Goal: Information Seeking & Learning: Learn about a topic

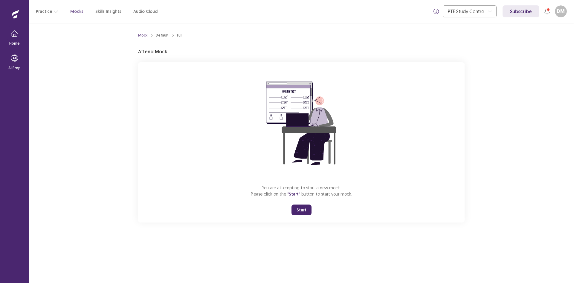
drag, startPoint x: 310, startPoint y: 214, endPoint x: 310, endPoint y: 239, distance: 25.1
click at [310, 213] on button "Start" at bounding box center [302, 209] width 20 height 11
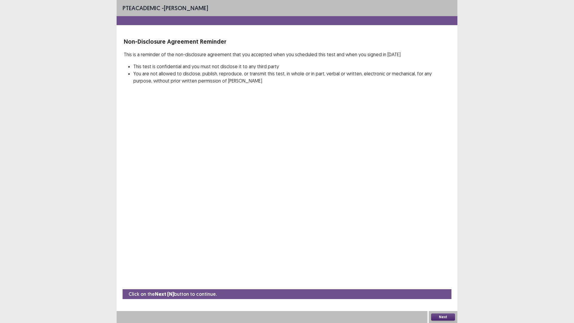
click at [437, 282] on button "Next" at bounding box center [443, 316] width 24 height 7
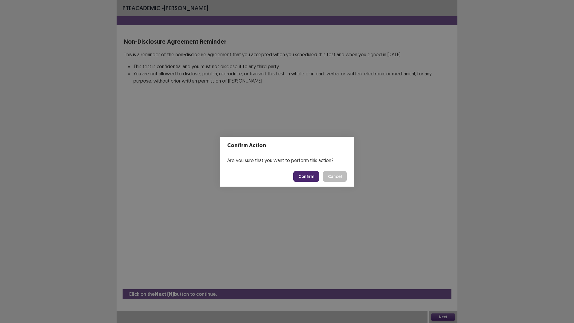
click at [312, 177] on button "Confirm" at bounding box center [306, 176] width 26 height 11
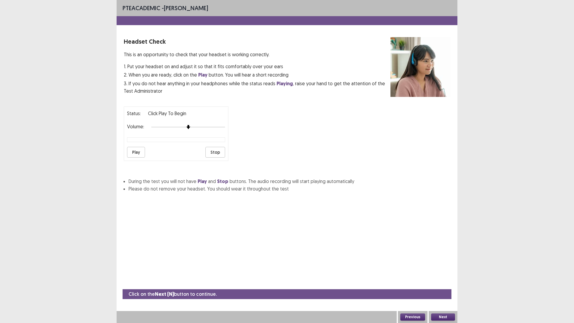
click at [135, 150] on button "Play" at bounding box center [136, 152] width 18 height 11
click at [200, 129] on div at bounding box center [188, 127] width 74 height 5
click at [209, 152] on button "Stop" at bounding box center [215, 152] width 20 height 11
click at [440, 282] on button "Next" at bounding box center [443, 316] width 24 height 7
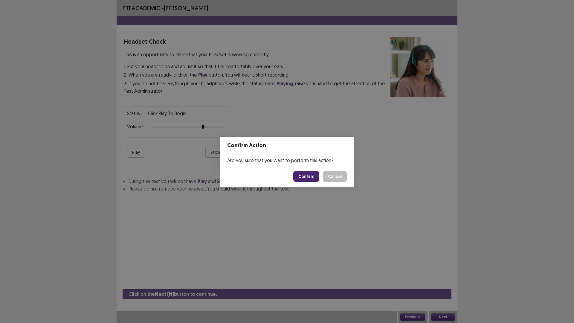
click at [308, 171] on button "Confirm" at bounding box center [306, 176] width 26 height 11
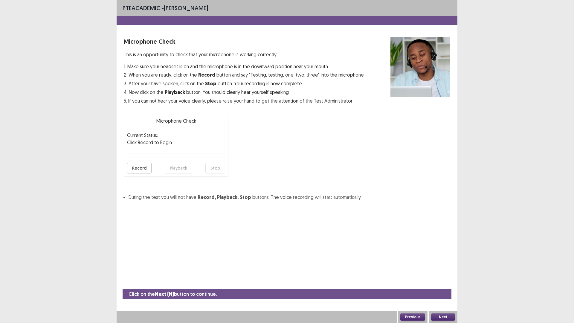
click at [146, 164] on button "Record" at bounding box center [139, 168] width 25 height 11
click at [215, 170] on button "Stop" at bounding box center [215, 168] width 20 height 11
click at [190, 170] on button "Playback" at bounding box center [179, 168] width 28 height 11
click at [437, 282] on button "Next" at bounding box center [443, 316] width 24 height 7
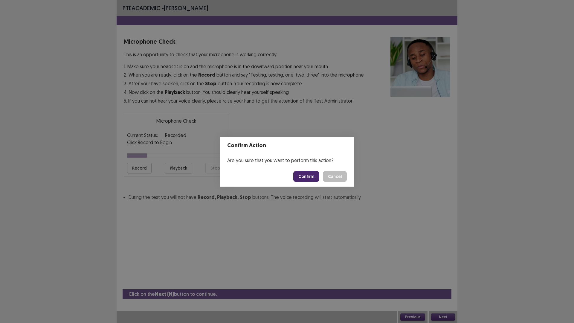
click at [306, 173] on button "Confirm" at bounding box center [306, 176] width 26 height 11
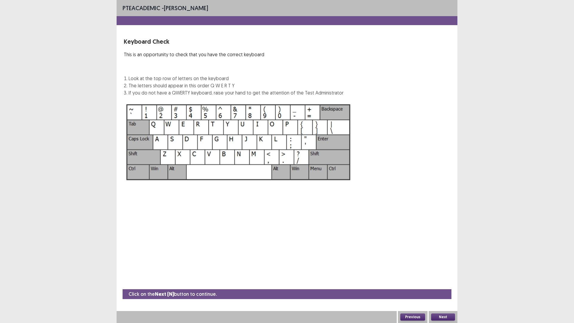
click at [447, 282] on button "Next" at bounding box center [443, 316] width 24 height 7
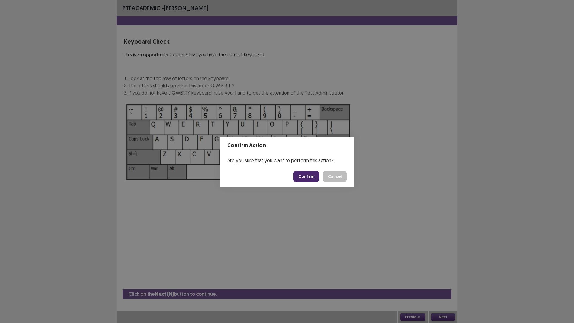
click at [306, 171] on button "Confirm" at bounding box center [306, 176] width 26 height 11
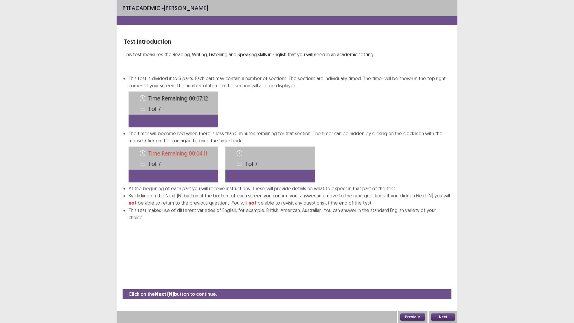
click at [437, 282] on button "Next" at bounding box center [443, 316] width 24 height 7
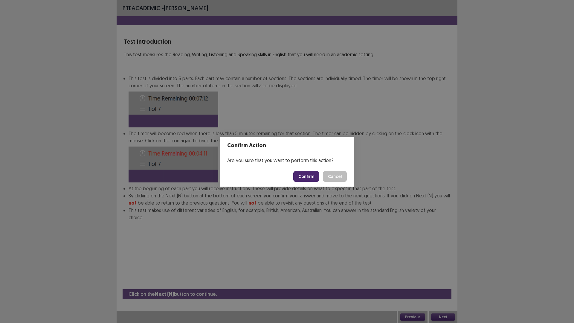
click at [306, 180] on button "Confirm" at bounding box center [306, 176] width 26 height 11
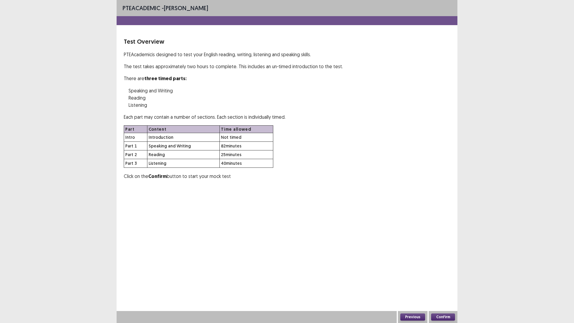
click at [447, 282] on button "Confirm" at bounding box center [443, 316] width 24 height 7
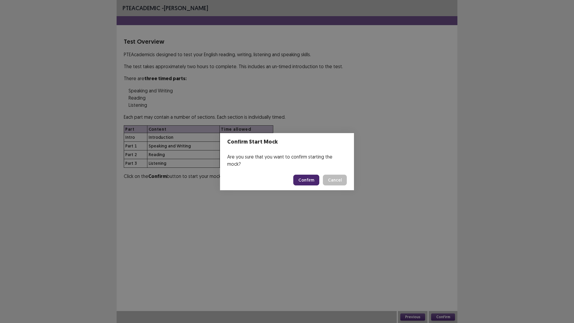
click at [310, 175] on button "Confirm" at bounding box center [306, 180] width 26 height 11
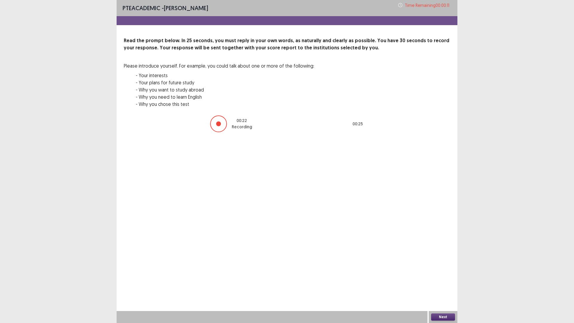
click at [438, 282] on button "Next" at bounding box center [443, 316] width 24 height 7
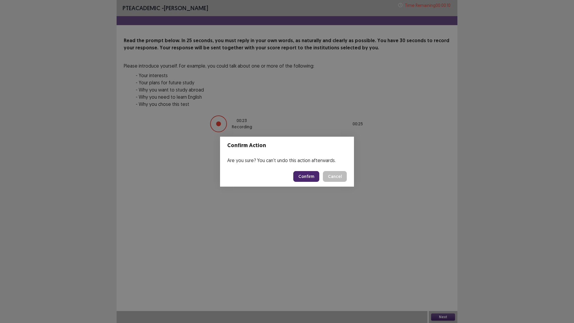
click at [301, 179] on button "Confirm" at bounding box center [306, 176] width 26 height 11
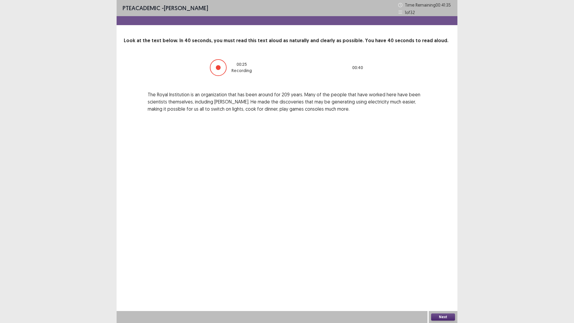
click at [448, 282] on button "Next" at bounding box center [443, 316] width 24 height 7
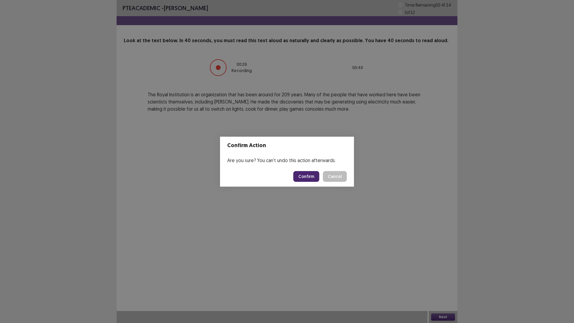
click at [306, 175] on button "Confirm" at bounding box center [306, 176] width 26 height 11
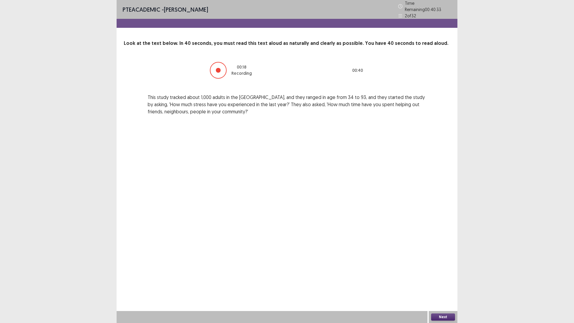
click at [441, 282] on button "Next" at bounding box center [443, 316] width 24 height 7
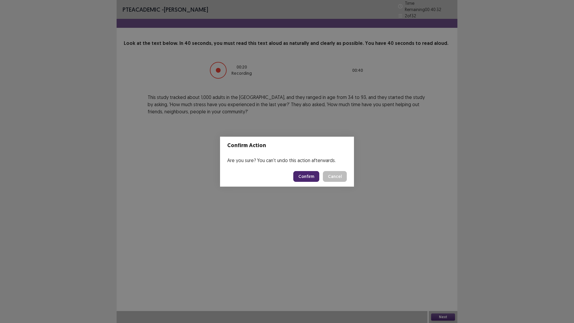
click at [314, 179] on button "Confirm" at bounding box center [306, 176] width 26 height 11
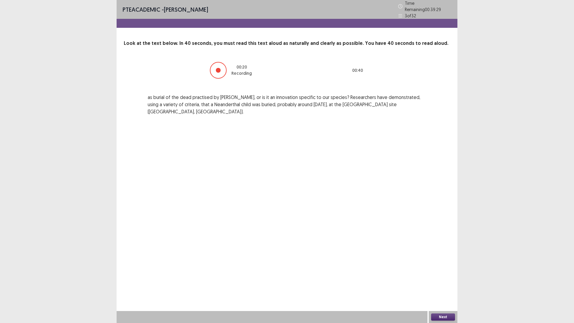
click at [451, 282] on button "Next" at bounding box center [443, 316] width 24 height 7
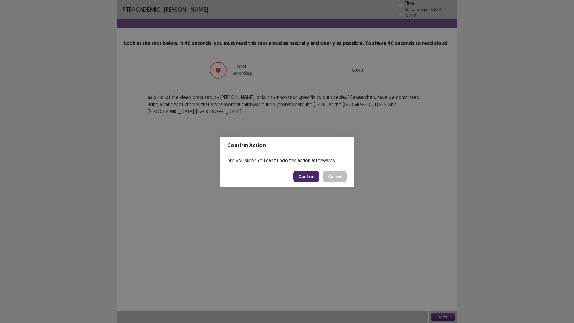
click at [311, 178] on button "Confirm" at bounding box center [306, 176] width 26 height 11
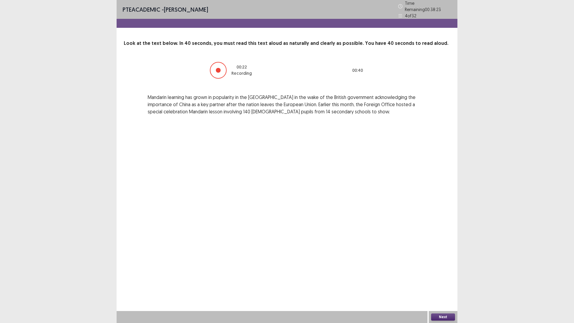
click at [443, 282] on button "Next" at bounding box center [443, 316] width 24 height 7
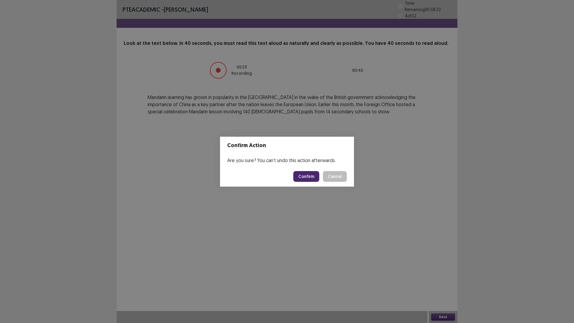
click at [308, 176] on button "Confirm" at bounding box center [306, 176] width 26 height 11
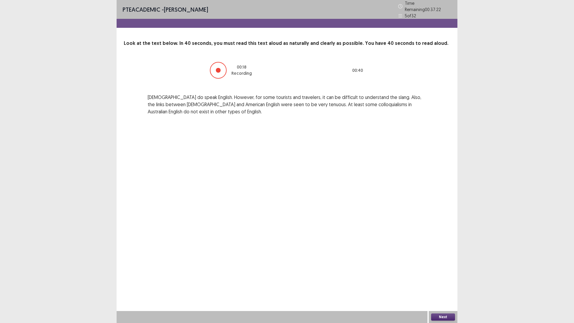
click at [441, 282] on button "Next" at bounding box center [443, 316] width 24 height 7
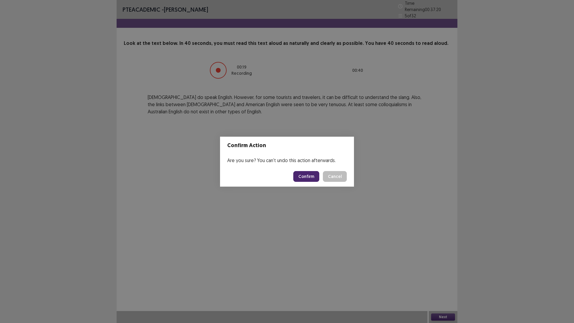
click at [313, 176] on button "Confirm" at bounding box center [306, 176] width 26 height 11
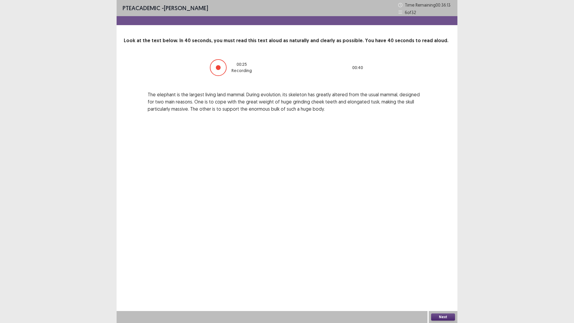
drag, startPoint x: 443, startPoint y: 313, endPoint x: 443, endPoint y: 318, distance: 4.8
click at [443, 282] on div "Next" at bounding box center [443, 317] width 29 height 12
click at [443, 282] on button "Next" at bounding box center [443, 316] width 24 height 7
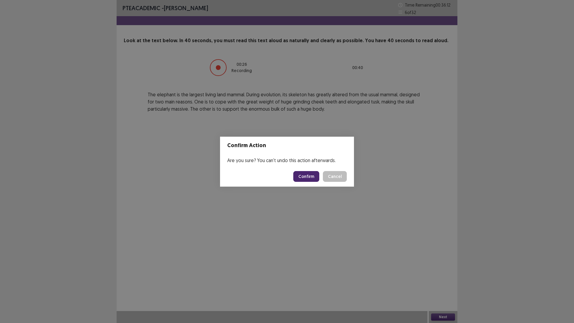
click at [304, 176] on button "Confirm" at bounding box center [306, 176] width 26 height 11
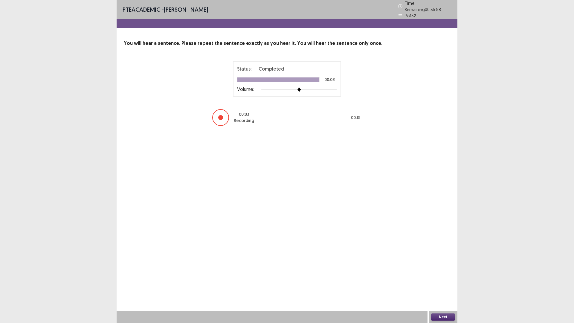
click at [443, 282] on button "Next" at bounding box center [443, 316] width 24 height 7
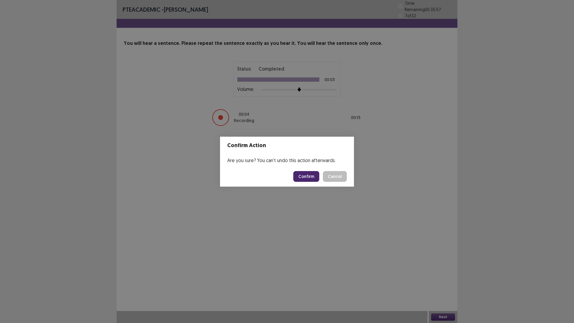
click at [311, 176] on button "Confirm" at bounding box center [306, 176] width 26 height 11
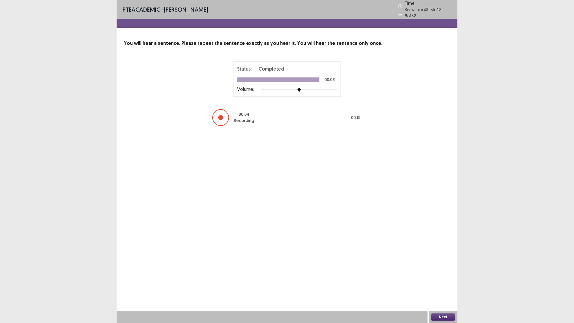
click at [444, 282] on button "Next" at bounding box center [443, 316] width 24 height 7
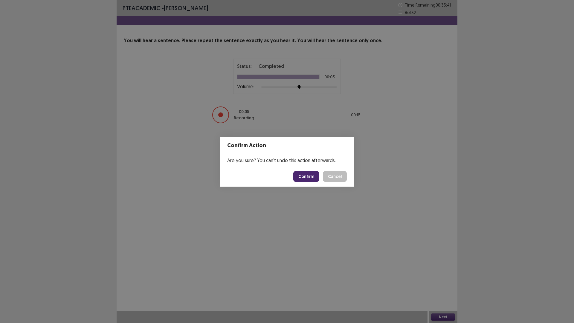
click at [315, 181] on button "Confirm" at bounding box center [306, 176] width 26 height 11
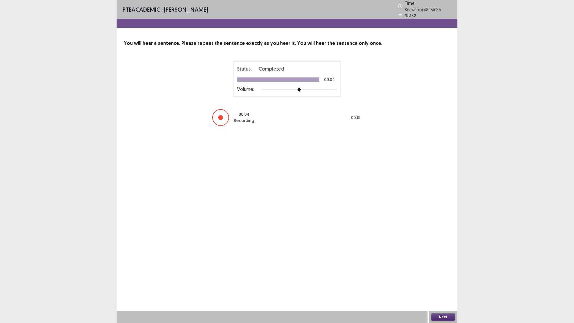
click at [443, 282] on button "Next" at bounding box center [443, 316] width 24 height 7
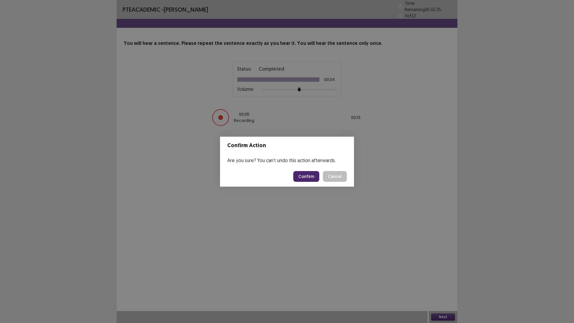
click at [313, 179] on button "Confirm" at bounding box center [306, 176] width 26 height 11
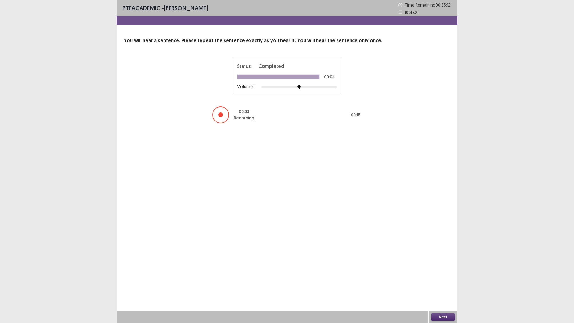
click at [442, 282] on button "Next" at bounding box center [443, 316] width 24 height 7
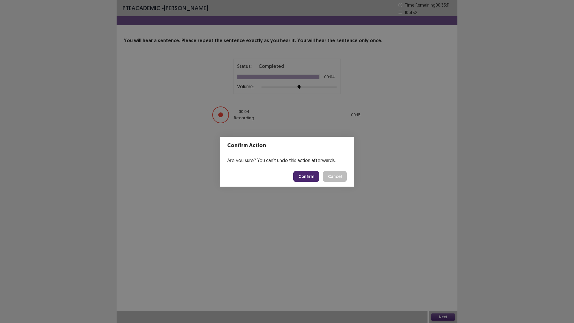
click at [313, 179] on button "Confirm" at bounding box center [306, 176] width 26 height 11
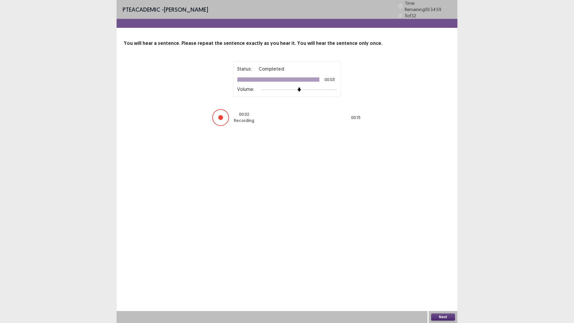
click at [442, 282] on button "Next" at bounding box center [443, 316] width 24 height 7
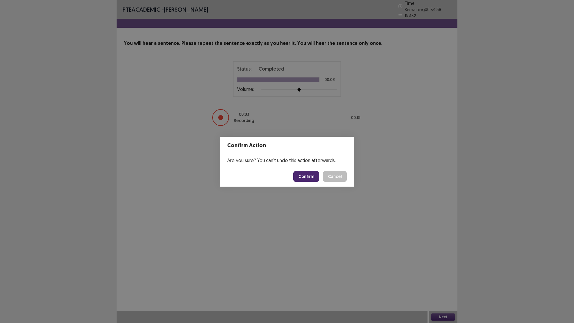
click at [311, 174] on button "Confirm" at bounding box center [306, 176] width 26 height 11
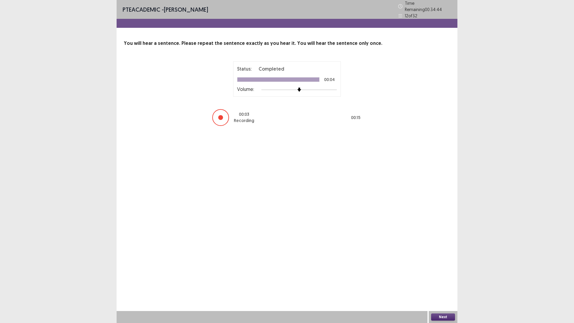
click at [440, 282] on button "Next" at bounding box center [443, 316] width 24 height 7
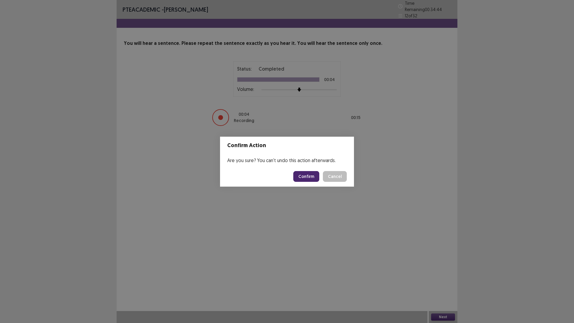
click at [313, 178] on button "Confirm" at bounding box center [306, 176] width 26 height 11
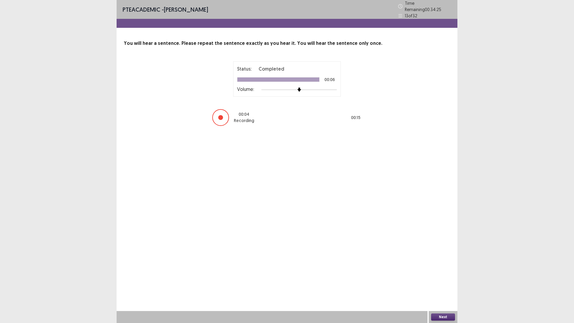
click at [441, 282] on button "Next" at bounding box center [443, 316] width 24 height 7
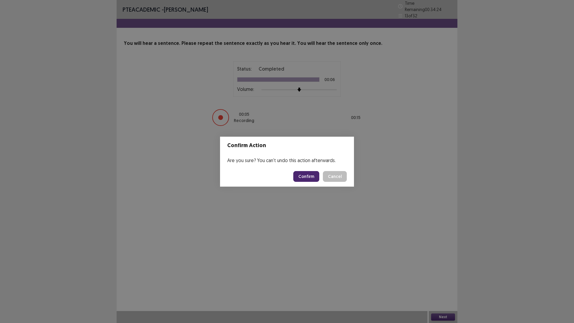
drag, startPoint x: 308, startPoint y: 178, endPoint x: 309, endPoint y: 180, distance: 3.1
click at [308, 178] on button "Confirm" at bounding box center [306, 176] width 26 height 11
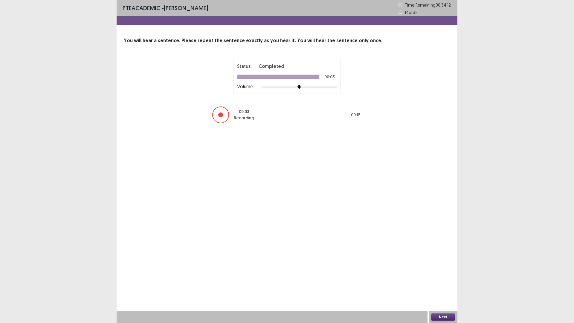
click at [442, 282] on button "Next" at bounding box center [443, 316] width 24 height 7
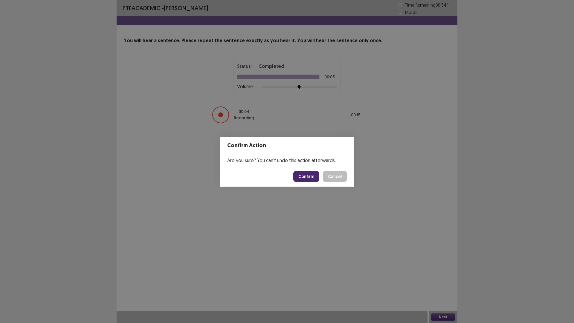
click at [315, 175] on button "Confirm" at bounding box center [306, 176] width 26 height 11
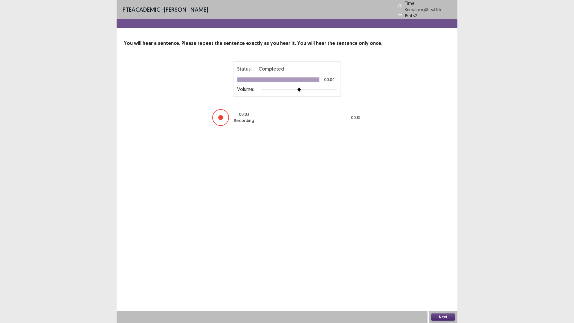
click at [446, 282] on button "Next" at bounding box center [443, 316] width 24 height 7
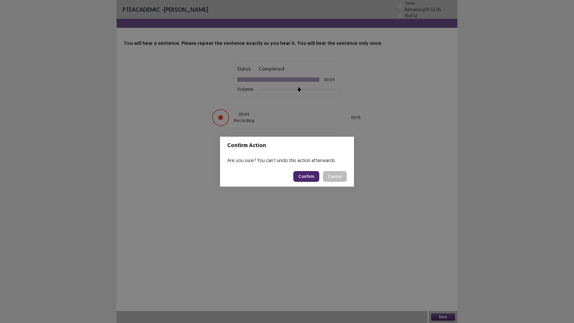
click at [312, 178] on button "Confirm" at bounding box center [306, 176] width 26 height 11
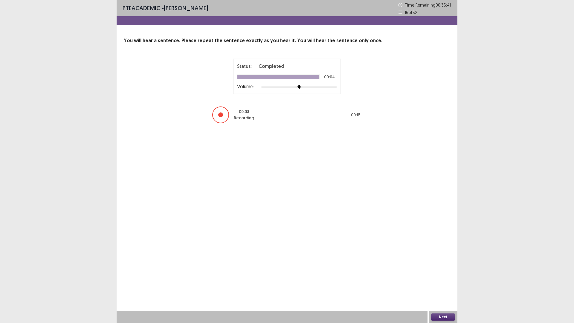
click at [439, 282] on button "Next" at bounding box center [443, 316] width 24 height 7
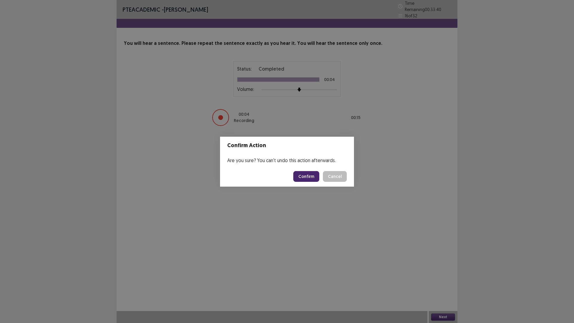
click at [312, 177] on button "Confirm" at bounding box center [306, 176] width 26 height 11
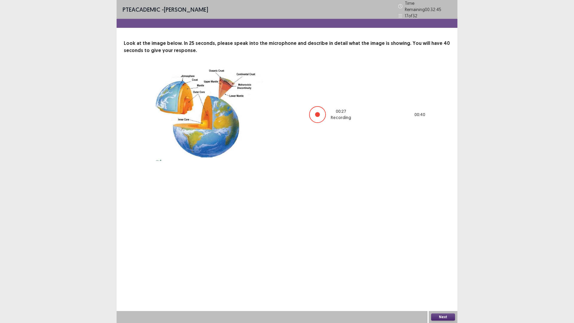
click at [448, 282] on button "Next" at bounding box center [443, 316] width 24 height 7
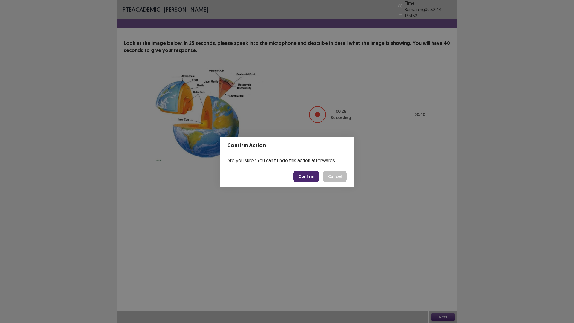
click at [308, 178] on button "Confirm" at bounding box center [306, 176] width 26 height 11
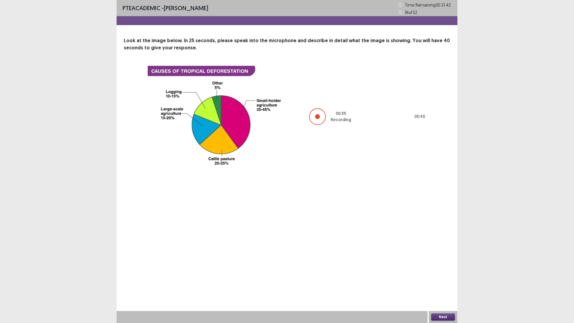
click at [435, 282] on button "Next" at bounding box center [443, 316] width 24 height 7
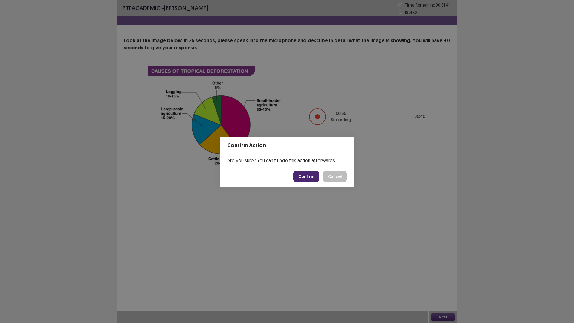
click at [312, 173] on button "Confirm" at bounding box center [306, 176] width 26 height 11
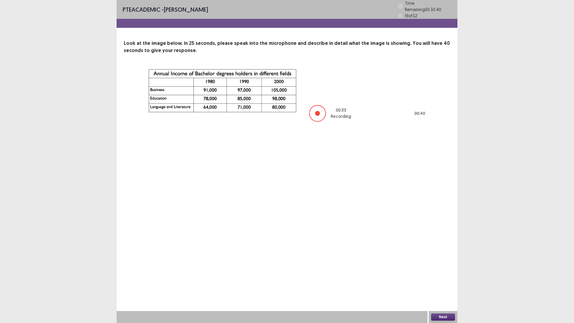
click at [449, 282] on button "Next" at bounding box center [443, 316] width 24 height 7
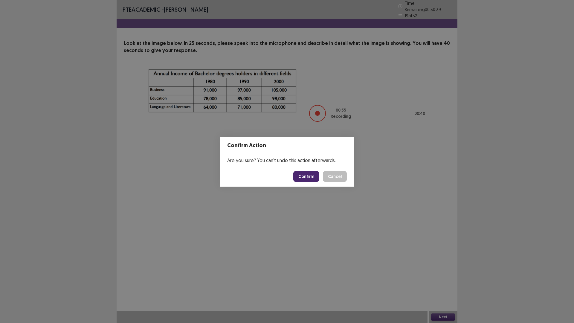
click at [300, 174] on button "Confirm" at bounding box center [306, 176] width 26 height 11
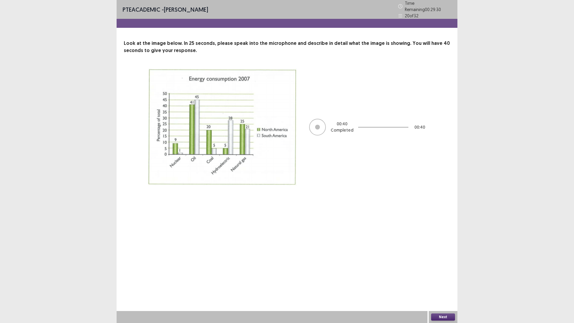
click at [451, 282] on button "Next" at bounding box center [443, 316] width 24 height 7
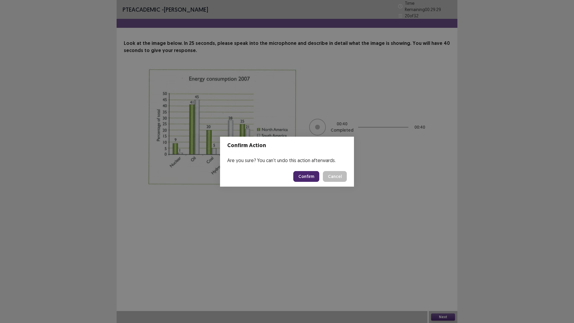
click at [313, 172] on button "Confirm" at bounding box center [306, 176] width 26 height 11
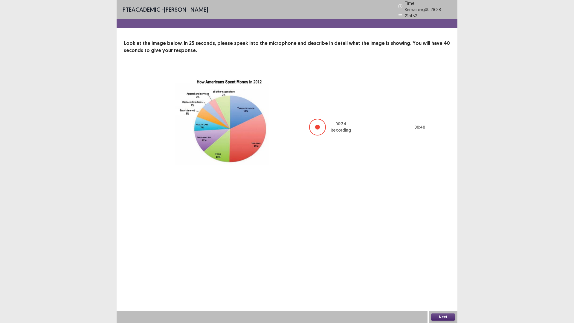
click at [442, 282] on button "Next" at bounding box center [443, 316] width 24 height 7
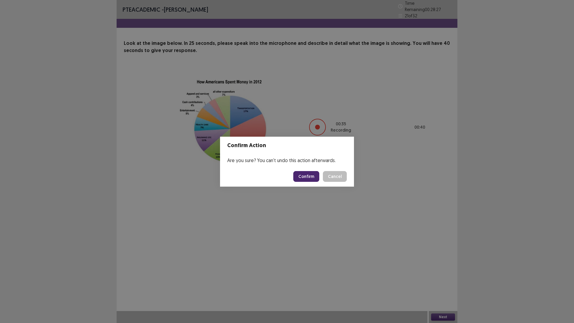
click at [308, 175] on button "Confirm" at bounding box center [306, 176] width 26 height 11
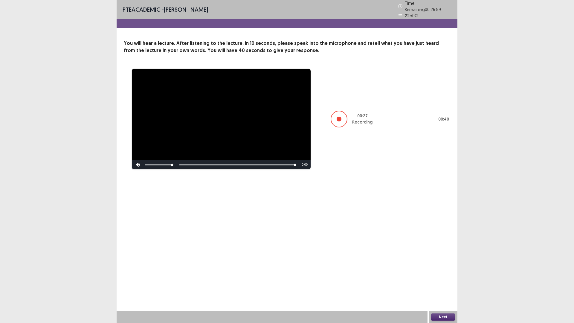
click at [448, 282] on button "Next" at bounding box center [443, 316] width 24 height 7
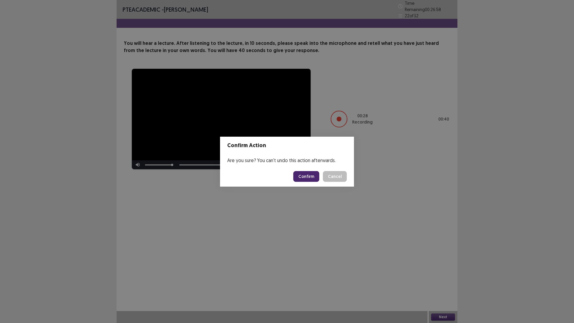
click at [303, 167] on footer "Confirm Cancel" at bounding box center [287, 176] width 134 height 20
click at [306, 175] on button "Confirm" at bounding box center [306, 176] width 26 height 11
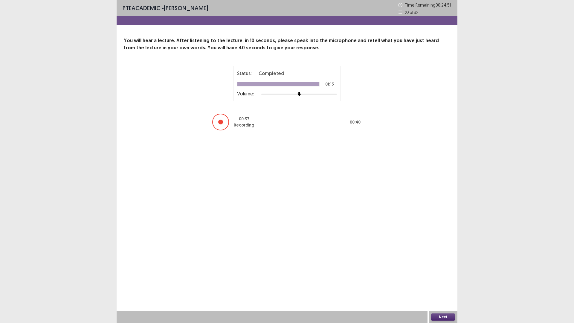
click at [449, 282] on button "Next" at bounding box center [443, 316] width 24 height 7
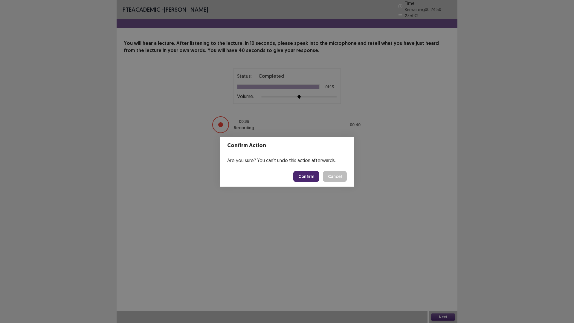
click at [308, 176] on button "Confirm" at bounding box center [306, 176] width 26 height 11
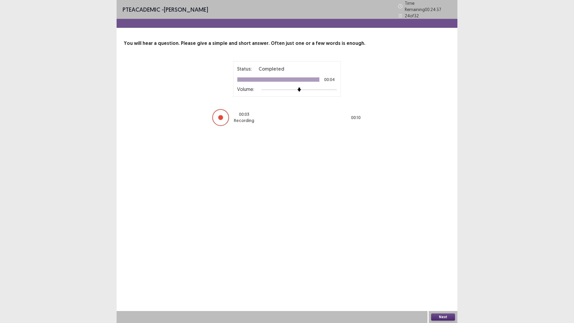
click at [445, 282] on button "Next" at bounding box center [443, 316] width 24 height 7
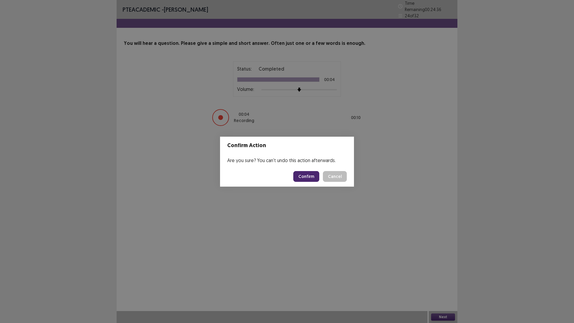
click at [311, 178] on button "Confirm" at bounding box center [306, 176] width 26 height 11
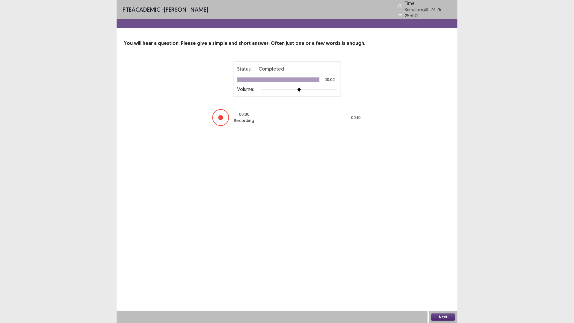
click at [442, 282] on button "Next" at bounding box center [443, 316] width 24 height 7
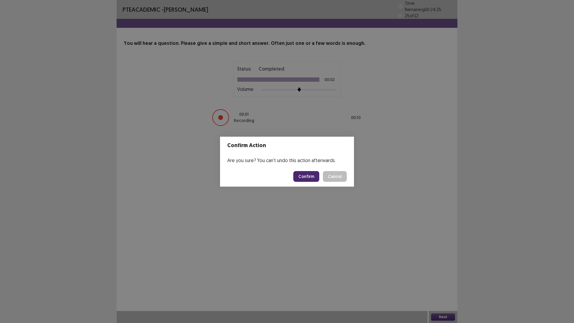
click at [312, 168] on footer "Confirm Cancel" at bounding box center [287, 176] width 134 height 20
click at [313, 175] on button "Confirm" at bounding box center [306, 176] width 26 height 11
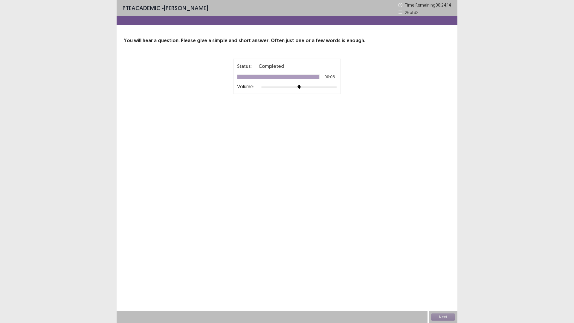
click at [439, 282] on div "Next" at bounding box center [443, 317] width 29 height 12
click at [439, 282] on button "Next" at bounding box center [443, 316] width 24 height 7
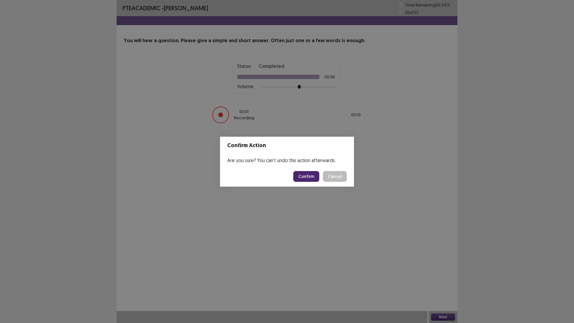
click at [304, 176] on button "Confirm" at bounding box center [306, 176] width 26 height 11
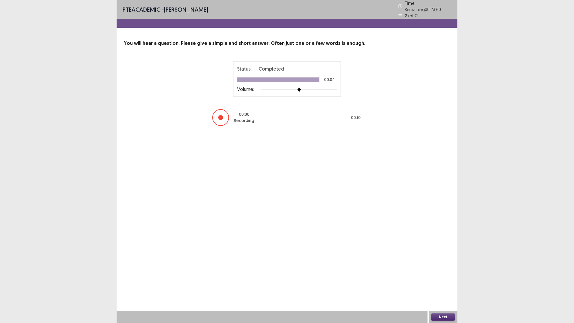
click at [443, 282] on button "Next" at bounding box center [443, 316] width 24 height 7
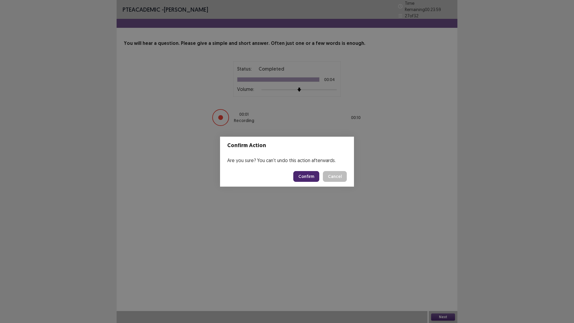
click at [311, 179] on button "Confirm" at bounding box center [306, 176] width 26 height 11
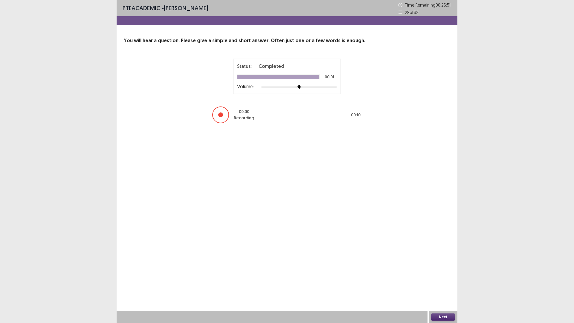
click at [442, 282] on button "Next" at bounding box center [443, 316] width 24 height 7
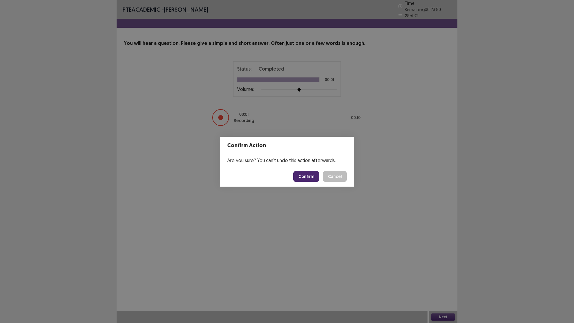
click at [302, 174] on button "Confirm" at bounding box center [306, 176] width 26 height 11
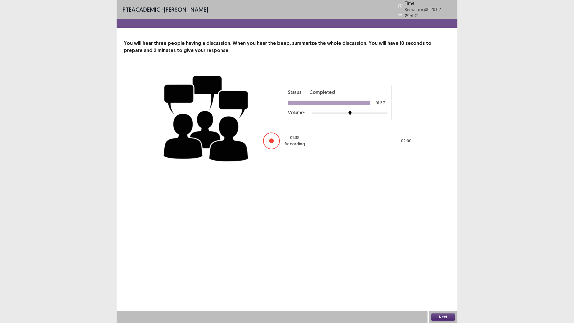
click at [442, 282] on button "Next" at bounding box center [443, 316] width 24 height 7
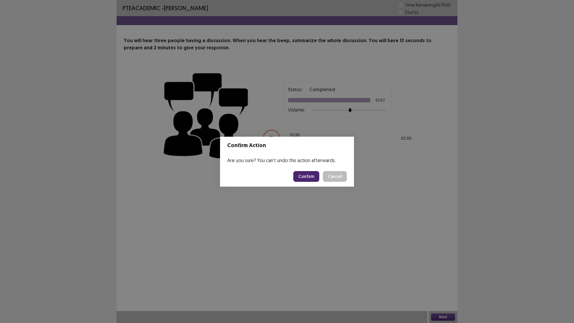
click at [314, 173] on button "Confirm" at bounding box center [306, 176] width 26 height 11
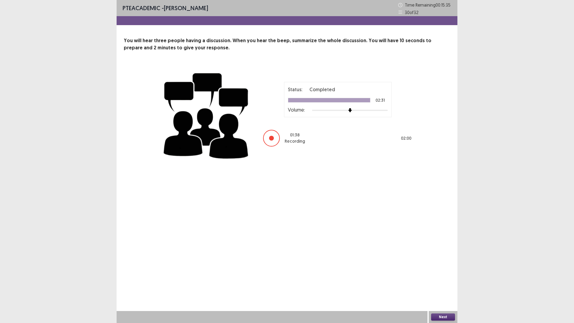
click at [443, 282] on button "Next" at bounding box center [443, 316] width 24 height 7
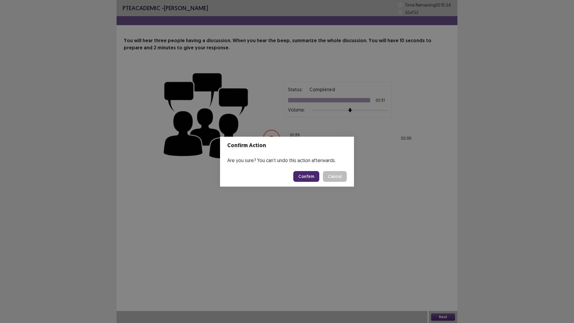
click at [311, 179] on button "Confirm" at bounding box center [306, 176] width 26 height 11
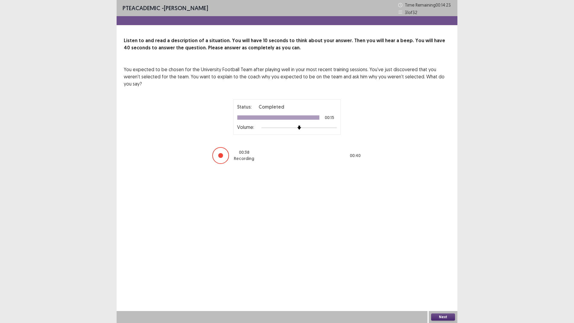
click at [437, 282] on button "Next" at bounding box center [443, 316] width 24 height 7
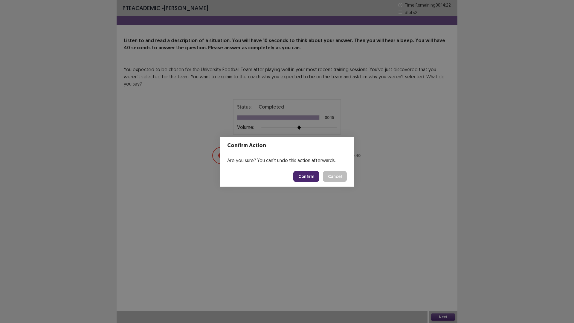
click at [306, 177] on button "Confirm" at bounding box center [306, 176] width 26 height 11
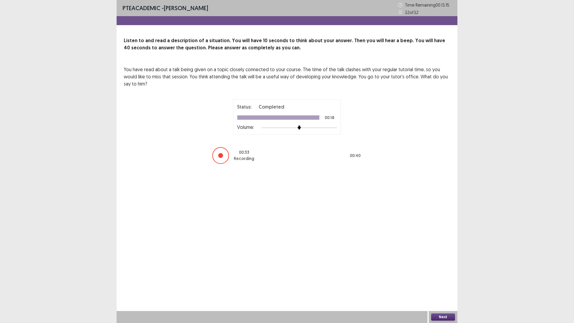
click at [440, 282] on button "Next" at bounding box center [443, 316] width 24 height 7
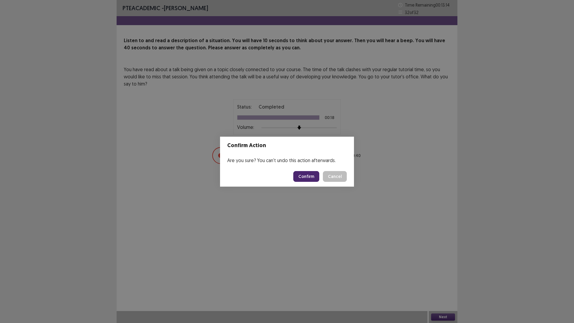
click at [313, 176] on button "Confirm" at bounding box center [306, 176] width 26 height 11
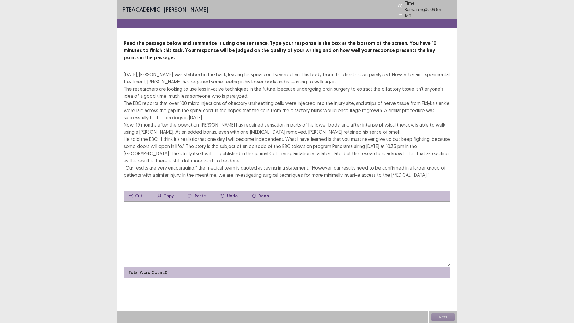
click at [163, 223] on textarea at bounding box center [287, 234] width 327 height 66
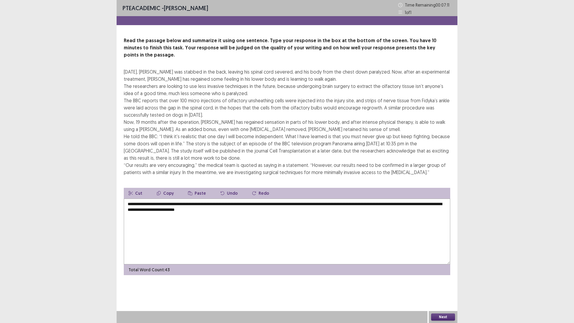
click at [183, 203] on textarea "**********" at bounding box center [287, 232] width 327 height 66
click at [273, 204] on textarea "**********" at bounding box center [287, 232] width 327 height 66
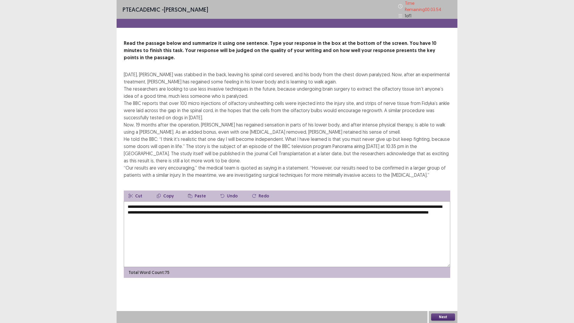
drag, startPoint x: 218, startPoint y: 208, endPoint x: 231, endPoint y: 211, distance: 12.8
click at [231, 211] on textarea "**********" at bounding box center [287, 234] width 327 height 66
click at [161, 209] on textarea "**********" at bounding box center [287, 234] width 327 height 66
drag, startPoint x: 164, startPoint y: 209, endPoint x: 159, endPoint y: 209, distance: 5.1
click at [159, 209] on textarea "**********" at bounding box center [287, 234] width 327 height 66
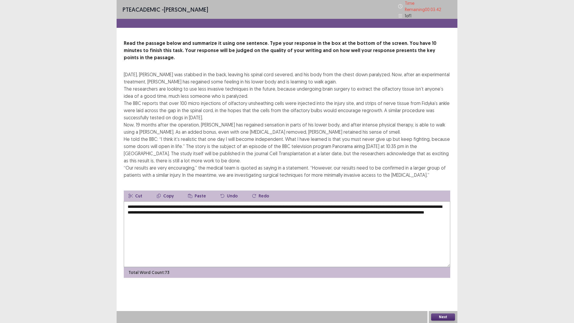
click at [163, 223] on textarea "**********" at bounding box center [287, 234] width 327 height 66
click at [383, 201] on textarea "**********" at bounding box center [287, 234] width 327 height 66
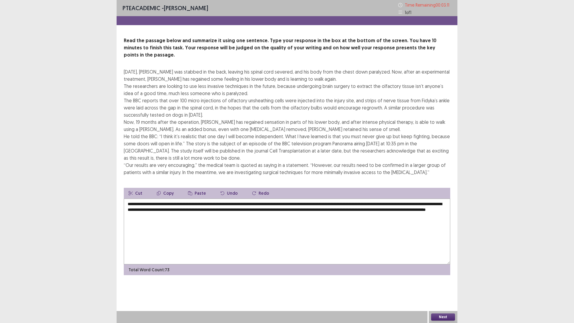
drag, startPoint x: 159, startPoint y: 203, endPoint x: 201, endPoint y: 202, distance: 42.5
click at [203, 203] on textarea "**********" at bounding box center [287, 232] width 327 height 66
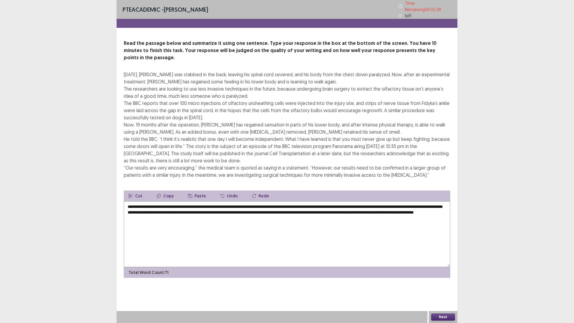
drag, startPoint x: 322, startPoint y: 203, endPoint x: 338, endPoint y: 204, distance: 16.5
click at [338, 204] on textarea "**********" at bounding box center [287, 234] width 327 height 66
click at [326, 203] on textarea "**********" at bounding box center [287, 234] width 327 height 66
drag, startPoint x: 323, startPoint y: 203, endPoint x: 327, endPoint y: 204, distance: 4.3
click at [327, 204] on textarea "**********" at bounding box center [287, 234] width 327 height 66
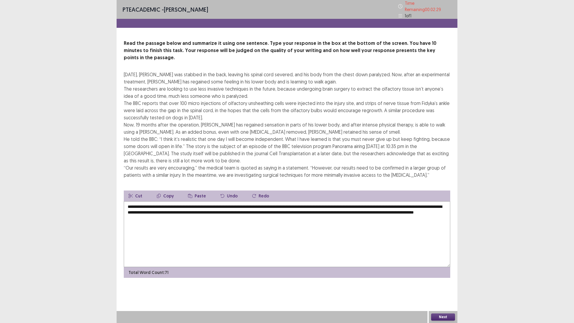
click at [379, 225] on textarea "**********" at bounding box center [287, 234] width 327 height 66
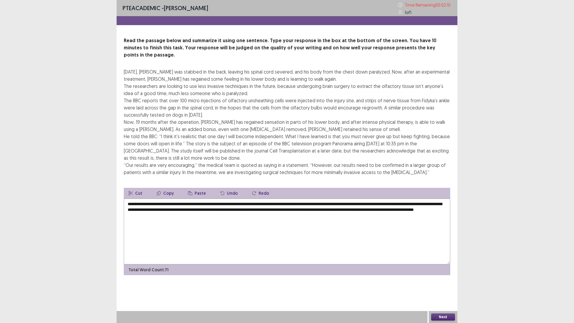
click at [292, 203] on textarea "**********" at bounding box center [287, 232] width 327 height 66
click at [439, 199] on textarea "**********" at bounding box center [287, 232] width 327 height 66
type textarea "**********"
click at [444, 282] on button "Next" at bounding box center [443, 316] width 24 height 7
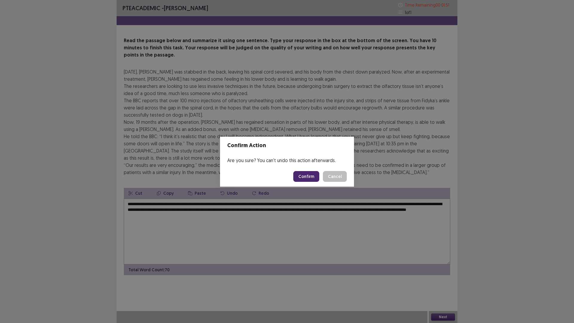
click at [304, 176] on button "Confirm" at bounding box center [306, 176] width 26 height 11
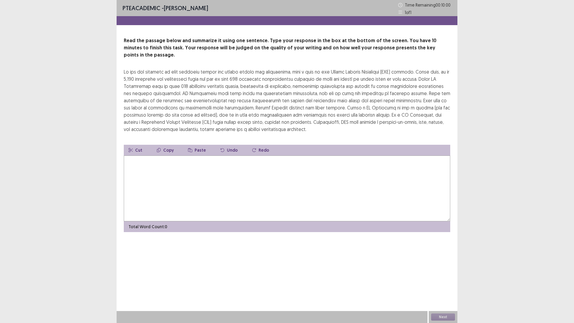
drag, startPoint x: 218, startPoint y: 146, endPoint x: 220, endPoint y: 158, distance: 12.4
click at [220, 157] on div "Cut Copy Paste Undo Redo Total Word Count: 0" at bounding box center [287, 188] width 327 height 87
click at [220, 160] on textarea at bounding box center [287, 188] width 327 height 66
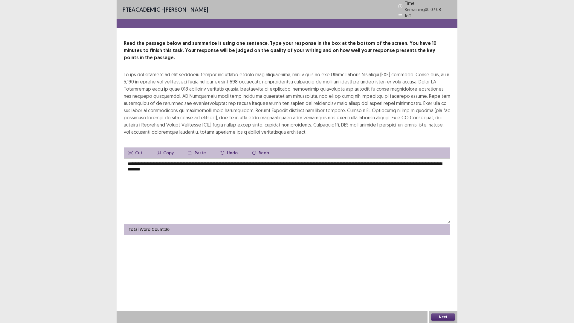
click at [158, 159] on textarea "**********" at bounding box center [287, 191] width 327 height 66
click at [219, 164] on textarea "**********" at bounding box center [287, 191] width 327 height 66
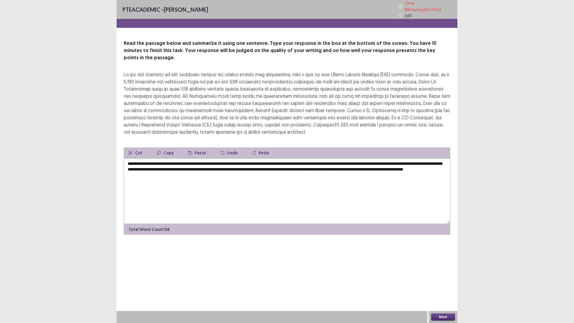
click at [205, 160] on textarea "**********" at bounding box center [287, 191] width 327 height 66
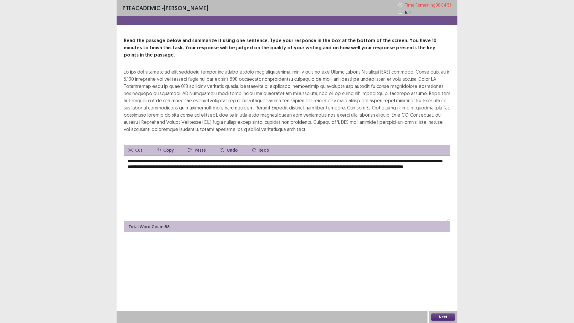
click at [206, 160] on textarea "**********" at bounding box center [287, 188] width 327 height 66
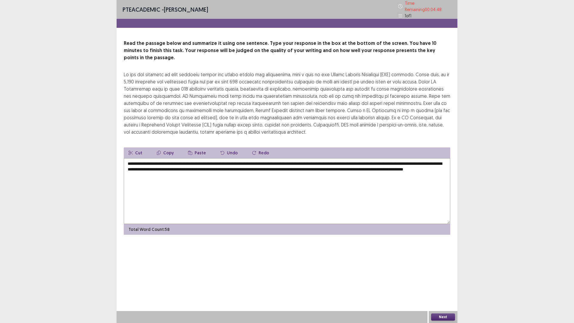
drag, startPoint x: 206, startPoint y: 160, endPoint x: 199, endPoint y: 160, distance: 7.2
click at [199, 160] on textarea "**********" at bounding box center [287, 191] width 327 height 66
click at [211, 161] on textarea "**********" at bounding box center [287, 191] width 327 height 66
click at [213, 162] on textarea "**********" at bounding box center [287, 191] width 327 height 66
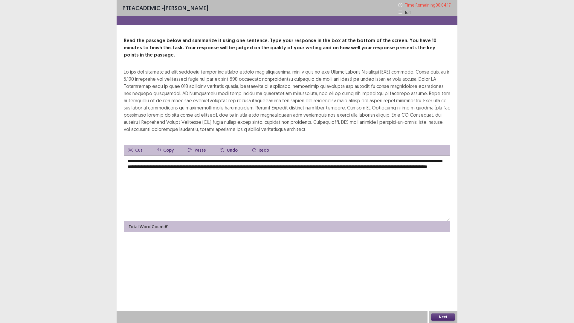
click at [299, 160] on textarea "**********" at bounding box center [287, 188] width 327 height 66
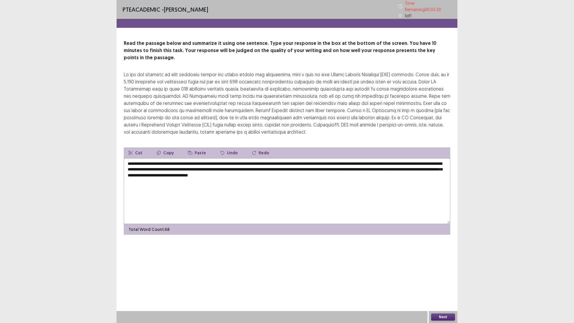
click at [388, 158] on textarea "**********" at bounding box center [287, 191] width 327 height 66
click at [249, 160] on textarea "**********" at bounding box center [287, 191] width 327 height 66
click at [353, 159] on textarea "**********" at bounding box center [287, 191] width 327 height 66
click at [356, 160] on textarea "**********" at bounding box center [287, 191] width 327 height 66
click at [372, 160] on textarea "**********" at bounding box center [287, 191] width 327 height 66
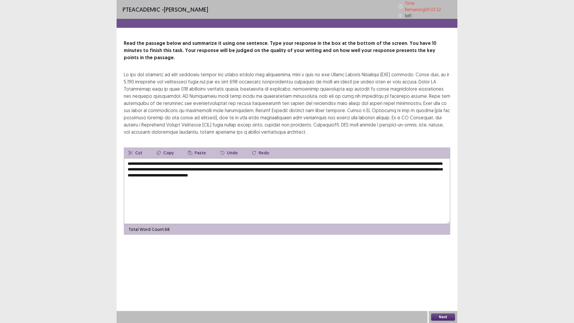
click at [374, 160] on textarea "**********" at bounding box center [287, 191] width 327 height 66
click at [409, 160] on textarea "**********" at bounding box center [287, 191] width 327 height 66
type textarea "**********"
click at [439, 282] on button "Next" at bounding box center [443, 316] width 24 height 7
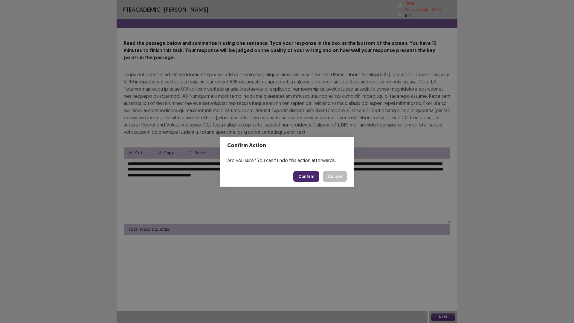
click at [308, 178] on button "Confirm" at bounding box center [306, 176] width 26 height 11
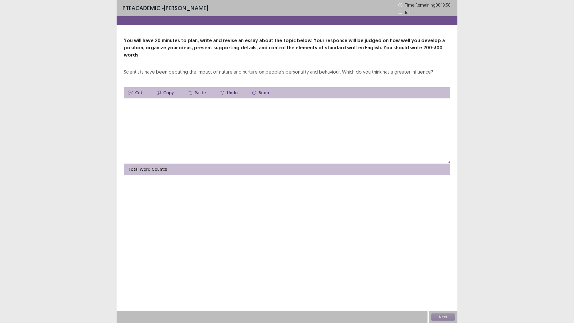
click at [254, 114] on textarea at bounding box center [287, 131] width 327 height 66
drag, startPoint x: 198, startPoint y: 98, endPoint x: 229, endPoint y: 101, distance: 31.3
click at [229, 101] on textarea "**********" at bounding box center [287, 131] width 327 height 66
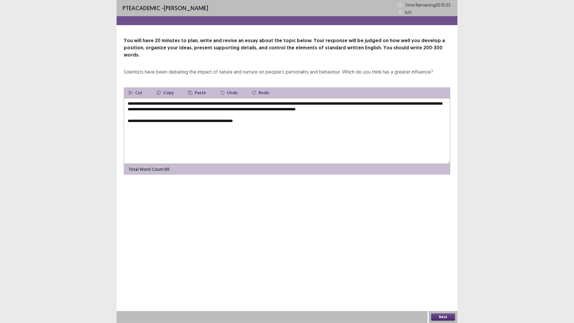
drag, startPoint x: 175, startPoint y: 114, endPoint x: 127, endPoint y: 115, distance: 47.9
click at [127, 115] on textarea "**********" at bounding box center [287, 131] width 327 height 66
click at [211, 115] on textarea "**********" at bounding box center [287, 131] width 327 height 66
drag, startPoint x: 222, startPoint y: 114, endPoint x: 261, endPoint y: 119, distance: 39.5
click at [261, 119] on textarea "**********" at bounding box center [287, 131] width 327 height 66
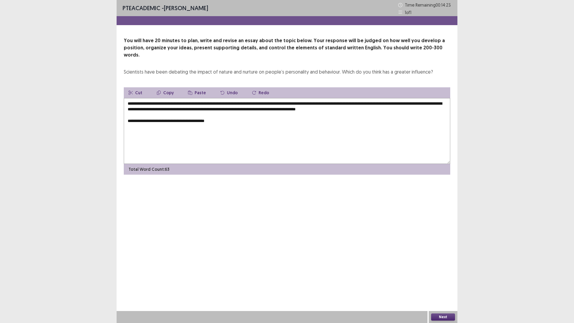
drag, startPoint x: 127, startPoint y: 112, endPoint x: 250, endPoint y: 127, distance: 124.1
click at [250, 127] on textarea "**********" at bounding box center [287, 131] width 327 height 66
drag, startPoint x: 193, startPoint y: 113, endPoint x: 185, endPoint y: 112, distance: 8.4
click at [183, 114] on textarea "**********" at bounding box center [287, 131] width 327 height 66
click at [260, 117] on textarea "**********" at bounding box center [287, 131] width 327 height 66
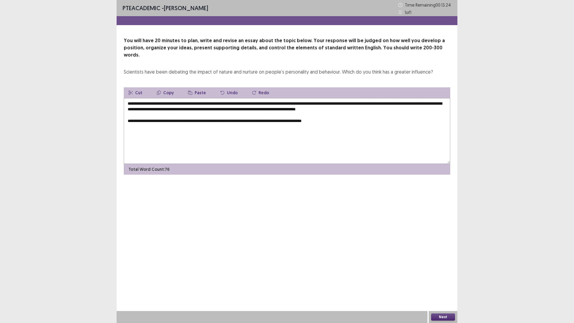
click at [282, 115] on textarea "**********" at bounding box center [287, 131] width 327 height 66
click at [284, 114] on textarea "**********" at bounding box center [287, 131] width 327 height 66
click at [382, 117] on textarea "**********" at bounding box center [287, 131] width 327 height 66
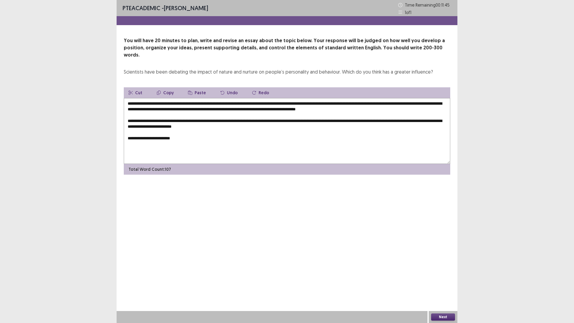
click at [439, 114] on textarea "**********" at bounding box center [287, 131] width 327 height 66
click at [256, 120] on textarea "**********" at bounding box center [287, 131] width 327 height 66
click at [257, 120] on textarea "**********" at bounding box center [287, 131] width 327 height 66
click at [197, 135] on textarea "**********" at bounding box center [287, 131] width 327 height 66
drag, startPoint x: 326, startPoint y: 131, endPoint x: 322, endPoint y: 131, distance: 4.5
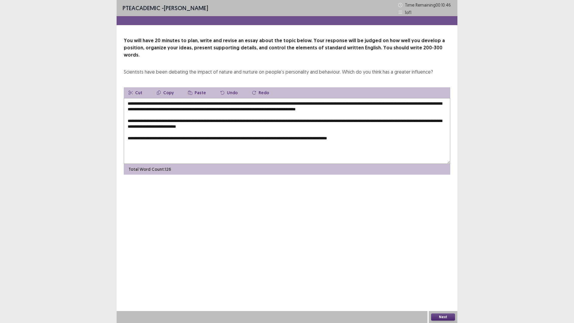
click at [322, 131] on textarea "**********" at bounding box center [287, 131] width 327 height 66
click at [384, 129] on textarea "**********" at bounding box center [287, 131] width 327 height 66
click at [142, 137] on textarea "**********" at bounding box center [287, 131] width 327 height 66
click at [143, 137] on textarea "**********" at bounding box center [287, 131] width 327 height 66
click at [164, 138] on textarea "**********" at bounding box center [287, 131] width 327 height 66
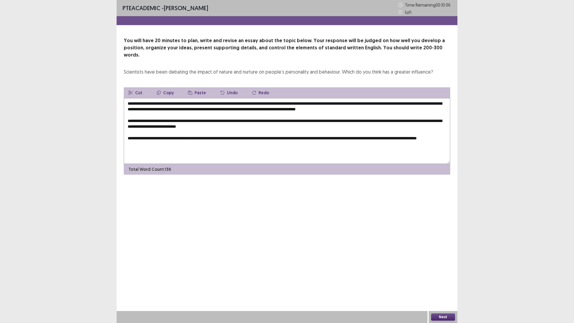
click at [150, 136] on textarea "**********" at bounding box center [287, 131] width 327 height 66
click at [147, 136] on textarea "**********" at bounding box center [287, 131] width 327 height 66
drag, startPoint x: 136, startPoint y: 137, endPoint x: 150, endPoint y: 137, distance: 14.4
click at [150, 137] on textarea "**********" at bounding box center [287, 131] width 327 height 66
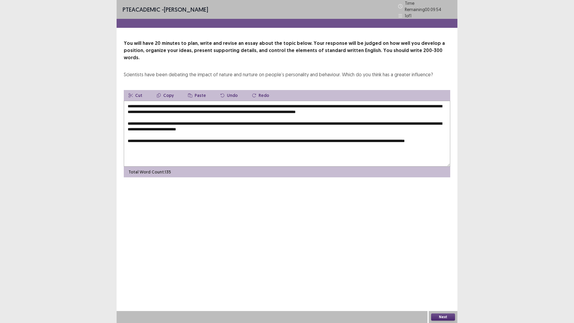
click at [148, 138] on textarea "**********" at bounding box center [287, 134] width 327 height 66
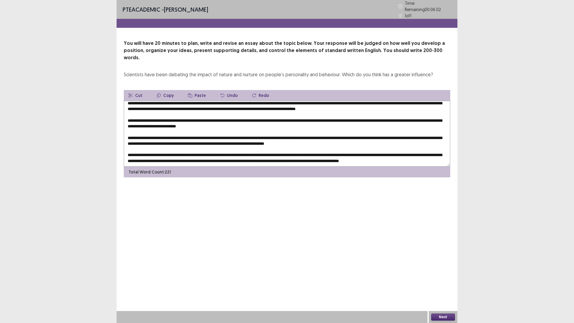
scroll to position [9, 0]
click at [182, 104] on textarea at bounding box center [287, 134] width 327 height 66
drag, startPoint x: 174, startPoint y: 106, endPoint x: 182, endPoint y: 105, distance: 7.5
click at [182, 105] on textarea at bounding box center [287, 134] width 327 height 66
drag, startPoint x: 224, startPoint y: 106, endPoint x: 231, endPoint y: 105, distance: 6.3
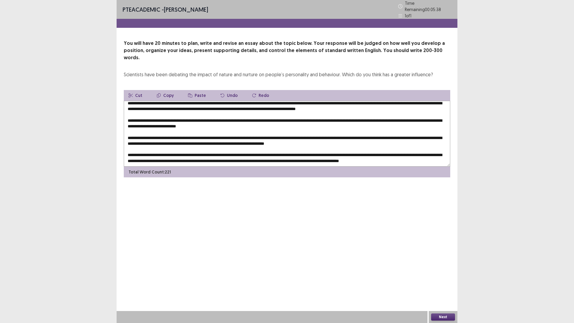
click at [231, 105] on textarea at bounding box center [287, 134] width 327 height 66
click at [400, 106] on textarea at bounding box center [287, 134] width 327 height 66
click at [327, 112] on textarea at bounding box center [287, 134] width 327 height 66
click at [169, 128] on textarea at bounding box center [287, 134] width 327 height 66
drag, startPoint x: 231, startPoint y: 127, endPoint x: 237, endPoint y: 127, distance: 5.7
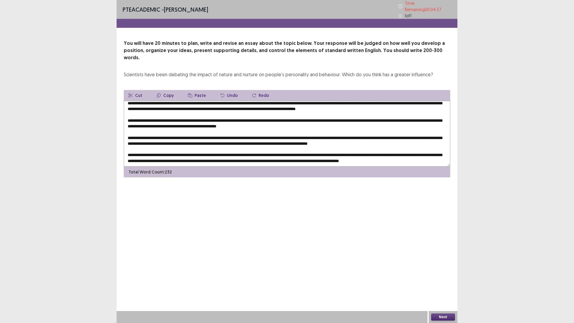
click at [232, 127] on textarea at bounding box center [287, 134] width 327 height 66
click at [237, 127] on textarea at bounding box center [287, 134] width 327 height 66
click at [232, 129] on textarea at bounding box center [287, 134] width 327 height 66
click at [404, 128] on textarea at bounding box center [287, 134] width 327 height 66
click at [409, 129] on textarea at bounding box center [287, 134] width 327 height 66
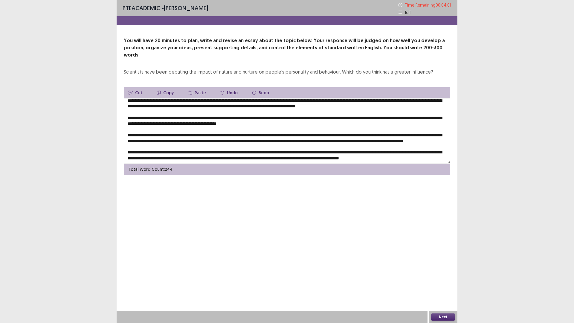
click at [184, 134] on textarea at bounding box center [287, 131] width 327 height 66
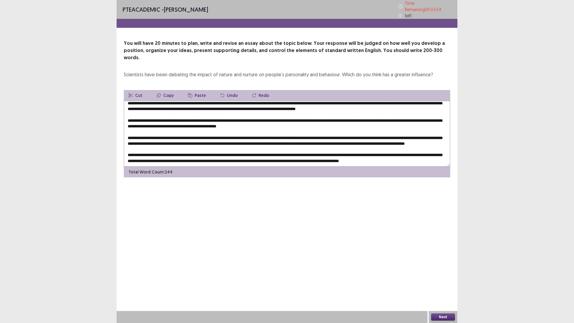
click at [209, 138] on textarea at bounding box center [287, 134] width 327 height 66
click at [219, 132] on textarea at bounding box center [287, 134] width 327 height 66
click at [381, 139] on textarea at bounding box center [287, 134] width 327 height 66
drag, startPoint x: 368, startPoint y: 140, endPoint x: 382, endPoint y: 140, distance: 13.8
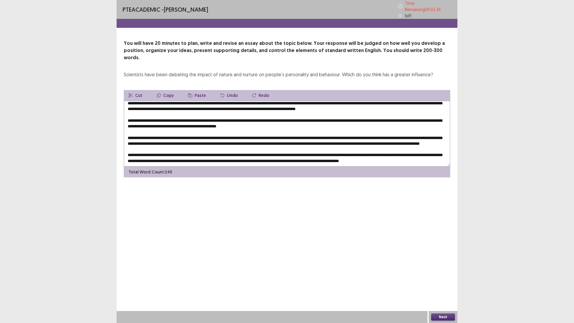
click at [382, 140] on textarea at bounding box center [287, 134] width 327 height 66
click at [386, 142] on textarea at bounding box center [287, 134] width 327 height 66
click at [424, 141] on textarea at bounding box center [287, 134] width 327 height 66
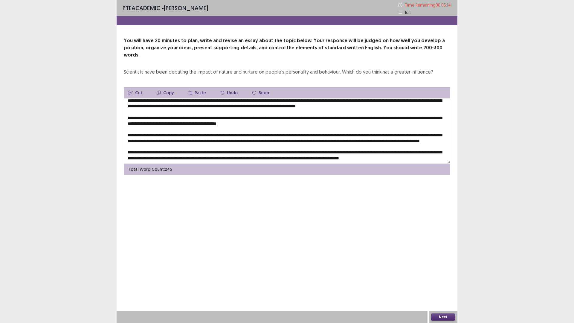
drag, startPoint x: 214, startPoint y: 145, endPoint x: 258, endPoint y: 151, distance: 44.1
click at [220, 147] on textarea at bounding box center [287, 131] width 327 height 66
click at [212, 150] on textarea at bounding box center [287, 131] width 327 height 66
click at [214, 146] on textarea at bounding box center [287, 131] width 327 height 66
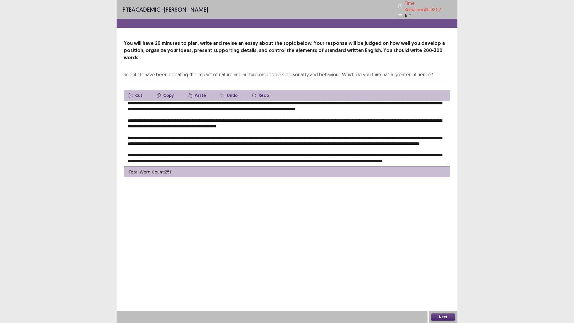
drag, startPoint x: 286, startPoint y: 145, endPoint x: 298, endPoint y: 144, distance: 12.7
click at [298, 144] on textarea at bounding box center [287, 134] width 327 height 66
click at [401, 145] on textarea at bounding box center [287, 134] width 327 height 66
click at [200, 151] on textarea at bounding box center [287, 134] width 327 height 66
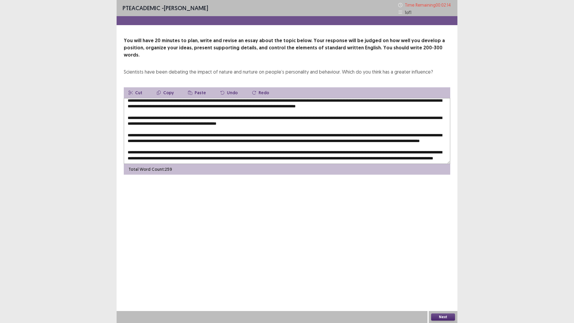
scroll to position [0, 0]
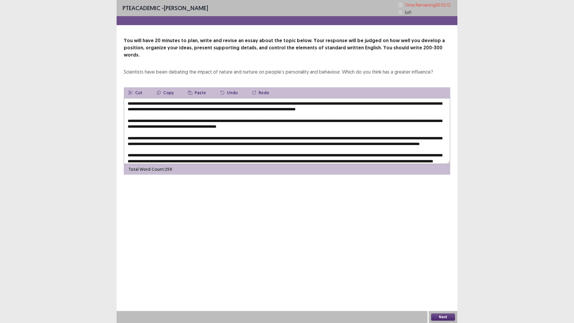
drag, startPoint x: 152, startPoint y: 96, endPoint x: 209, endPoint y: 93, distance: 57.5
click at [152, 98] on textarea at bounding box center [287, 131] width 327 height 66
click at [211, 103] on textarea at bounding box center [287, 131] width 327 height 66
click at [342, 102] on textarea at bounding box center [287, 131] width 327 height 66
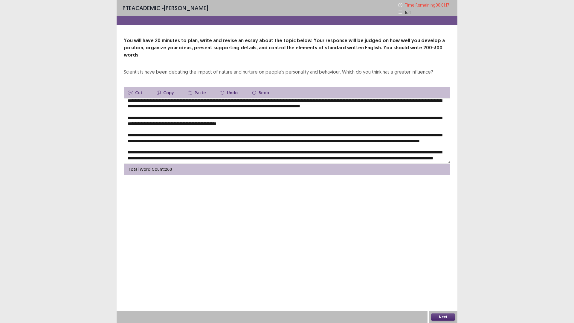
click at [151, 100] on textarea at bounding box center [287, 131] width 327 height 66
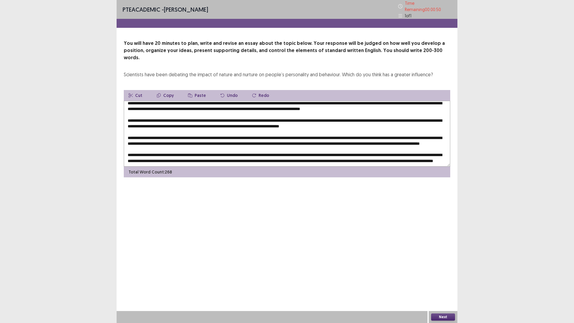
drag, startPoint x: 259, startPoint y: 100, endPoint x: 250, endPoint y: 100, distance: 9.6
click at [250, 101] on textarea at bounding box center [287, 134] width 327 height 66
type textarea "**********"
click at [449, 282] on button "Next" at bounding box center [443, 316] width 24 height 7
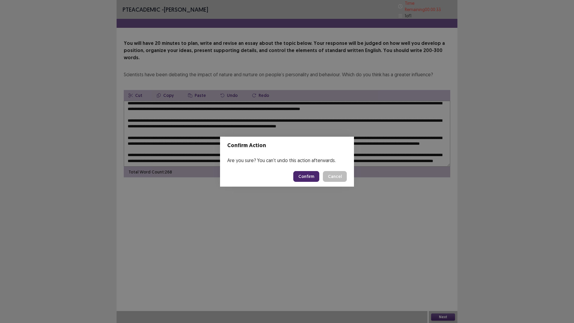
click at [304, 174] on button "Confirm" at bounding box center [306, 176] width 26 height 11
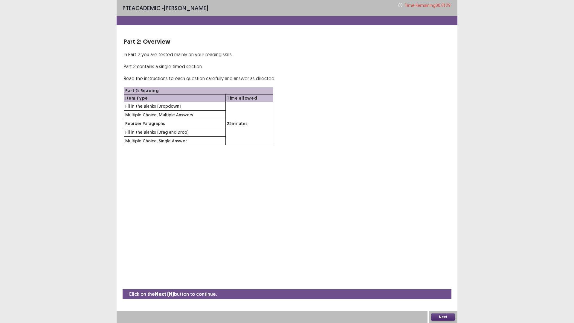
click at [448, 282] on button "Next" at bounding box center [443, 316] width 24 height 7
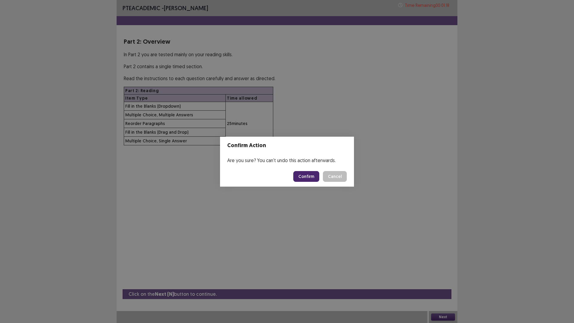
click at [304, 181] on button "Confirm" at bounding box center [306, 176] width 26 height 11
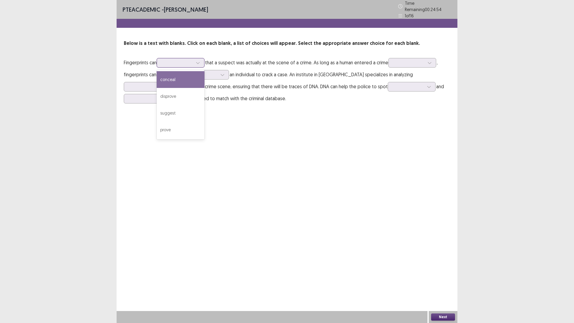
click at [169, 60] on div at bounding box center [177, 63] width 31 height 6
click at [177, 90] on div "disprove" at bounding box center [181, 96] width 48 height 17
click at [180, 60] on div at bounding box center [177, 63] width 31 height 6
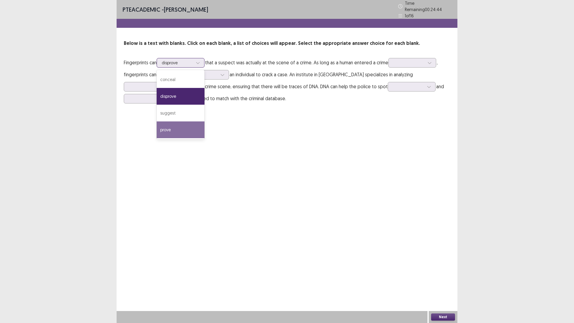
click at [183, 129] on div "prove" at bounding box center [181, 129] width 48 height 17
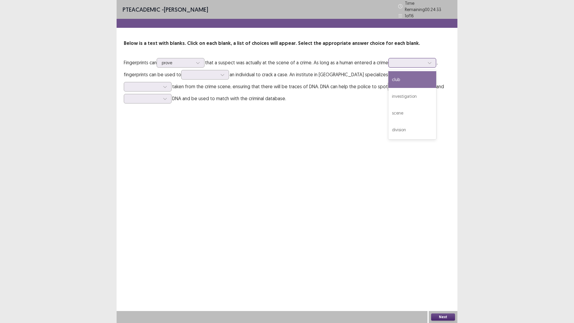
click at [404, 61] on div at bounding box center [408, 63] width 31 height 6
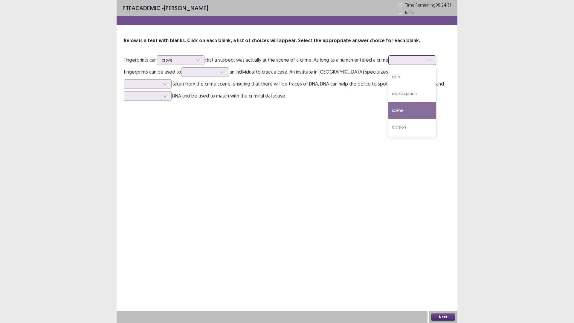
click at [409, 112] on div "scene" at bounding box center [412, 110] width 48 height 17
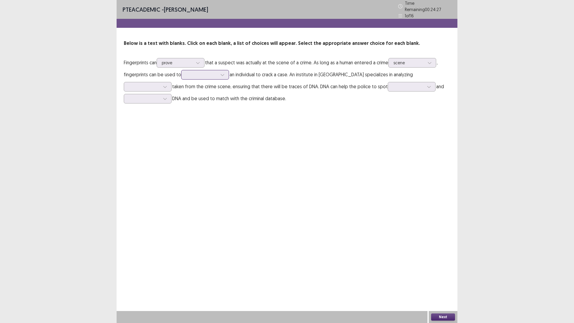
click at [186, 74] on div at bounding box center [202, 74] width 32 height 7
click at [198, 104] on div "identify" at bounding box center [205, 108] width 48 height 17
click at [224, 74] on icon at bounding box center [222, 75] width 4 height 4
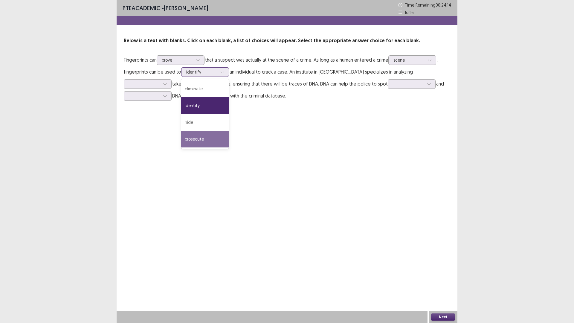
click at [207, 140] on div "prosecute" at bounding box center [205, 139] width 48 height 17
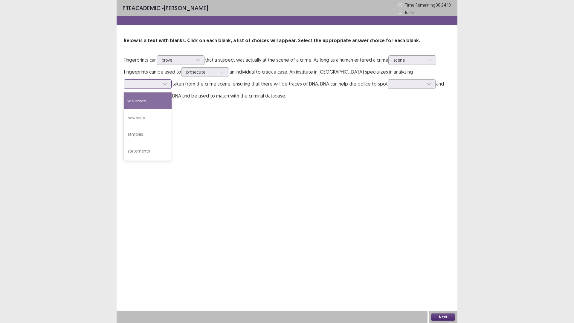
click at [160, 81] on div at bounding box center [144, 84] width 31 height 6
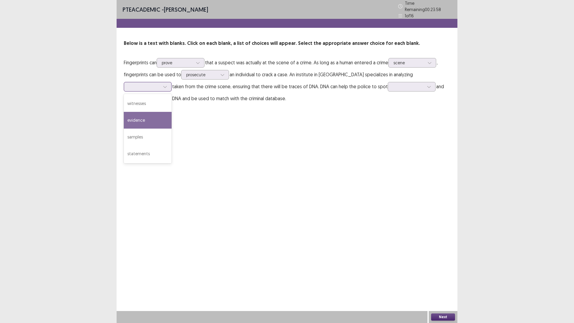
click at [172, 112] on div "evidence" at bounding box center [148, 120] width 48 height 17
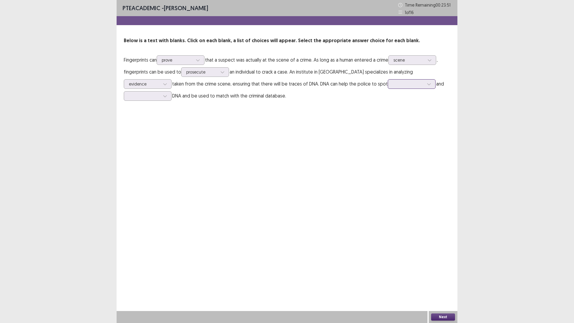
click at [388, 88] on div at bounding box center [412, 84] width 48 height 10
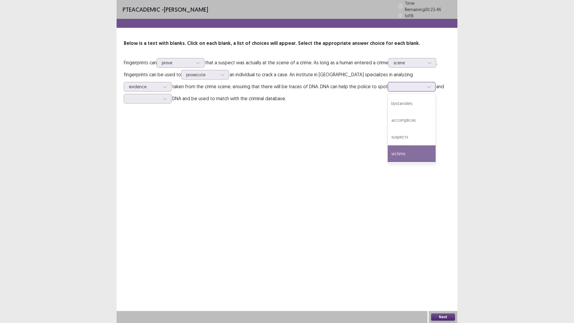
click at [388, 148] on div "victims" at bounding box center [412, 153] width 48 height 17
click at [160, 96] on div at bounding box center [144, 99] width 31 height 6
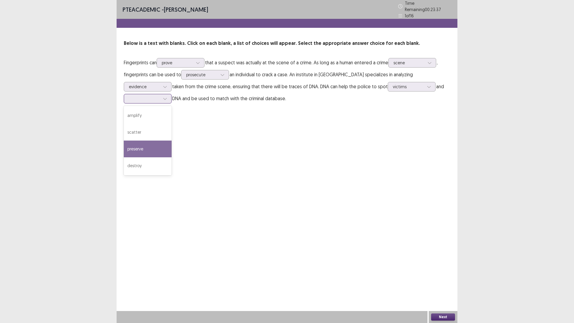
drag, startPoint x: 401, startPoint y: 115, endPoint x: 408, endPoint y: 132, distance: 18.1
click at [172, 132] on div "amplify scatter preserve destroy" at bounding box center [148, 140] width 48 height 69
click at [172, 141] on div "preserve" at bounding box center [148, 149] width 48 height 17
click at [160, 96] on div at bounding box center [144, 99] width 31 height 6
click at [371, 139] on div "PTE academic - [PERSON_NAME] Time Remaining 00 : 23 : 26 1 of 16 Below is a tex…" at bounding box center [287, 161] width 341 height 323
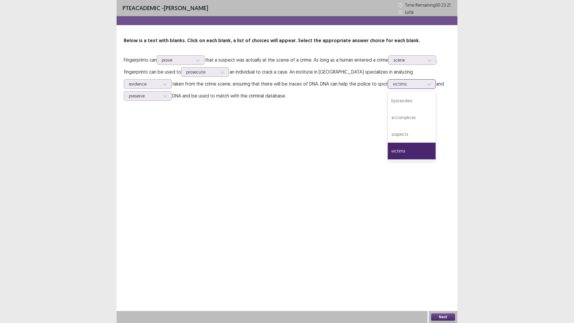
click at [393, 86] on div at bounding box center [408, 84] width 31 height 6
click at [446, 282] on button "Next" at bounding box center [443, 316] width 24 height 7
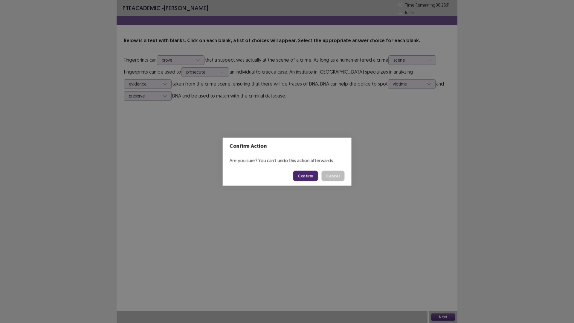
click at [446, 282] on div "Confirm Action Are you sure? You can't undo this action afterwards. Confirm Can…" at bounding box center [287, 161] width 574 height 323
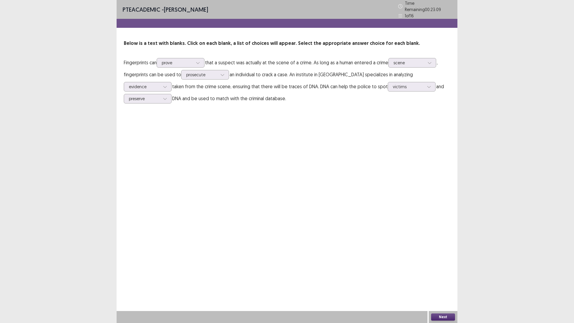
click at [443, 282] on button "Next" at bounding box center [443, 316] width 24 height 7
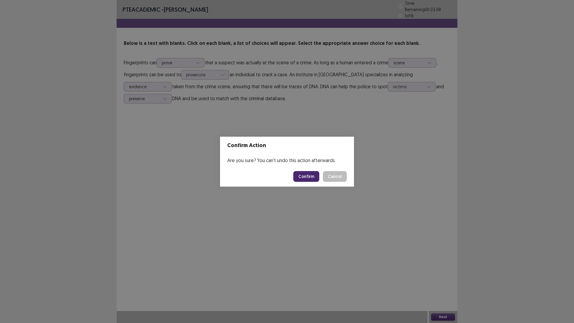
click at [307, 172] on button "Confirm" at bounding box center [306, 176] width 26 height 11
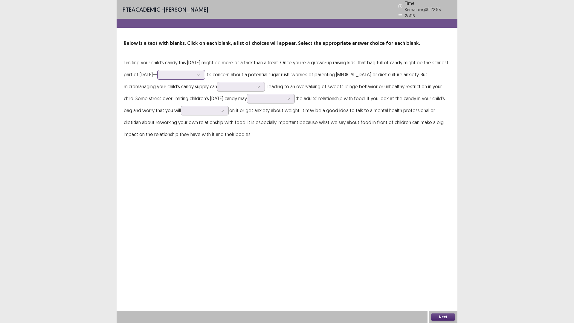
click at [193, 74] on div at bounding box center [177, 75] width 31 height 6
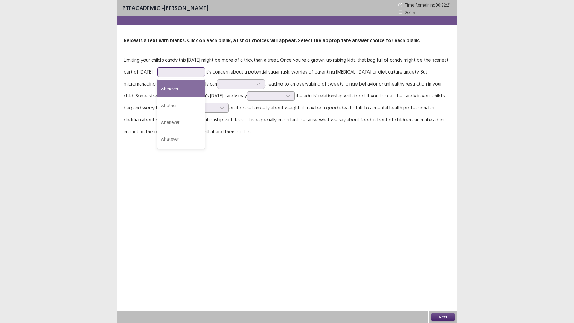
click at [198, 89] on div "wherever" at bounding box center [181, 88] width 48 height 17
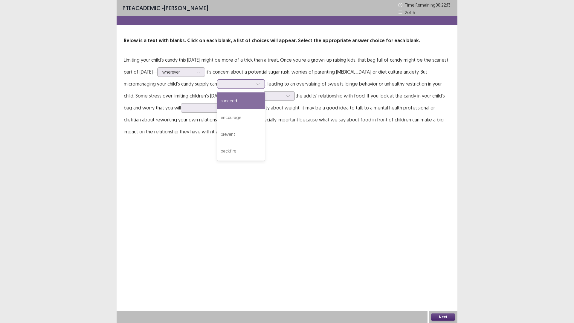
click at [230, 86] on div at bounding box center [237, 84] width 31 height 6
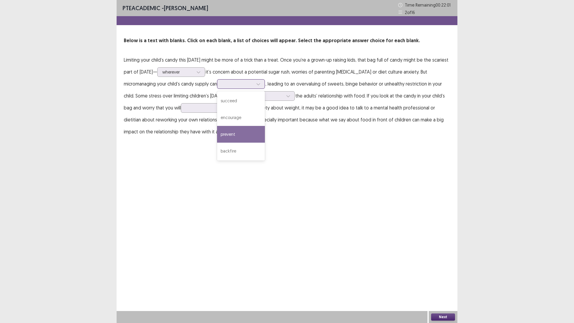
click at [236, 133] on div "prevent" at bounding box center [241, 134] width 48 height 17
click at [277, 98] on div at bounding box center [267, 96] width 31 height 6
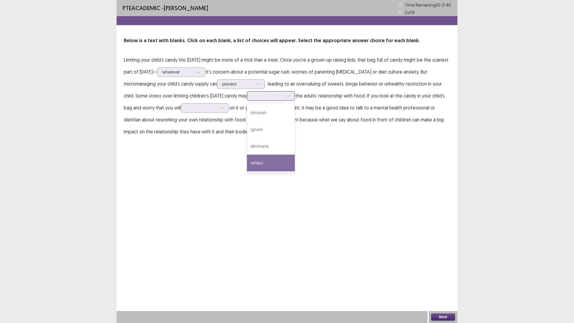
click at [271, 165] on div "reflect" at bounding box center [271, 163] width 48 height 17
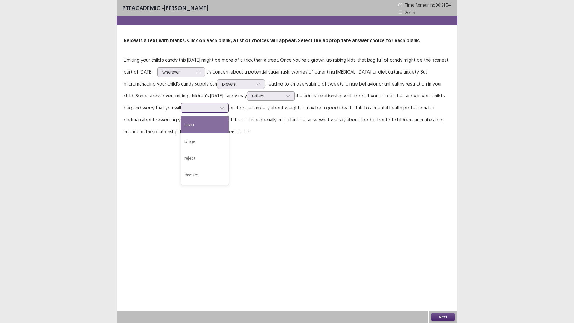
click at [218, 111] on div at bounding box center [201, 107] width 32 height 7
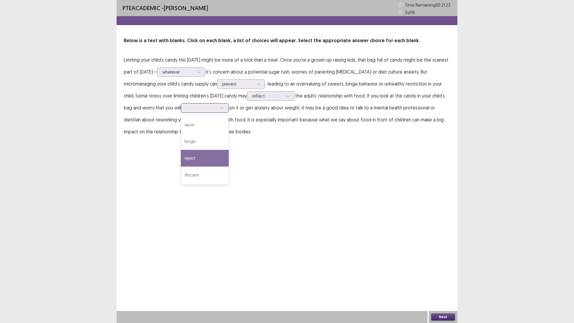
click at [224, 159] on div "reject" at bounding box center [205, 158] width 48 height 17
click at [441, 282] on button "Next" at bounding box center [443, 316] width 24 height 7
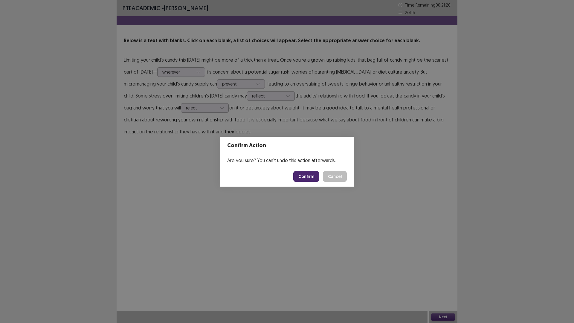
click at [306, 176] on button "Confirm" at bounding box center [306, 176] width 26 height 11
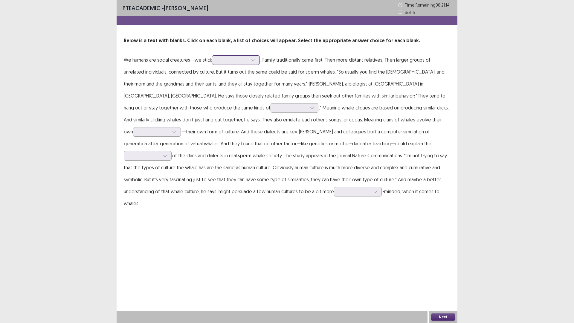
click at [225, 61] on div at bounding box center [232, 60] width 31 height 6
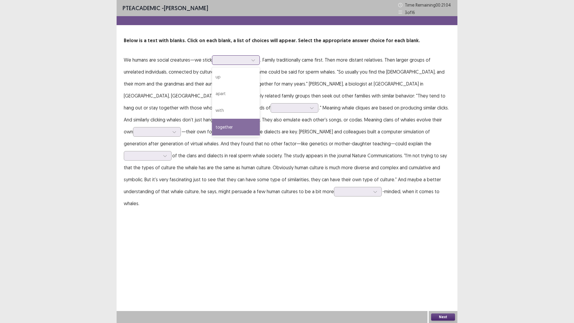
click at [223, 126] on div "together" at bounding box center [236, 127] width 48 height 17
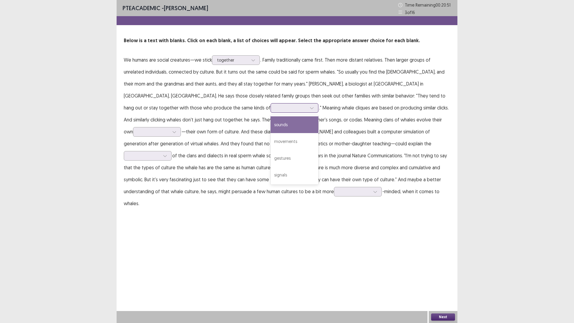
click at [276, 106] on div at bounding box center [291, 108] width 31 height 6
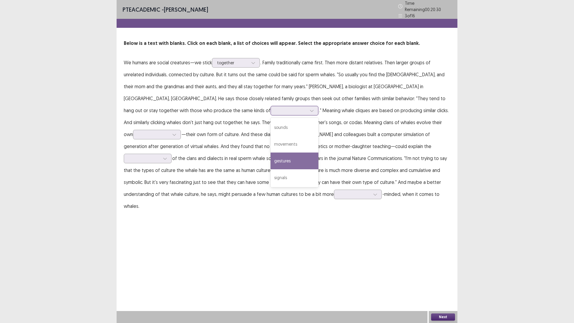
click at [271, 155] on div "gestures" at bounding box center [295, 160] width 48 height 17
click at [276, 108] on div at bounding box center [291, 111] width 31 height 6
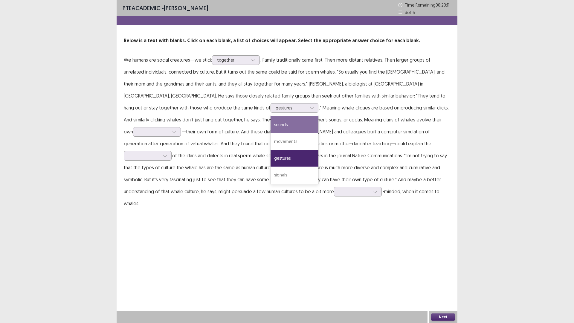
click at [235, 127] on p "We humans are social creatures—we stick together . Family traditionally came fi…" at bounding box center [287, 131] width 327 height 155
click at [276, 107] on div at bounding box center [291, 108] width 31 height 6
click at [271, 116] on p "We humans are social creatures—we stick together . Family traditionally came fi…" at bounding box center [287, 131] width 327 height 155
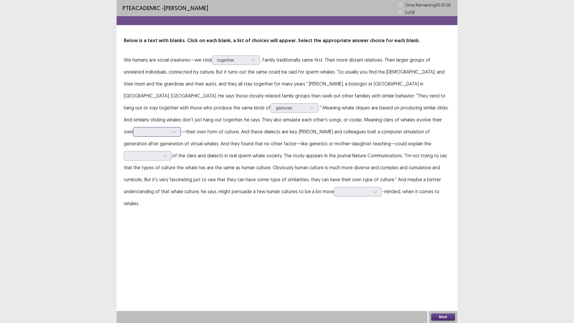
click at [169, 129] on div at bounding box center [153, 132] width 31 height 6
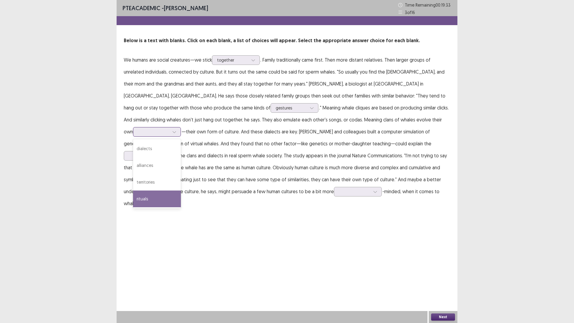
click at [181, 190] on div "rituals" at bounding box center [157, 198] width 48 height 17
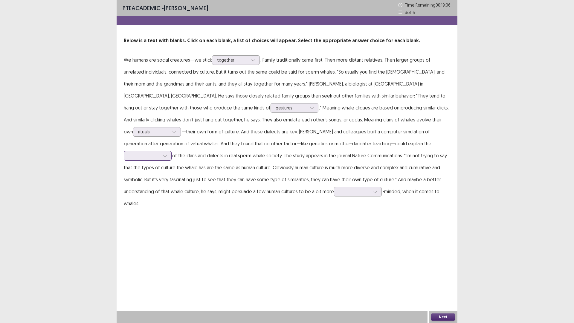
click at [160, 153] on div at bounding box center [144, 156] width 31 height 6
click at [172, 164] on div "leadership" at bounding box center [148, 172] width 48 height 17
click at [334, 193] on div at bounding box center [358, 192] width 48 height 10
click at [334, 254] on div "socially" at bounding box center [358, 258] width 48 height 17
click at [339, 193] on div at bounding box center [354, 192] width 31 height 6
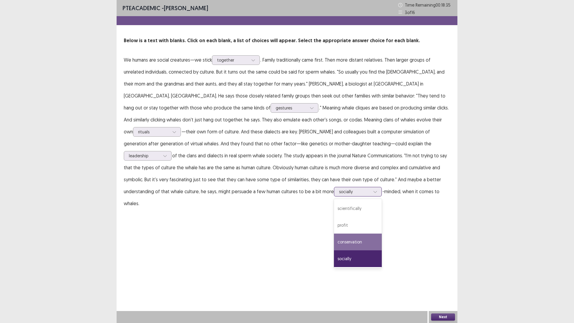
click at [334, 240] on div "conservation" at bounding box center [358, 242] width 48 height 17
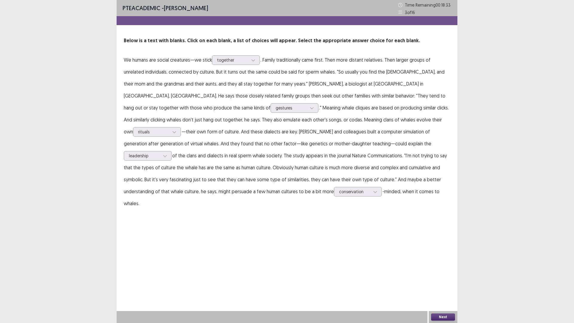
click at [440, 282] on button "Next" at bounding box center [443, 316] width 24 height 7
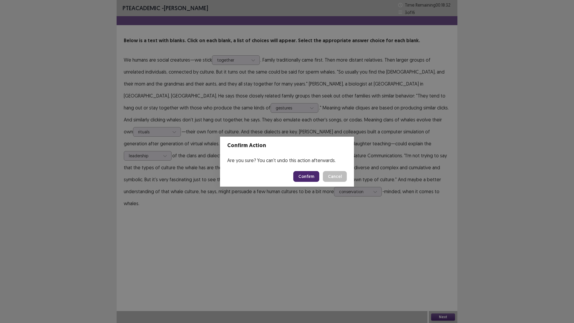
click at [312, 179] on button "Confirm" at bounding box center [306, 176] width 26 height 11
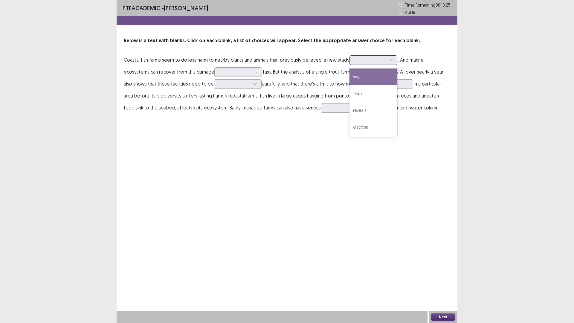
click at [383, 61] on div at bounding box center [370, 60] width 31 height 6
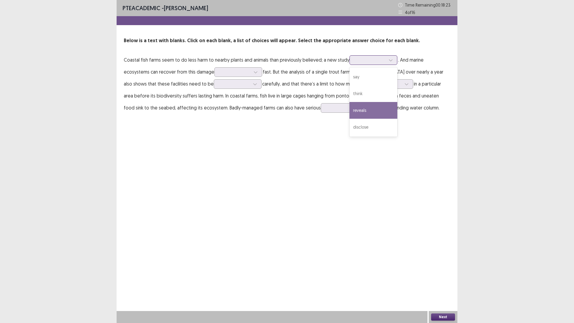
click at [371, 109] on div "reveals" at bounding box center [374, 110] width 48 height 17
click at [394, 65] on p "Coastal fish farms seem to do less harm to nearby plants and animals than previ…" at bounding box center [287, 84] width 327 height 60
click at [393, 62] on div at bounding box center [390, 60] width 9 height 9
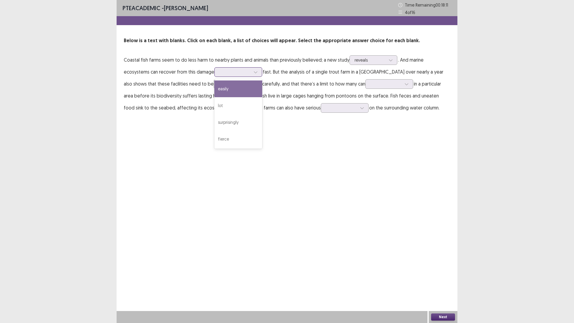
click at [214, 71] on div at bounding box center [238, 72] width 48 height 10
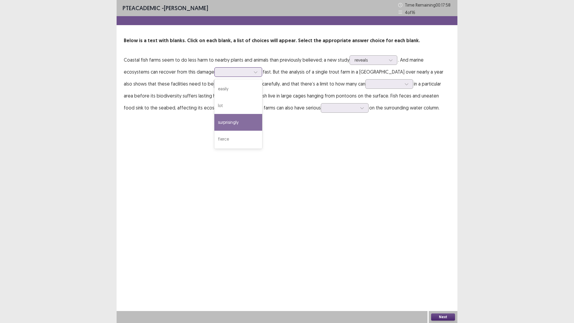
click at [216, 122] on div "surprisingly" at bounding box center [238, 122] width 48 height 17
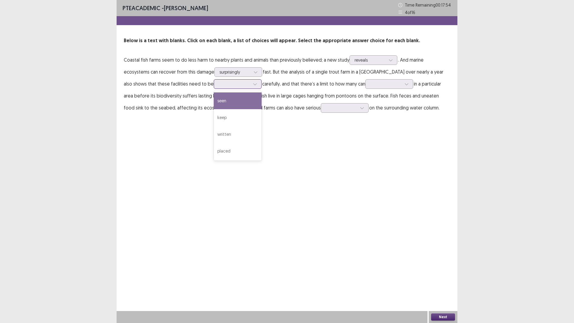
click at [219, 85] on div at bounding box center [234, 84] width 31 height 6
click at [214, 101] on div "seen" at bounding box center [238, 100] width 48 height 17
click at [370, 87] on div at bounding box center [386, 83] width 32 height 7
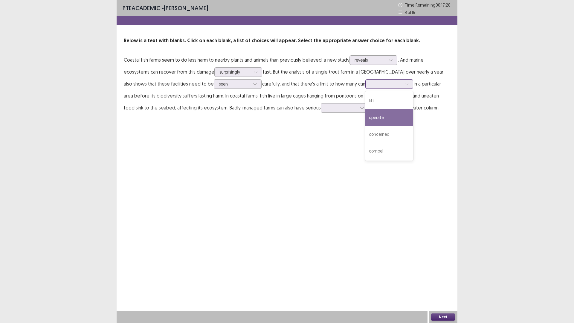
click at [365, 117] on div "operate" at bounding box center [389, 117] width 48 height 17
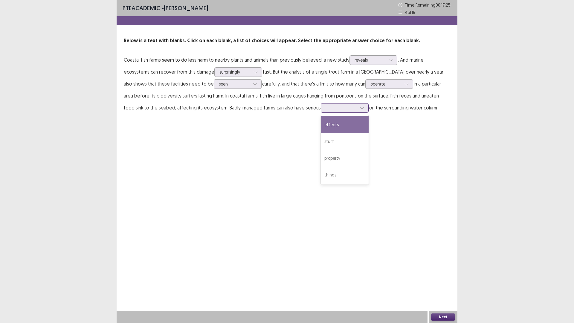
click at [326, 108] on div at bounding box center [341, 108] width 31 height 6
click at [321, 124] on div "effects" at bounding box center [345, 124] width 48 height 17
click at [447, 282] on button "Next" at bounding box center [443, 316] width 24 height 7
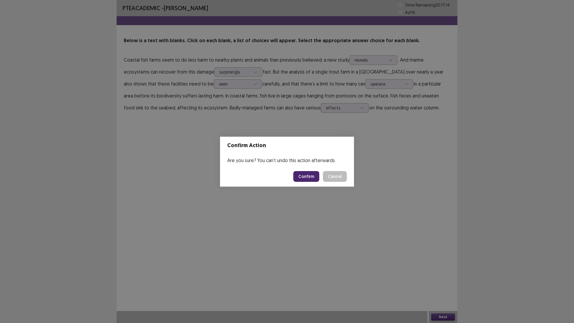
click at [298, 175] on button "Confirm" at bounding box center [306, 176] width 26 height 11
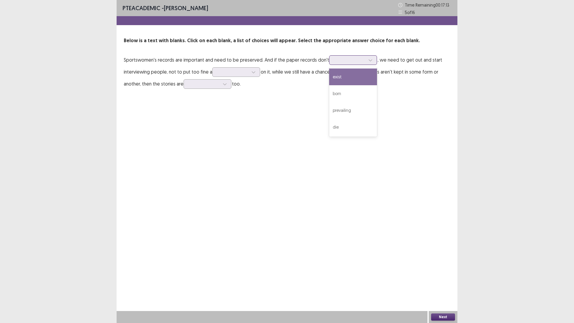
click at [348, 59] on div at bounding box center [349, 60] width 31 height 6
click at [347, 78] on div "exist" at bounding box center [353, 76] width 48 height 17
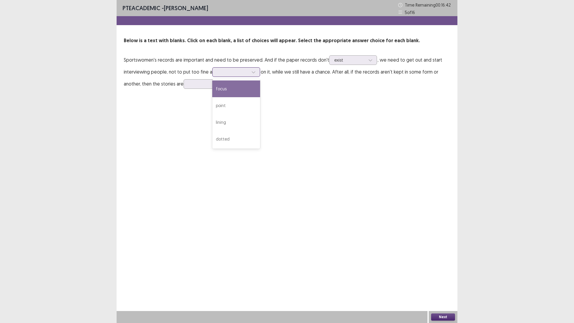
click at [226, 75] on div at bounding box center [232, 72] width 31 height 6
click at [233, 107] on div "point" at bounding box center [236, 105] width 48 height 17
click at [196, 86] on div at bounding box center [204, 84] width 31 height 6
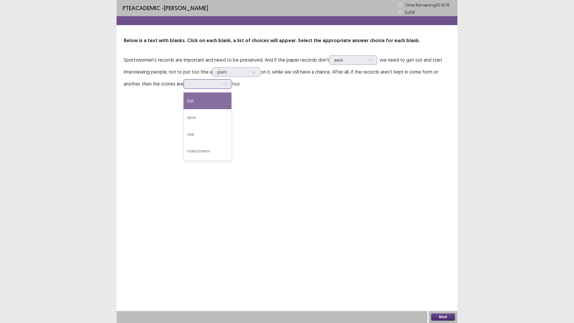
click at [199, 104] on div "lost" at bounding box center [208, 100] width 48 height 17
click at [439, 282] on button "Next" at bounding box center [443, 316] width 24 height 7
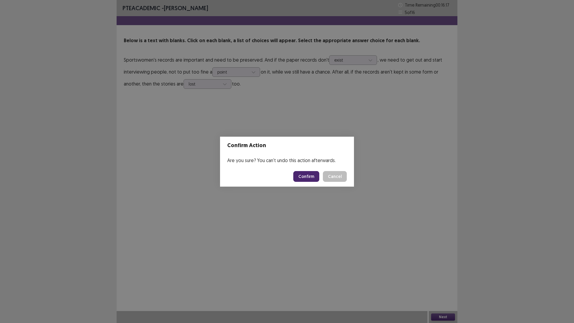
click at [310, 179] on button "Confirm" at bounding box center [306, 176] width 26 height 11
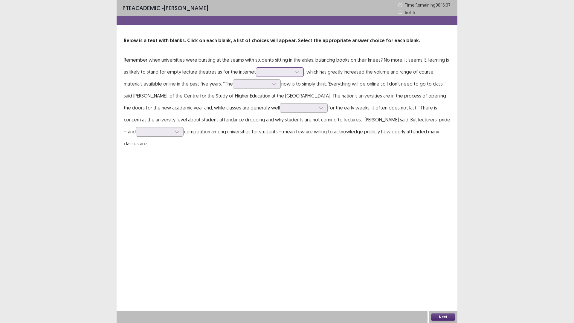
click at [281, 69] on div at bounding box center [276, 72] width 31 height 6
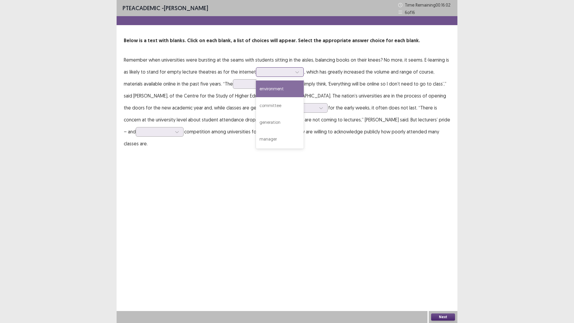
click at [281, 90] on div "environment" at bounding box center [280, 88] width 48 height 17
click at [283, 73] on div at bounding box center [276, 72] width 31 height 6
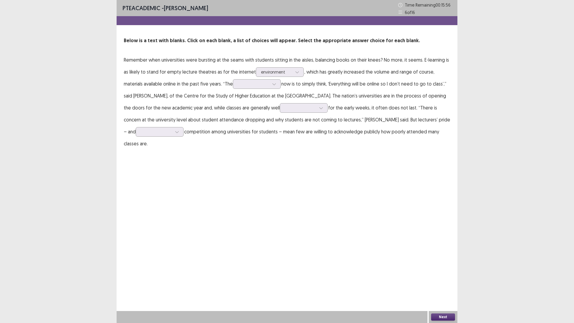
click at [334, 79] on p "Remember when universities were bursting at the seams with students sitting in …" at bounding box center [287, 102] width 327 height 96
click at [257, 81] on div at bounding box center [253, 84] width 31 height 6
click at [252, 118] on div "temptation" at bounding box center [257, 117] width 48 height 17
click at [259, 81] on div at bounding box center [253, 84] width 31 height 6
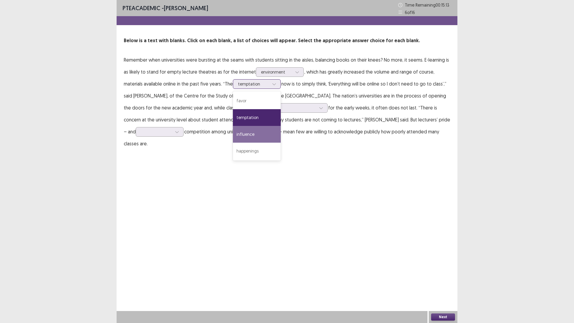
click at [258, 127] on div "influence" at bounding box center [257, 134] width 48 height 17
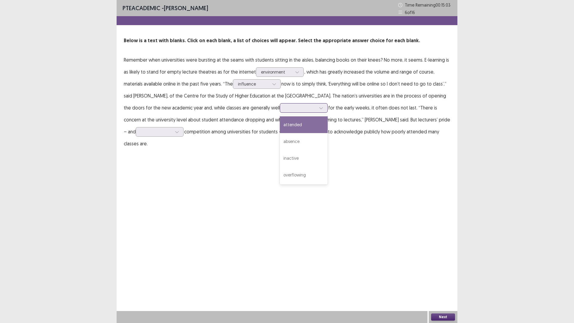
click at [310, 110] on div at bounding box center [300, 108] width 31 height 6
click at [315, 177] on div "overflowing" at bounding box center [304, 175] width 48 height 17
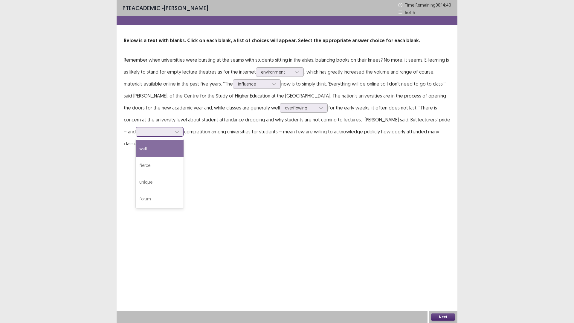
click at [175, 131] on icon at bounding box center [177, 132] width 4 height 4
click at [140, 198] on div "forum" at bounding box center [160, 198] width 48 height 17
click at [441, 282] on button "Next" at bounding box center [443, 316] width 24 height 7
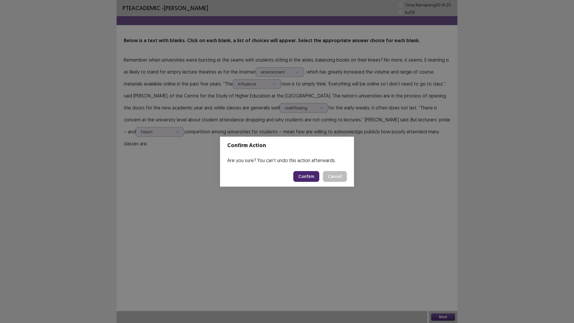
click at [311, 175] on button "Confirm" at bounding box center [306, 176] width 26 height 11
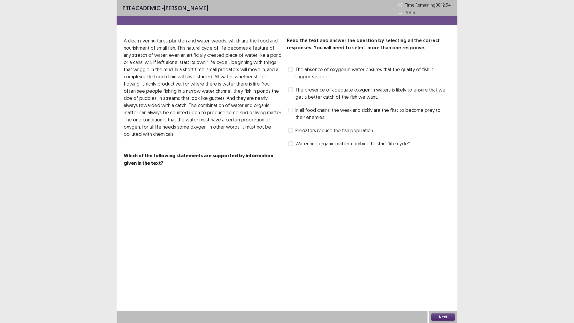
click at [303, 95] on span "The presence of adequate oxygen in waters is likely to ensure that we get a bet…" at bounding box center [372, 93] width 155 height 14
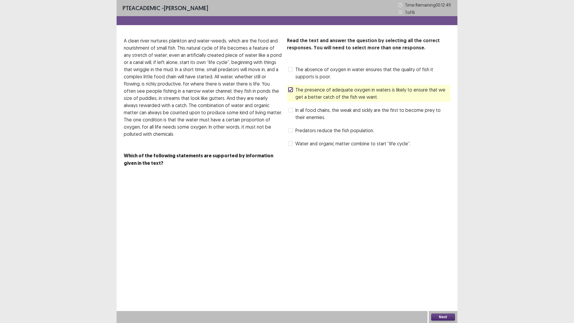
click at [299, 100] on span "The presence of adequate oxygen in waters is likely to ensure that we get a bet…" at bounding box center [372, 93] width 155 height 14
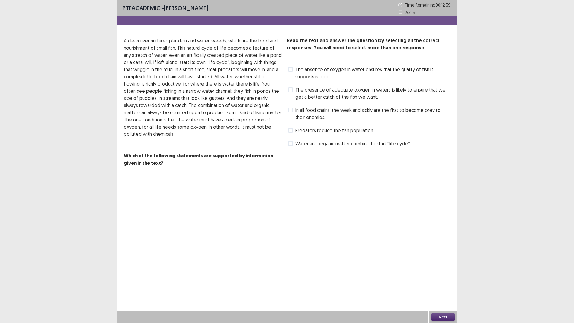
click at [300, 132] on span "Predators reduce the fish population." at bounding box center [334, 130] width 79 height 7
click at [300, 146] on span "Water and organic matter combine to start “life cycle”." at bounding box center [352, 143] width 115 height 7
click at [451, 282] on button "Next" at bounding box center [443, 316] width 24 height 7
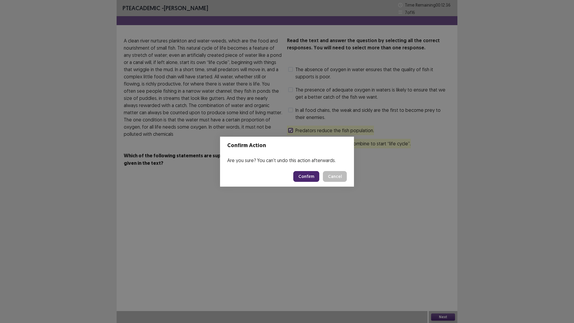
click at [308, 174] on button "Confirm" at bounding box center [306, 176] width 26 height 11
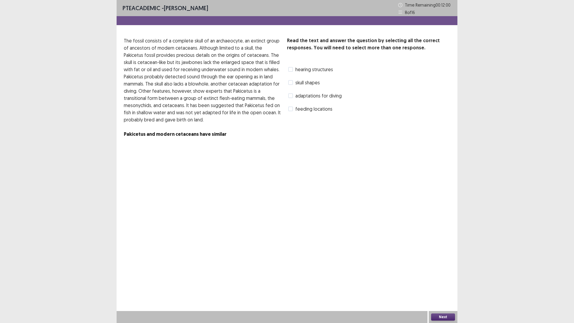
click at [289, 95] on span at bounding box center [290, 95] width 5 height 5
click at [445, 282] on button "Next" at bounding box center [443, 316] width 24 height 7
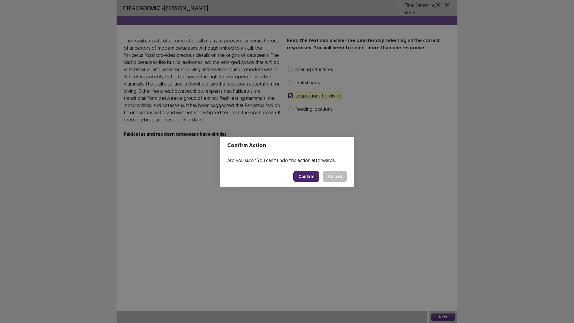
click at [307, 176] on button "Confirm" at bounding box center [306, 176] width 26 height 11
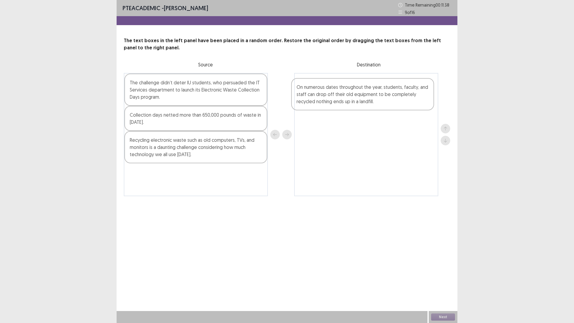
drag, startPoint x: 180, startPoint y: 140, endPoint x: 356, endPoint y: 87, distance: 183.7
click at [356, 87] on div "The challenge didn’t deter IU students, who persuaded the IT Services departmen…" at bounding box center [287, 134] width 327 height 123
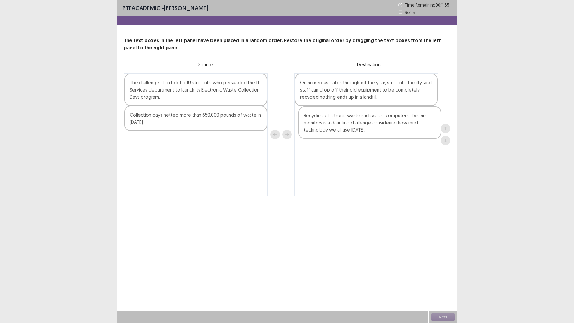
drag, startPoint x: 192, startPoint y: 153, endPoint x: 372, endPoint y: 127, distance: 181.2
click at [372, 127] on div "The challenge didn’t deter IU students, who persuaded the IT Services departmen…" at bounding box center [287, 134] width 327 height 123
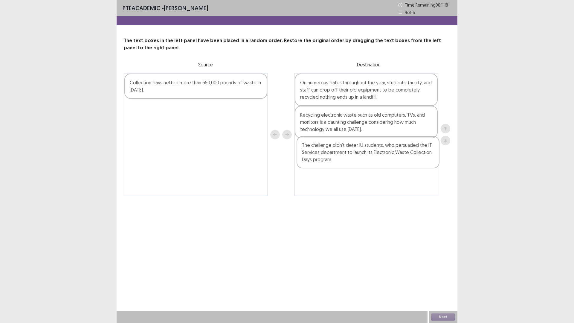
drag, startPoint x: 204, startPoint y: 101, endPoint x: 380, endPoint y: 163, distance: 187.4
click at [380, 163] on div "The challenge didn’t deter IU students, who persuaded the IT Services departmen…" at bounding box center [287, 134] width 327 height 123
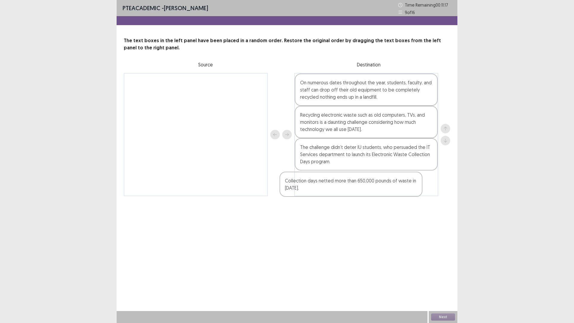
drag, startPoint x: 224, startPoint y: 91, endPoint x: 406, endPoint y: 191, distance: 207.4
click at [406, 191] on div "Collection days netted more than 650,000 pounds of waste in [DATE]. On numerous…" at bounding box center [287, 134] width 327 height 123
click at [443, 282] on button "Next" at bounding box center [443, 316] width 24 height 7
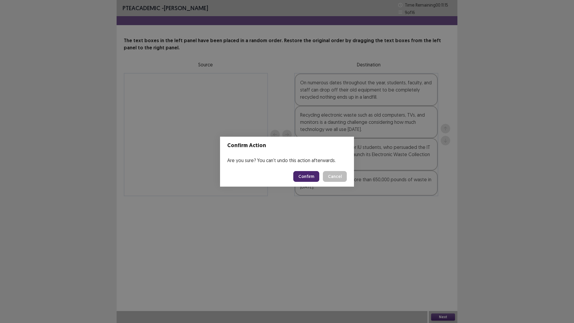
click at [307, 174] on button "Confirm" at bounding box center [306, 176] width 26 height 11
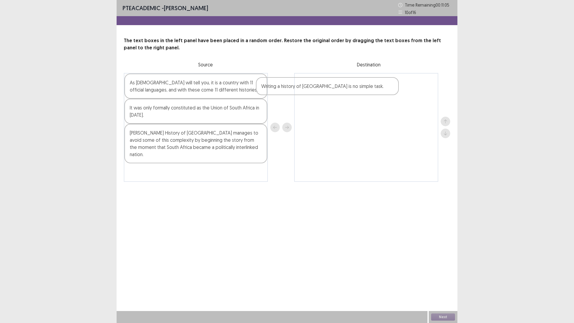
drag, startPoint x: 212, startPoint y: 112, endPoint x: 346, endPoint y: 90, distance: 135.4
click at [346, 90] on div "As [DEMOGRAPHIC_DATA] will tell you, it is a country with 11 official languages…" at bounding box center [287, 127] width 327 height 109
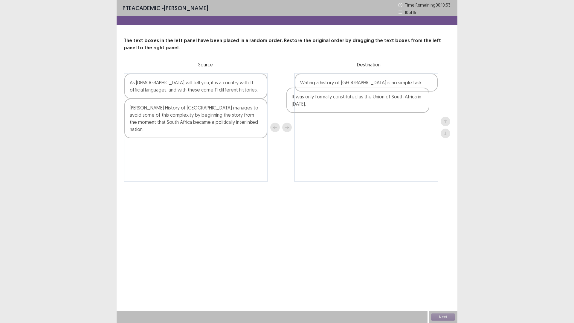
drag, startPoint x: 211, startPoint y: 113, endPoint x: 375, endPoint y: 102, distance: 164.2
click at [375, 102] on div "As [DEMOGRAPHIC_DATA] will tell you, it is a country with 11 official languages…" at bounding box center [287, 127] width 327 height 109
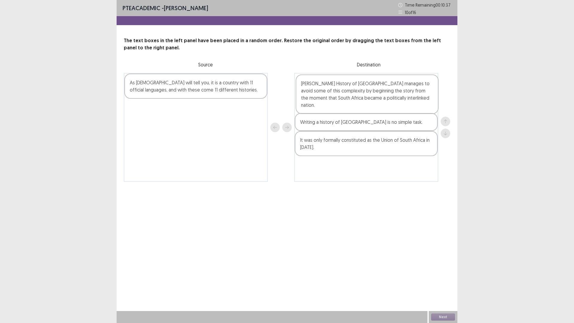
drag, startPoint x: 179, startPoint y: 129, endPoint x: 353, endPoint y: 105, distance: 175.1
click at [353, 105] on div "As [DEMOGRAPHIC_DATA] will tell you, it is a country with 11 official languages…" at bounding box center [287, 127] width 327 height 109
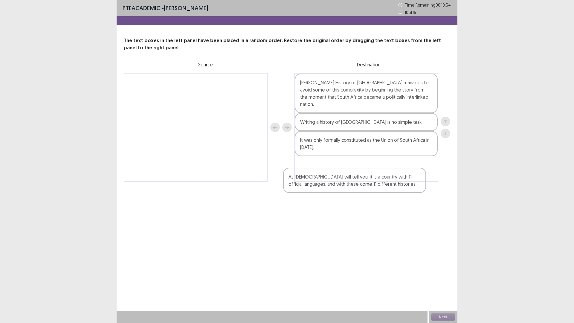
drag, startPoint x: 207, startPoint y: 93, endPoint x: 369, endPoint y: 167, distance: 178.2
click at [369, 167] on div "As [DEMOGRAPHIC_DATA] will tell you, it is a country with 11 official languages…" at bounding box center [287, 127] width 327 height 109
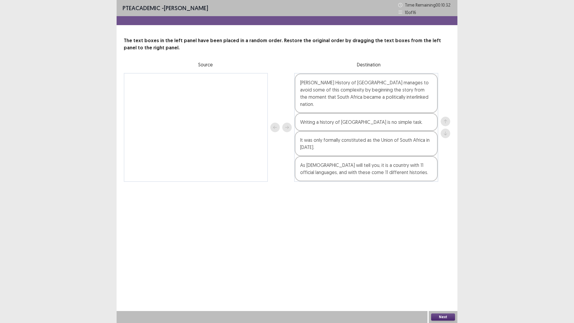
click at [448, 282] on button "Next" at bounding box center [443, 316] width 24 height 7
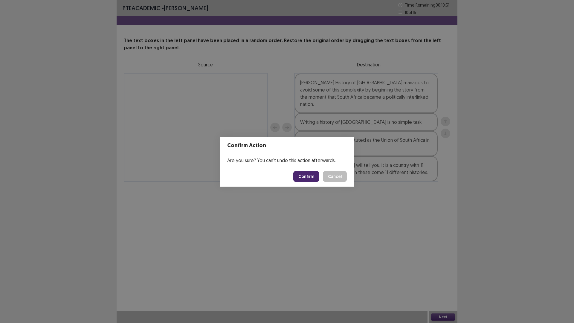
click at [315, 175] on button "Confirm" at bounding box center [306, 176] width 26 height 11
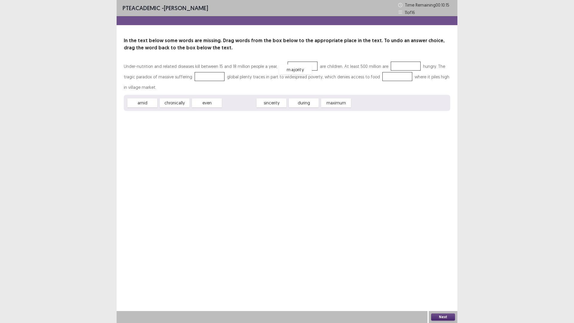
drag, startPoint x: 243, startPoint y: 104, endPoint x: 299, endPoint y: 70, distance: 65.4
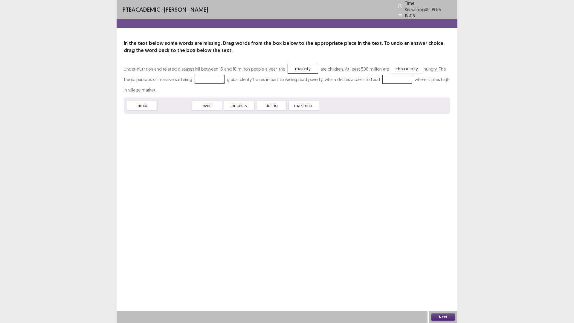
drag, startPoint x: 186, startPoint y: 104, endPoint x: 410, endPoint y: 69, distance: 227.0
drag, startPoint x: 148, startPoint y: 105, endPoint x: 212, endPoint y: 79, distance: 69.3
drag, startPoint x: 152, startPoint y: 104, endPoint x: 401, endPoint y: 78, distance: 250.5
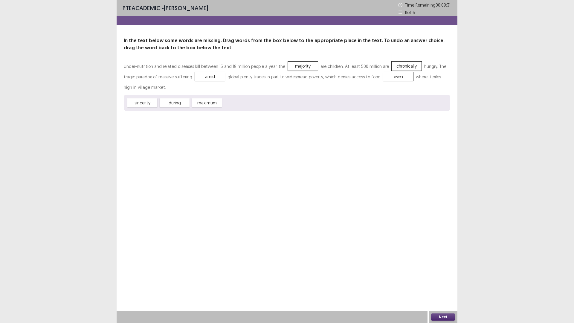
click at [440, 282] on div "Next" at bounding box center [443, 317] width 29 height 12
click at [443, 282] on button "Next" at bounding box center [443, 316] width 24 height 7
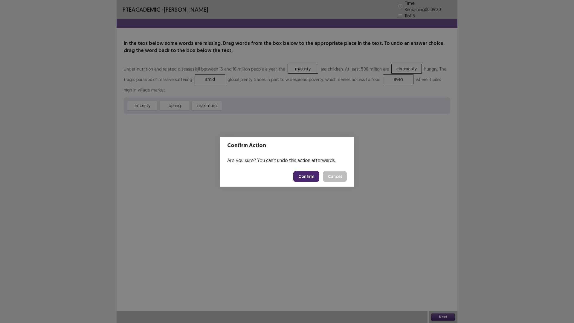
click at [314, 177] on button "Confirm" at bounding box center [306, 176] width 26 height 11
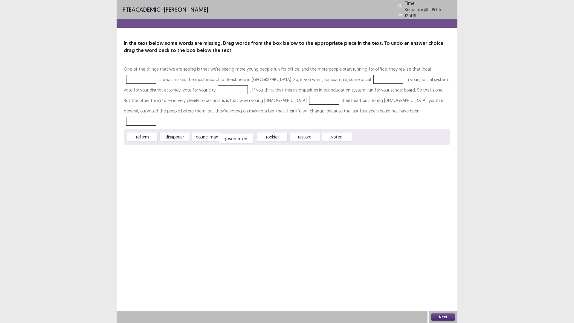
drag, startPoint x: 248, startPoint y: 123, endPoint x: 244, endPoint y: 123, distance: 4.5
click at [244, 134] on div "government" at bounding box center [236, 139] width 34 height 10
drag, startPoint x: 148, startPoint y: 125, endPoint x: 442, endPoint y: 68, distance: 299.4
drag, startPoint x: 298, startPoint y: 125, endPoint x: 315, endPoint y: 81, distance: 47.1
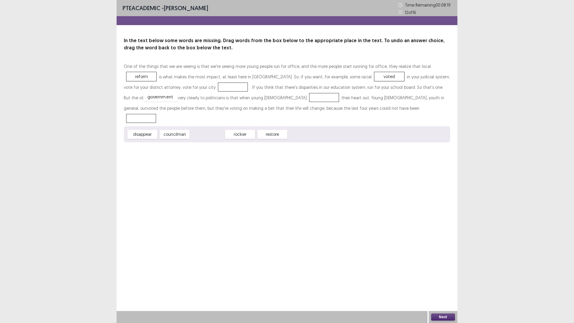
drag, startPoint x: 206, startPoint y: 123, endPoint x: 159, endPoint y: 85, distance: 60.2
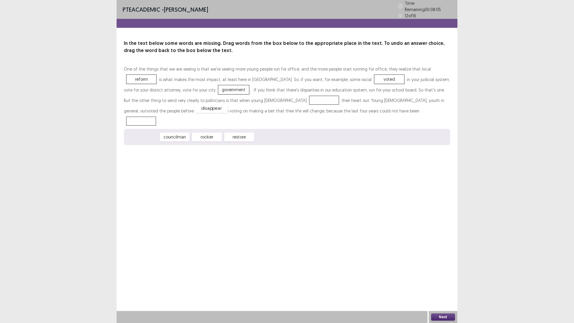
drag, startPoint x: 151, startPoint y: 126, endPoint x: 220, endPoint y: 97, distance: 74.9
drag, startPoint x: 312, startPoint y: 73, endPoint x: 271, endPoint y: 101, distance: 49.4
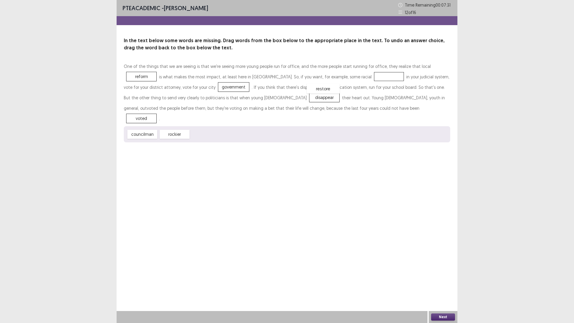
drag, startPoint x: 218, startPoint y: 122, endPoint x: 324, endPoint y: 79, distance: 114.9
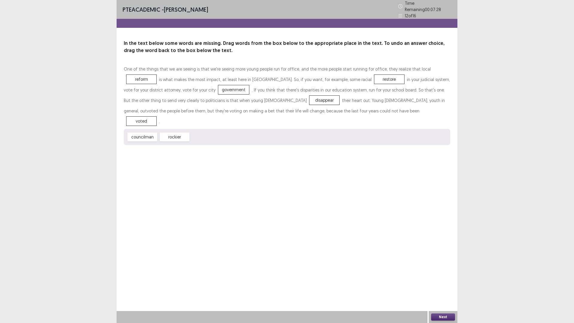
click at [434, 282] on button "Next" at bounding box center [443, 316] width 24 height 7
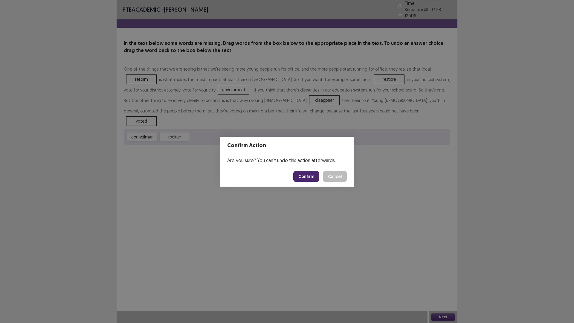
click at [312, 177] on button "Confirm" at bounding box center [306, 176] width 26 height 11
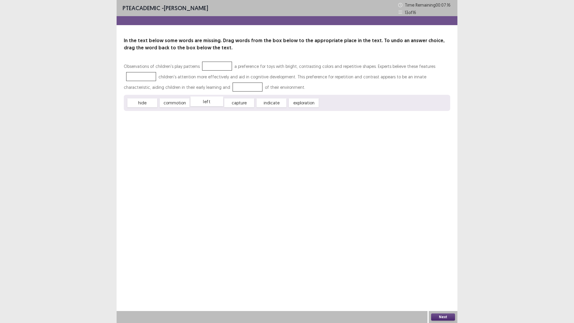
click at [210, 103] on div "left" at bounding box center [206, 102] width 33 height 10
drag, startPoint x: 274, startPoint y: 104, endPoint x: 214, endPoint y: 68, distance: 69.5
drag, startPoint x: 242, startPoint y: 105, endPoint x: 145, endPoint y: 79, distance: 99.9
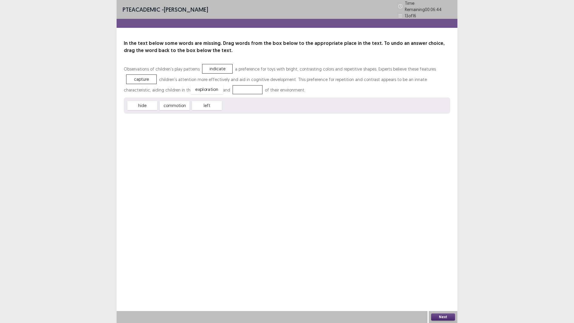
drag, startPoint x: 236, startPoint y: 103, endPoint x: 204, endPoint y: 87, distance: 36.2
click at [442, 282] on button "Next" at bounding box center [443, 316] width 24 height 7
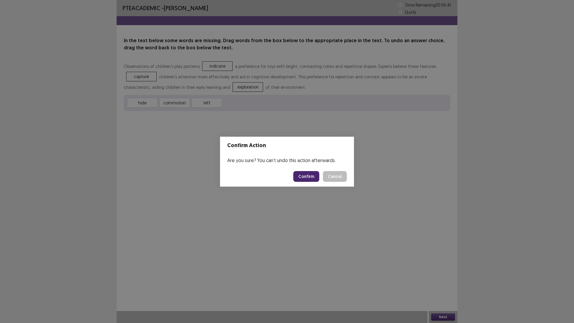
click at [312, 175] on button "Confirm" at bounding box center [306, 176] width 26 height 11
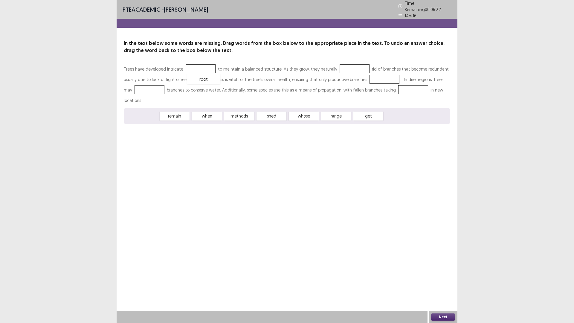
drag, startPoint x: 152, startPoint y: 102, endPoint x: 213, endPoint y: 65, distance: 71.6
drag, startPoint x: 334, startPoint y: 103, endPoint x: 349, endPoint y: 66, distance: 39.2
drag, startPoint x: 140, startPoint y: 102, endPoint x: 376, endPoint y: 75, distance: 237.4
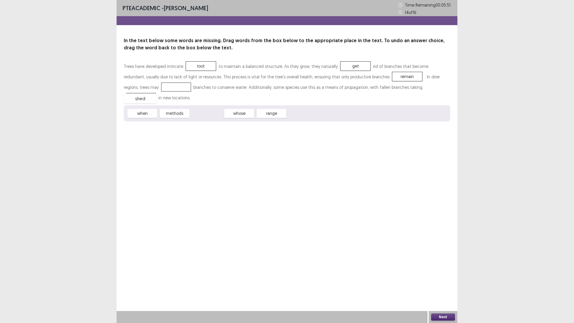
drag, startPoint x: 208, startPoint y: 104, endPoint x: 141, endPoint y: 89, distance: 68.3
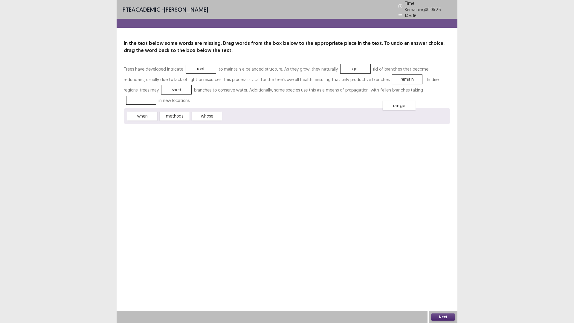
drag, startPoint x: 246, startPoint y: 105, endPoint x: 406, endPoint y: 94, distance: 160.0
click at [439, 282] on button "Next" at bounding box center [443, 316] width 24 height 7
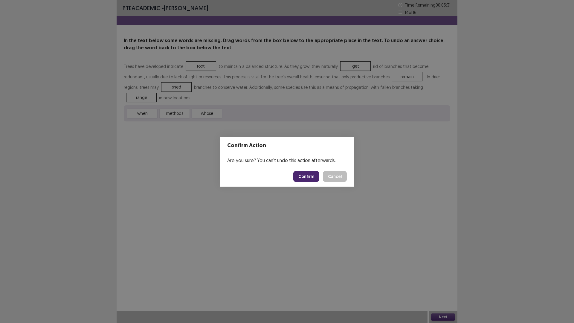
click at [318, 173] on button "Confirm" at bounding box center [306, 176] width 26 height 11
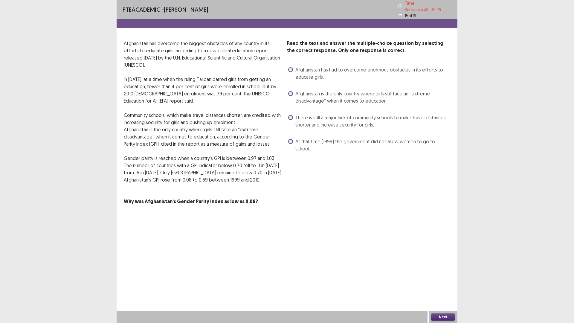
click at [306, 97] on span "Afghanistan is the only country where girls still face an “extreme disadvantage…" at bounding box center [372, 97] width 155 height 14
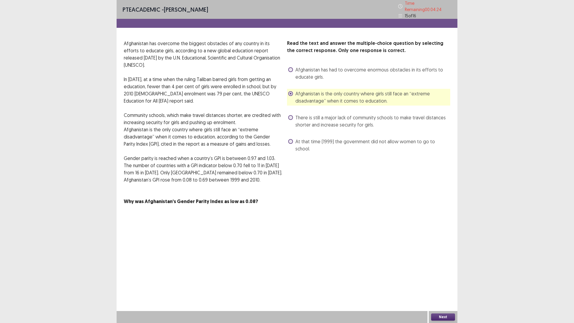
click at [439, 282] on button "Next" at bounding box center [443, 316] width 24 height 7
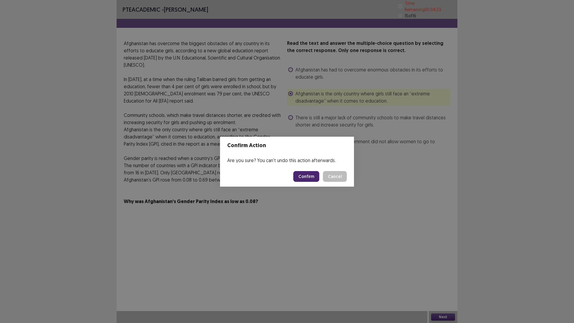
click at [308, 175] on button "Confirm" at bounding box center [306, 176] width 26 height 11
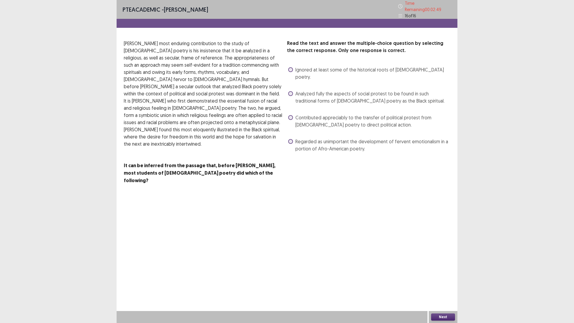
click at [306, 138] on span "Regarded as unimportant the development of fervent emotionalism in a portion of…" at bounding box center [372, 145] width 155 height 14
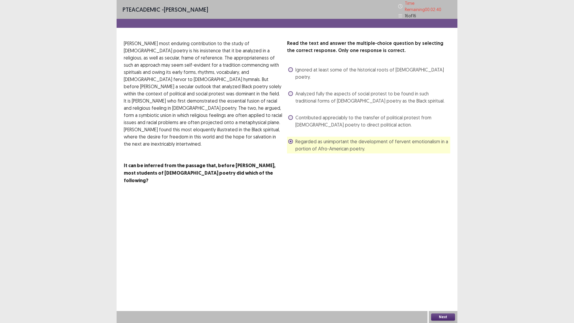
click at [313, 114] on span "Contributed appreciably to the transfer of political protest from [DEMOGRAPHIC_…" at bounding box center [372, 121] width 155 height 14
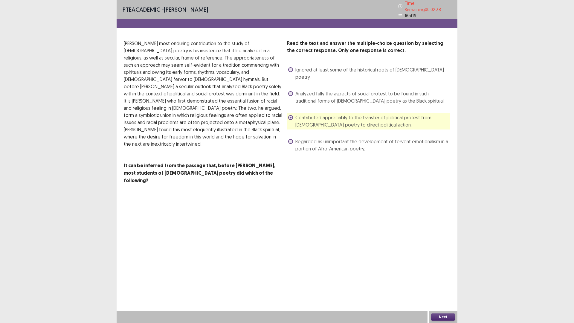
click at [444, 282] on button "Next" at bounding box center [443, 316] width 24 height 7
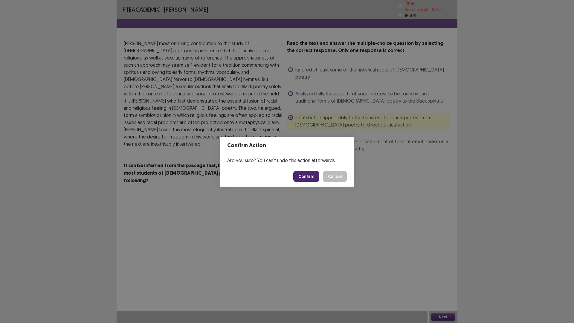
click at [309, 172] on button "Confirm" at bounding box center [306, 176] width 26 height 11
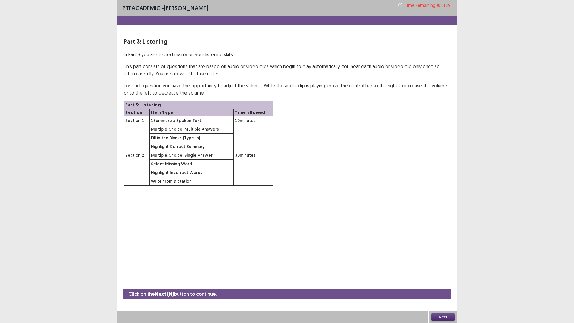
click at [449, 282] on button "Next" at bounding box center [443, 316] width 24 height 7
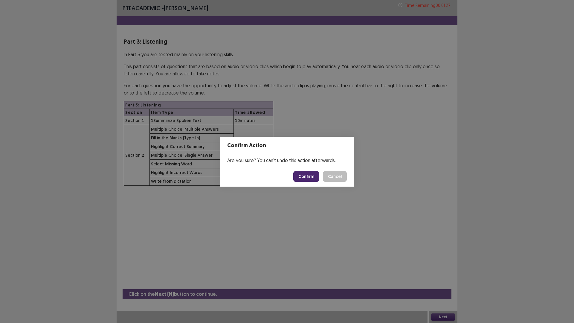
click at [313, 176] on button "Confirm" at bounding box center [306, 176] width 26 height 11
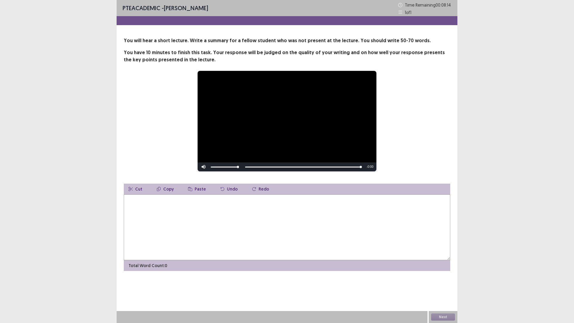
drag, startPoint x: 0, startPoint y: 323, endPoint x: 211, endPoint y: 215, distance: 237.2
click at [214, 216] on textarea at bounding box center [287, 227] width 327 height 66
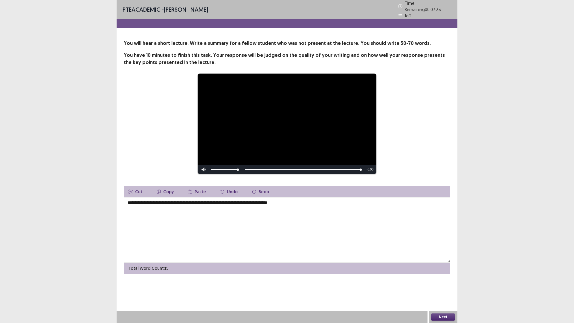
click at [180, 200] on textarea "**********" at bounding box center [287, 230] width 327 height 66
click at [310, 202] on textarea "**********" at bounding box center [287, 230] width 327 height 66
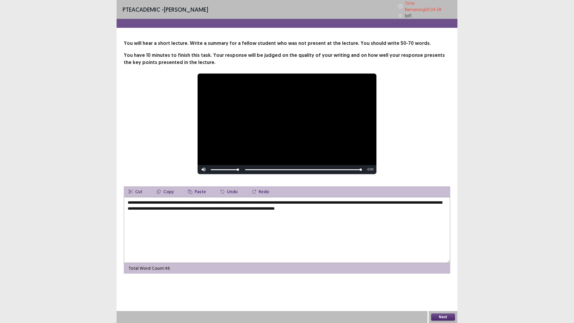
click at [158, 199] on textarea "**********" at bounding box center [287, 230] width 327 height 66
click at [253, 201] on textarea "**********" at bounding box center [287, 230] width 327 height 66
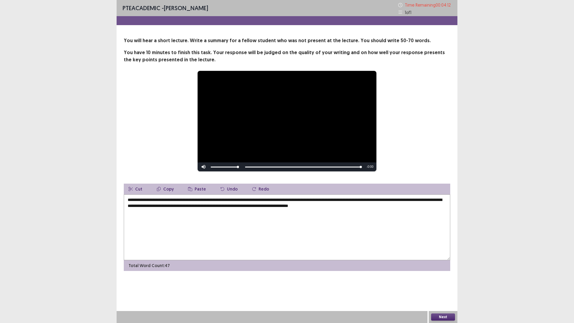
click at [349, 200] on textarea "**********" at bounding box center [287, 227] width 327 height 66
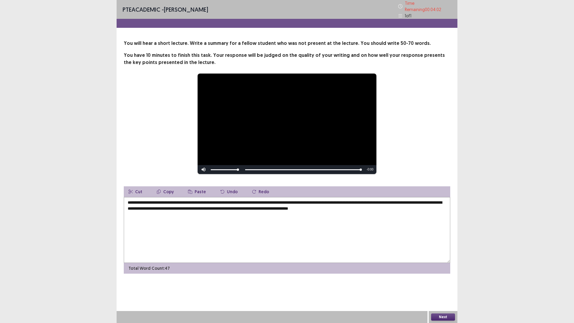
click at [432, 200] on textarea "**********" at bounding box center [287, 230] width 327 height 66
drag, startPoint x: 262, startPoint y: 206, endPoint x: 257, endPoint y: 208, distance: 4.4
click at [257, 208] on textarea "**********" at bounding box center [287, 230] width 327 height 66
click at [263, 206] on textarea "**********" at bounding box center [287, 230] width 327 height 66
drag, startPoint x: 262, startPoint y: 206, endPoint x: 256, endPoint y: 209, distance: 6.2
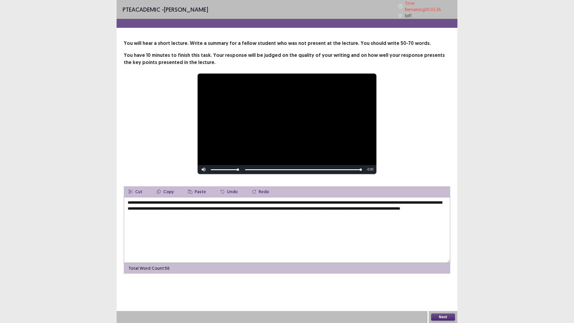
click at [256, 209] on textarea "**********" at bounding box center [287, 230] width 327 height 66
click at [256, 204] on textarea "**********" at bounding box center [287, 230] width 327 height 66
click at [256, 207] on textarea "**********" at bounding box center [287, 230] width 327 height 66
click at [257, 206] on textarea "**********" at bounding box center [287, 230] width 327 height 66
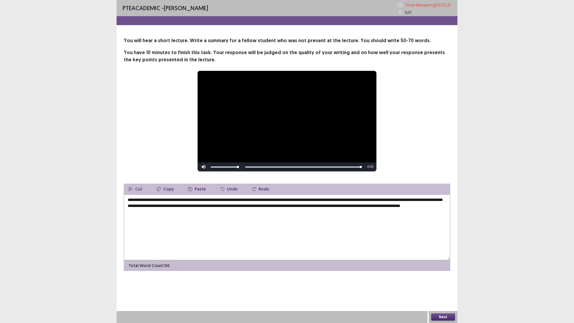
click at [255, 212] on textarea "**********" at bounding box center [287, 227] width 327 height 66
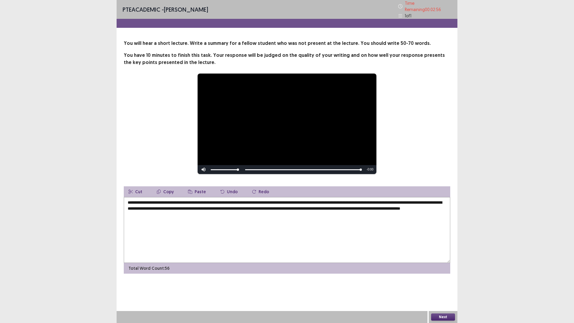
click at [436, 282] on button "Next" at bounding box center [443, 316] width 24 height 7
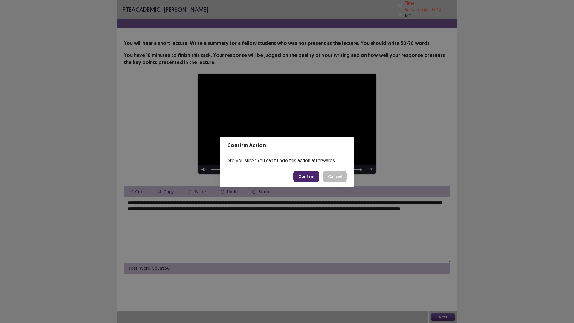
click at [344, 177] on button "Cancel" at bounding box center [335, 176] width 24 height 11
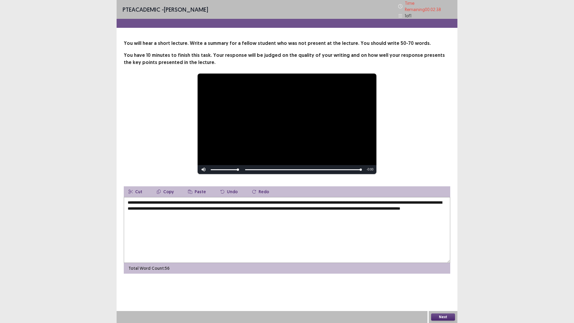
click at [410, 200] on textarea "**********" at bounding box center [287, 230] width 327 height 66
click at [446, 282] on button "Next" at bounding box center [443, 316] width 24 height 7
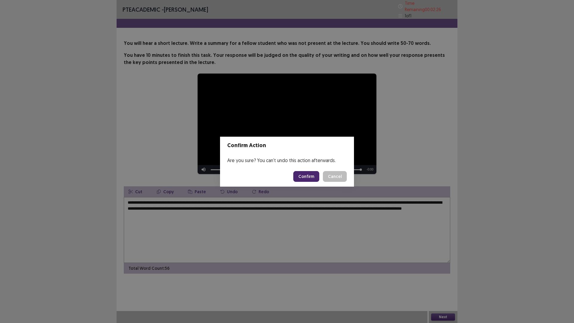
click at [193, 236] on div "Confirm Action Are you sure? You can't undo this action afterwards. Confirm Can…" at bounding box center [287, 161] width 574 height 323
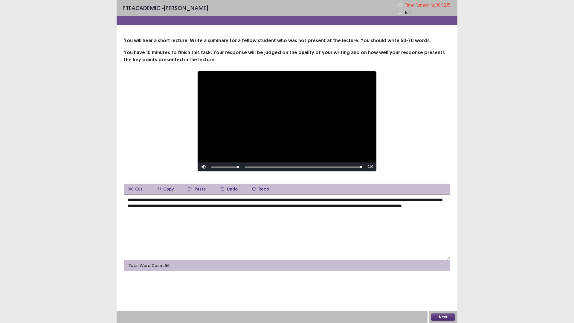
drag, startPoint x: 312, startPoint y: 199, endPoint x: 332, endPoint y: 199, distance: 19.5
click at [332, 199] on textarea "**********" at bounding box center [287, 227] width 327 height 66
type textarea "**********"
click at [437, 282] on button "Next" at bounding box center [443, 316] width 24 height 7
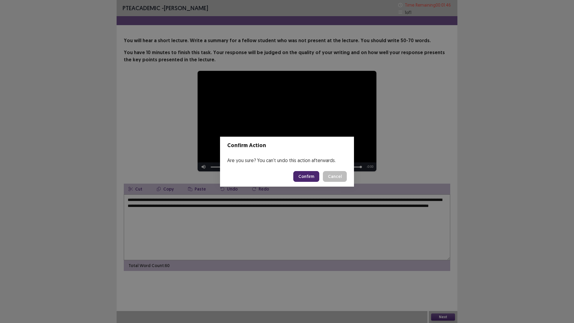
click at [301, 178] on button "Confirm" at bounding box center [306, 176] width 26 height 11
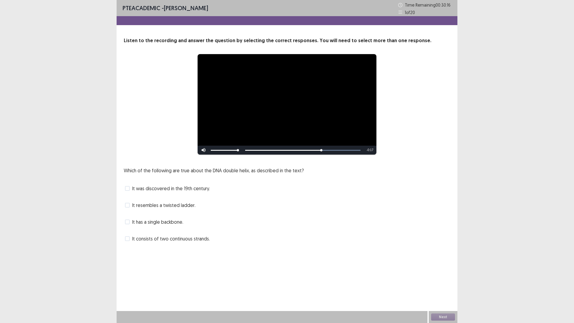
click at [151, 238] on span "It consists of two continuous strands." at bounding box center [171, 238] width 78 height 7
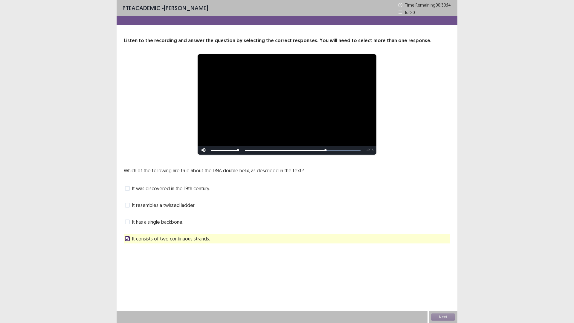
click at [153, 207] on span "It resembles a twisted ladder." at bounding box center [163, 205] width 63 height 7
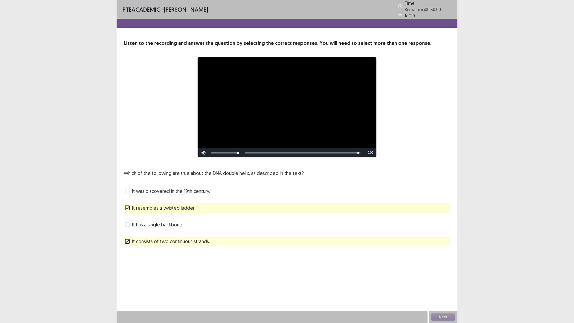
click at [161, 188] on span "It was discovered in the 19th century." at bounding box center [171, 190] width 78 height 7
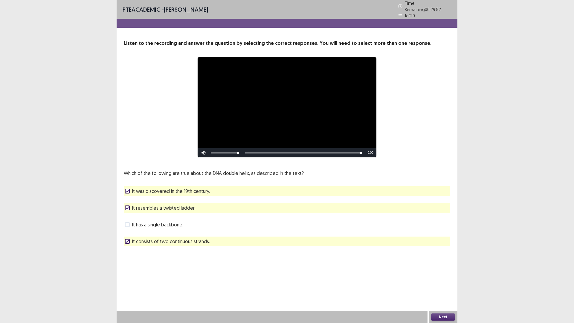
click at [434, 282] on button "Next" at bounding box center [443, 316] width 24 height 7
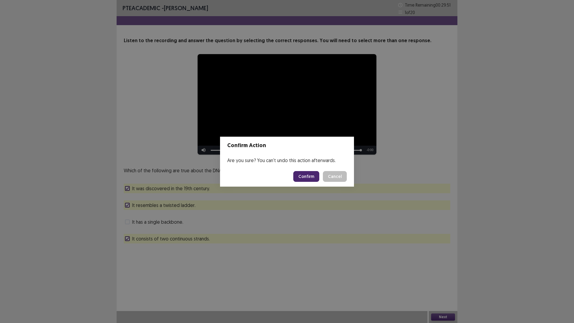
click at [307, 173] on button "Confirm" at bounding box center [306, 176] width 26 height 11
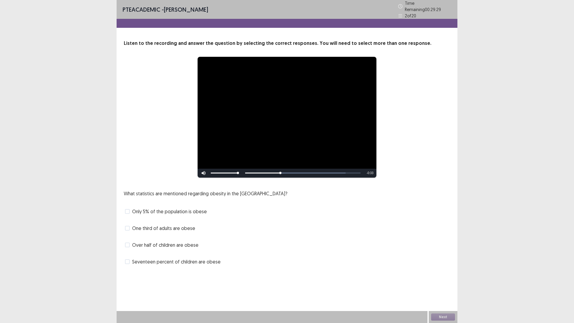
click at [175, 225] on span "One third of adults are obese" at bounding box center [163, 228] width 63 height 7
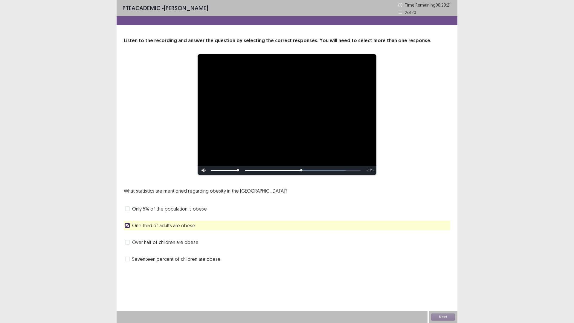
click at [184, 259] on span "Seventeen percent of children are obese" at bounding box center [176, 258] width 89 height 7
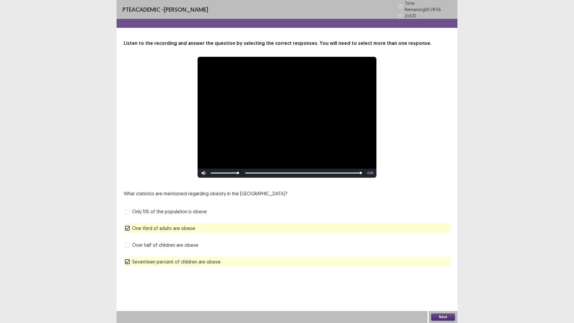
click at [442, 282] on button "Next" at bounding box center [443, 316] width 24 height 7
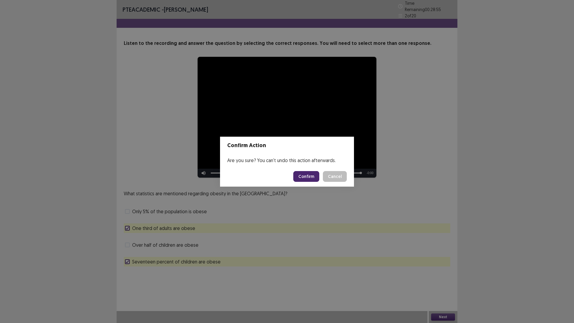
drag, startPoint x: 317, startPoint y: 176, endPoint x: 388, endPoint y: 261, distance: 110.8
click at [317, 177] on button "Confirm" at bounding box center [306, 176] width 26 height 11
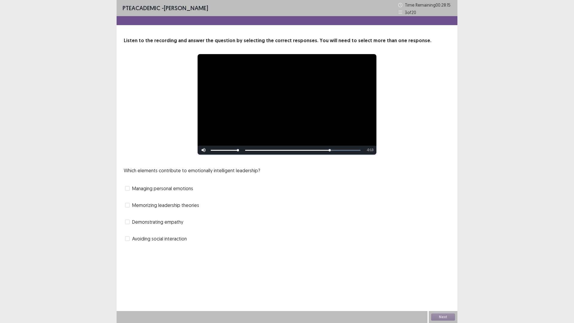
click at [157, 189] on span "Managing personal emotions" at bounding box center [162, 188] width 61 height 7
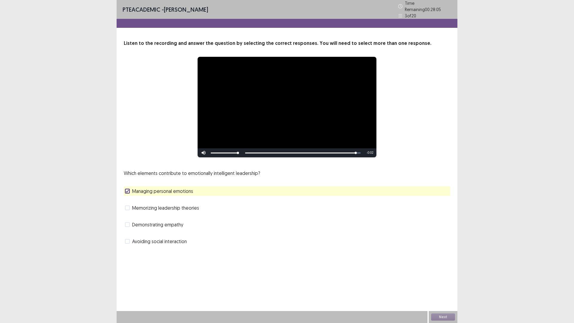
click at [158, 224] on span "Demonstrating empathy" at bounding box center [157, 224] width 51 height 7
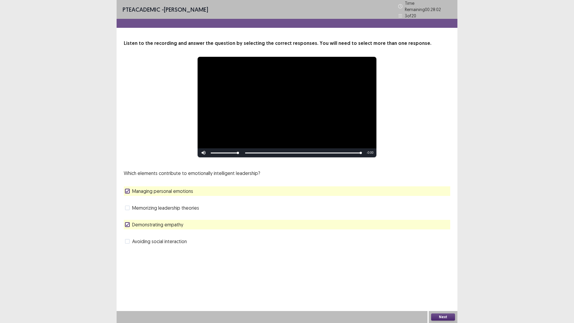
click at [447, 282] on button "Next" at bounding box center [443, 316] width 24 height 7
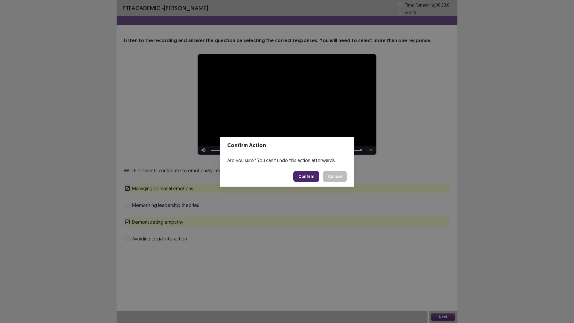
click at [310, 173] on button "Confirm" at bounding box center [306, 176] width 26 height 11
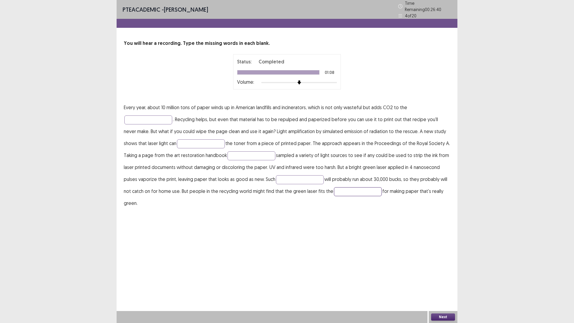
click at [359, 187] on input "text" at bounding box center [358, 191] width 48 height 9
type input "****"
click at [300, 177] on input "text" at bounding box center [300, 179] width 48 height 9
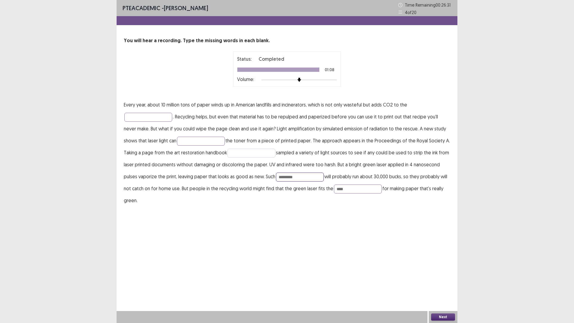
type input "*********"
click at [254, 153] on input "text" at bounding box center [252, 153] width 48 height 9
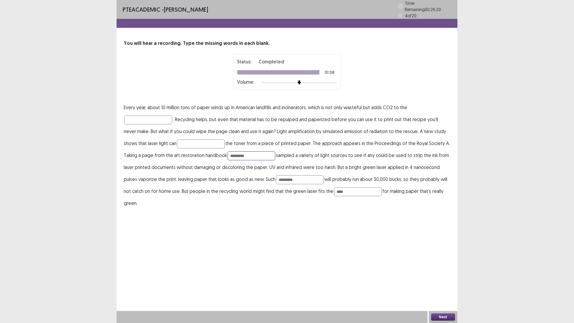
click at [228, 151] on input "*********" at bounding box center [252, 155] width 48 height 9
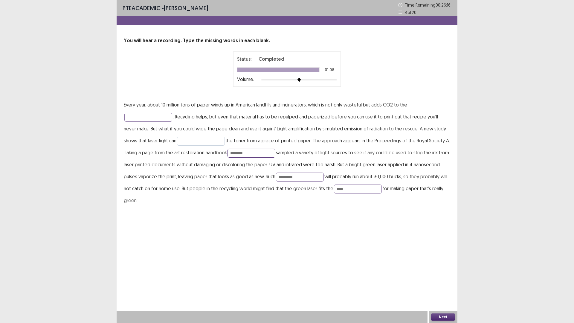
type input "********"
click at [205, 141] on input "text" at bounding box center [201, 141] width 48 height 9
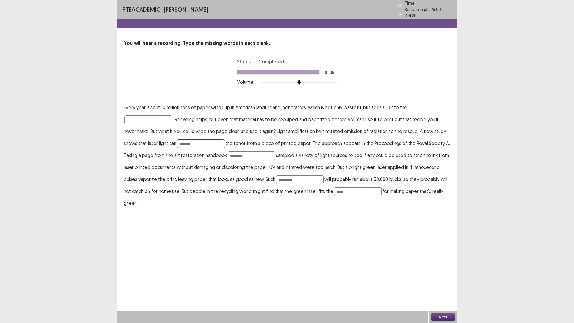
click at [177, 141] on input "*******" at bounding box center [201, 143] width 48 height 9
type input "******"
click at [158, 115] on input "text" at bounding box center [148, 119] width 48 height 9
type input "**********"
click at [436, 282] on button "Next" at bounding box center [443, 316] width 24 height 7
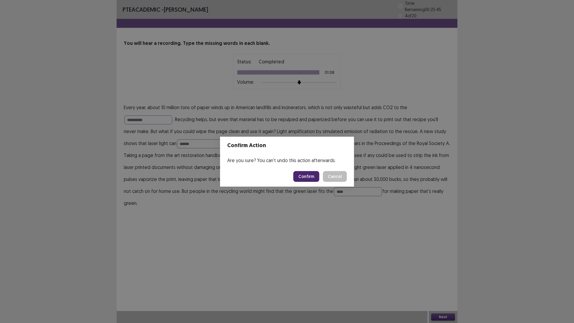
click at [303, 175] on button "Confirm" at bounding box center [306, 176] width 26 height 11
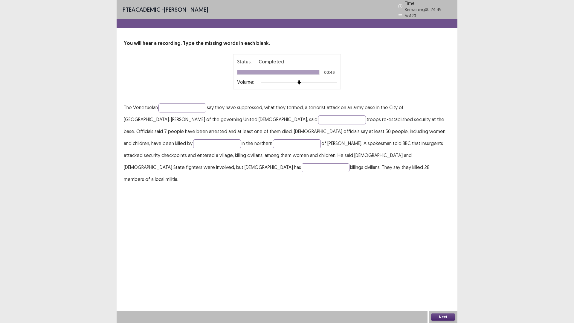
click at [368, 145] on p "The Venezuelan say they have suppressed, what they termed, a terrorist attack o…" at bounding box center [287, 143] width 327 height 84
click at [350, 163] on input "text" at bounding box center [326, 167] width 48 height 9
type input "*******"
click at [273, 142] on input "text" at bounding box center [297, 143] width 48 height 9
type input "****"
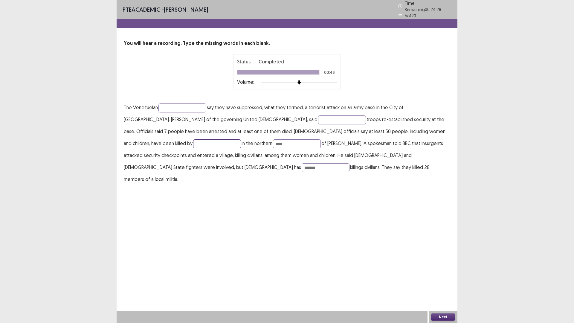
click at [241, 139] on input "text" at bounding box center [217, 143] width 48 height 9
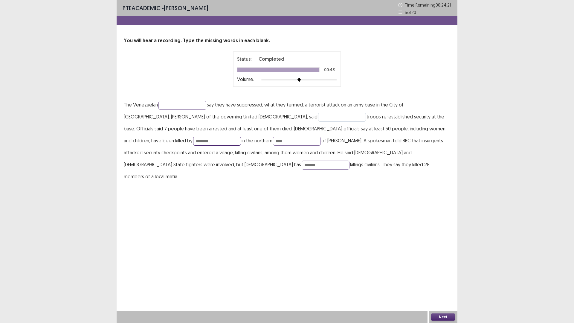
type input "********"
click at [318, 118] on input "text" at bounding box center [342, 117] width 48 height 9
type input "*****"
click at [190, 105] on input "text" at bounding box center [182, 105] width 48 height 9
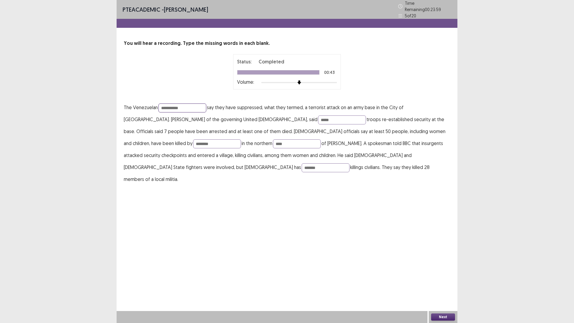
type input "**********"
click at [443, 282] on button "Next" at bounding box center [443, 316] width 24 height 7
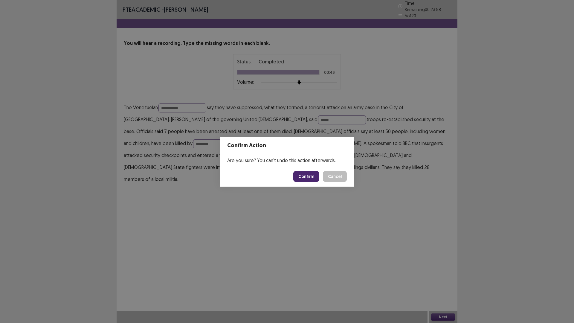
click at [313, 173] on button "Confirm" at bounding box center [306, 176] width 26 height 11
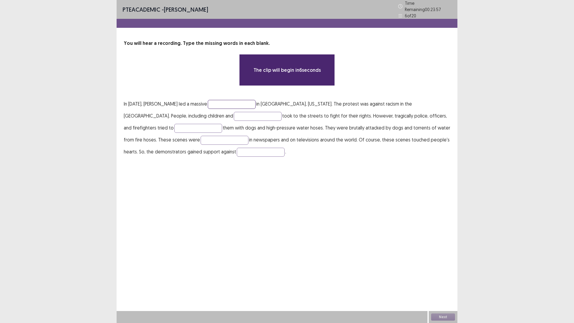
drag, startPoint x: 239, startPoint y: 100, endPoint x: 257, endPoint y: 92, distance: 19.9
click at [239, 100] on input "text" at bounding box center [232, 104] width 48 height 9
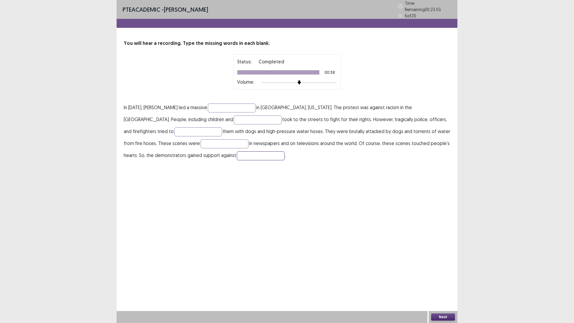
click at [237, 151] on input "text" at bounding box center [261, 155] width 48 height 9
type input "**********"
click at [201, 139] on input "text" at bounding box center [225, 143] width 48 height 9
type input "*******"
click at [174, 127] on input "text" at bounding box center [198, 131] width 48 height 9
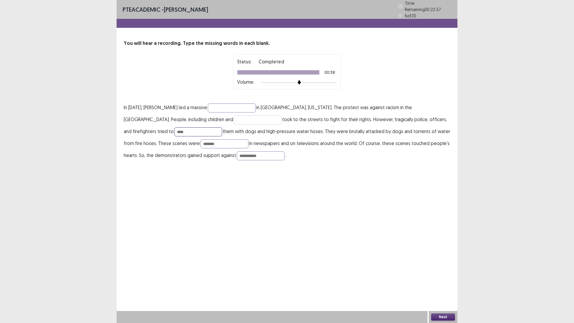
type input "****"
click at [234, 116] on input "text" at bounding box center [258, 119] width 48 height 9
type input "********"
click at [242, 106] on input "text" at bounding box center [232, 107] width 48 height 9
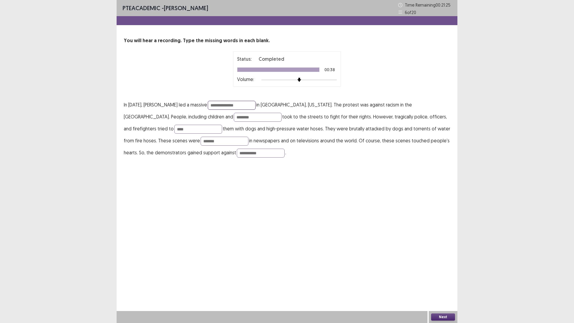
type input "**********"
click at [437, 282] on button "Next" at bounding box center [443, 316] width 24 height 7
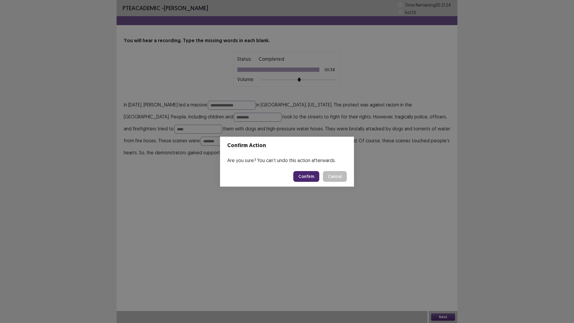
click at [298, 179] on button "Confirm" at bounding box center [306, 176] width 26 height 11
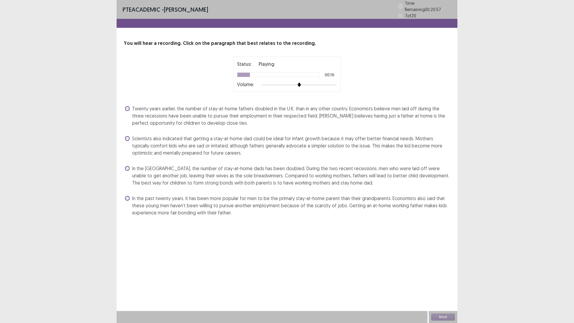
click at [291, 174] on span "In the [GEOGRAPHIC_DATA], the number of stay-at-home dads has been doubled. Dur…" at bounding box center [291, 176] width 318 height 22
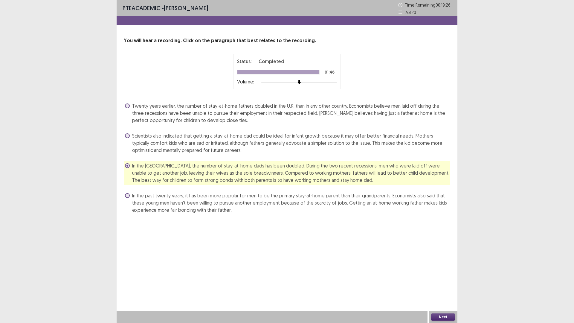
click at [436, 282] on button "Next" at bounding box center [443, 316] width 24 height 7
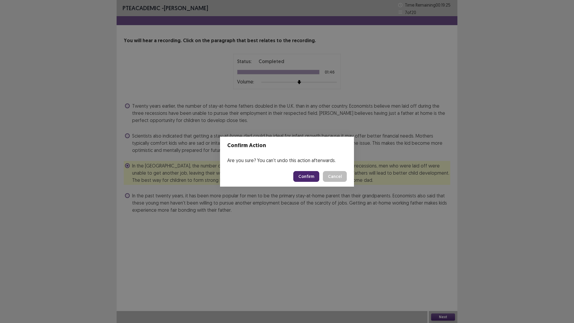
click at [308, 178] on button "Confirm" at bounding box center [306, 176] width 26 height 11
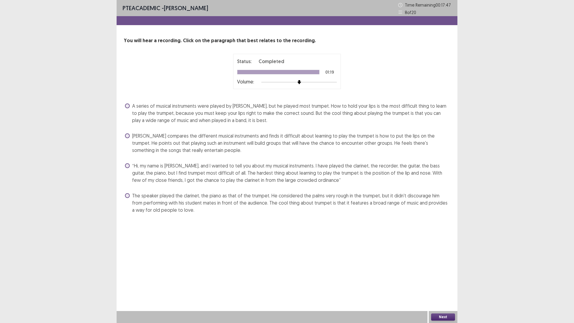
click at [309, 142] on span "[PERSON_NAME] compares the different musical instruments and finds it difficult…" at bounding box center [291, 143] width 318 height 22
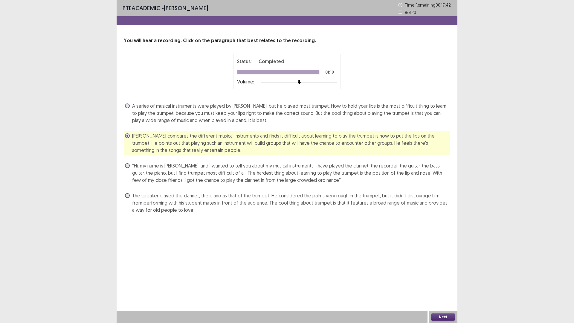
click at [446, 282] on button "Next" at bounding box center [443, 316] width 24 height 7
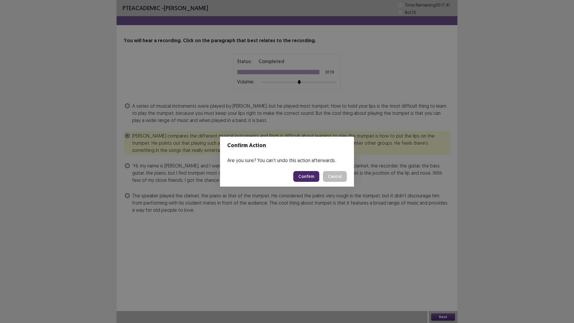
click at [303, 176] on button "Confirm" at bounding box center [306, 176] width 26 height 11
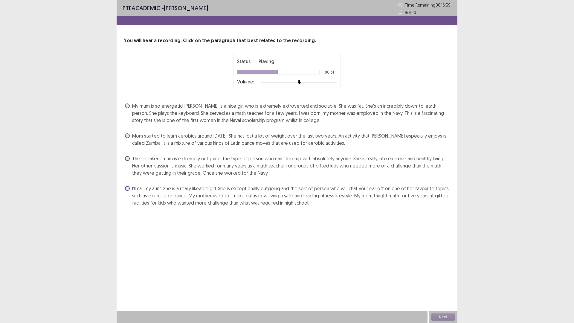
click at [195, 168] on span "The speaker’s mum is extremely outgoing, the type of person who can strike up w…" at bounding box center [291, 166] width 318 height 22
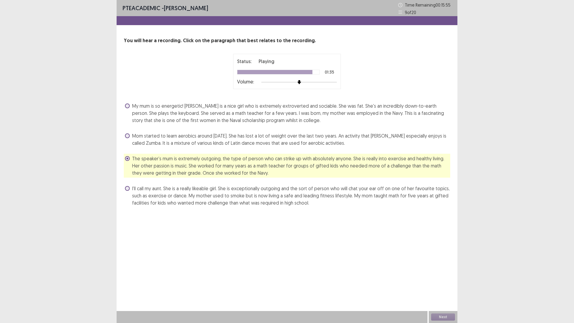
click at [447, 282] on div "Next" at bounding box center [443, 317] width 29 height 12
click at [438, 282] on button "Next" at bounding box center [443, 316] width 24 height 7
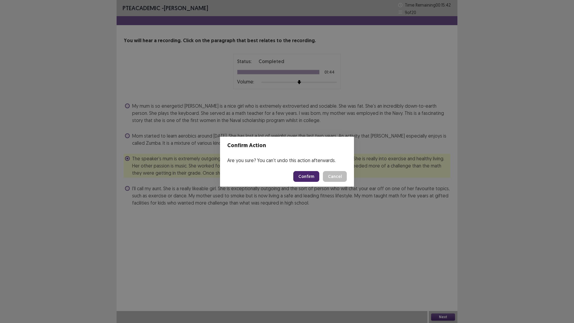
click at [313, 178] on button "Confirm" at bounding box center [306, 176] width 26 height 11
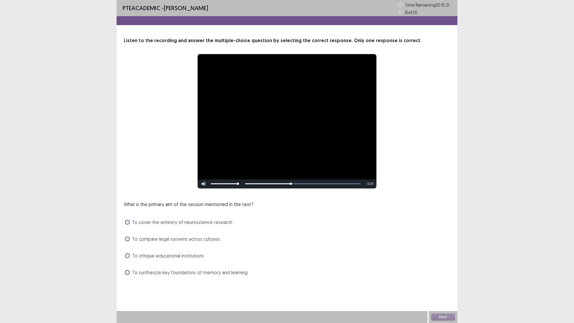
click at [229, 229] on div "What is the primary aim of the session mentioned in the text? To cover the enti…" at bounding box center [287, 239] width 327 height 77
click at [148, 273] on span "To synthesize key foundations of memory and learning" at bounding box center [189, 272] width 115 height 7
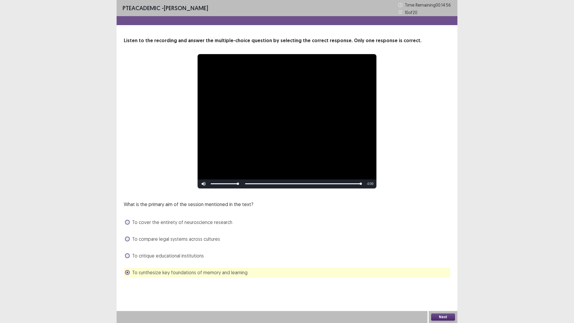
click at [443, 282] on button "Next" at bounding box center [443, 316] width 24 height 7
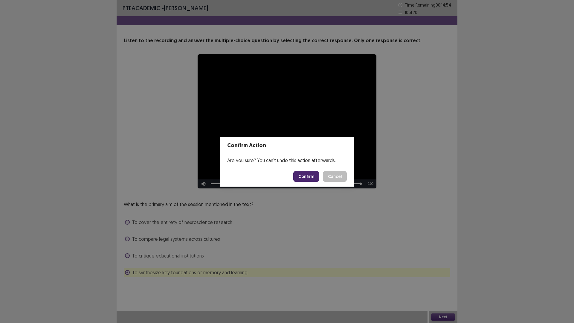
click at [310, 174] on button "Confirm" at bounding box center [306, 176] width 26 height 11
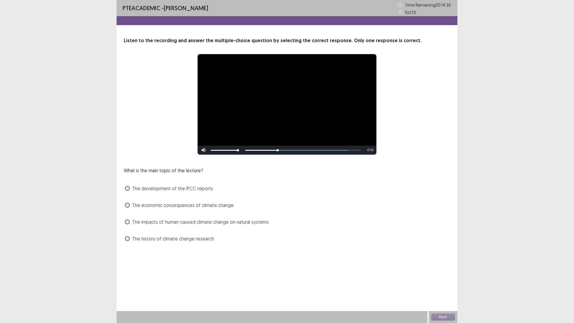
click at [176, 205] on span "The economic consequences of climate change" at bounding box center [183, 205] width 102 height 7
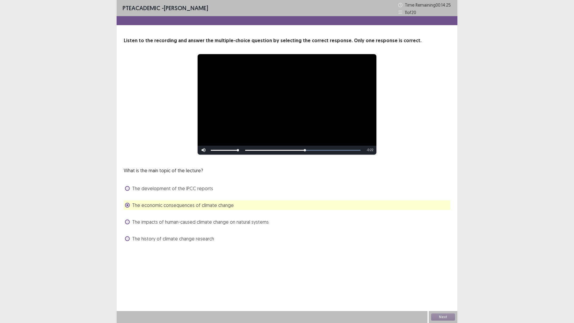
click at [168, 228] on div "What is the main topic of the lecture? The development of the IPCC reports The …" at bounding box center [287, 205] width 327 height 77
click at [169, 225] on span "The impacts of human-caused climate change on natural systems" at bounding box center [200, 221] width 137 height 7
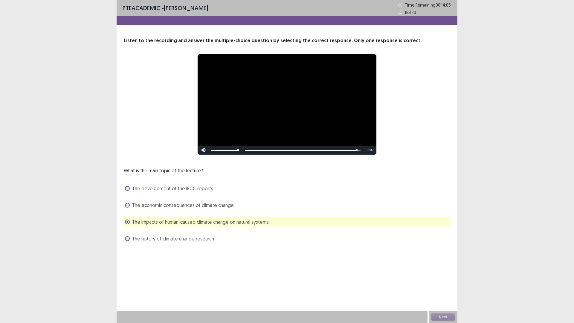
click at [443, 282] on div "Next" at bounding box center [443, 317] width 29 height 12
click at [443, 282] on button "Next" at bounding box center [443, 316] width 24 height 7
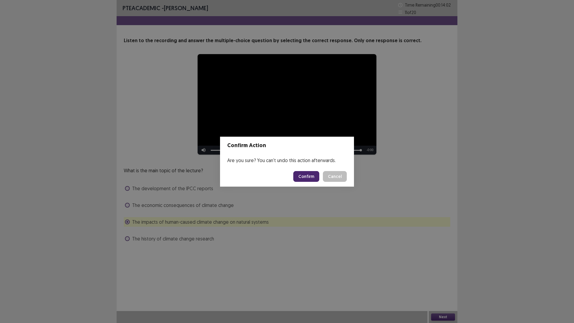
click at [306, 172] on button "Confirm" at bounding box center [306, 176] width 26 height 11
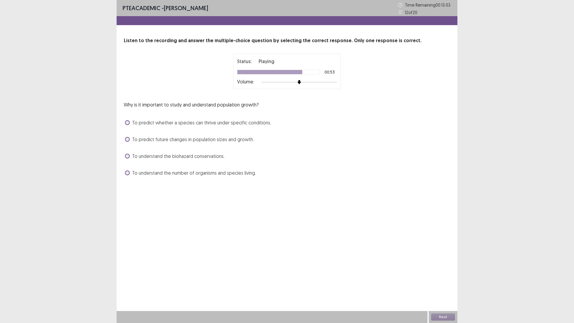
click at [169, 155] on span "To understand the biohazard conservations." at bounding box center [178, 155] width 92 height 7
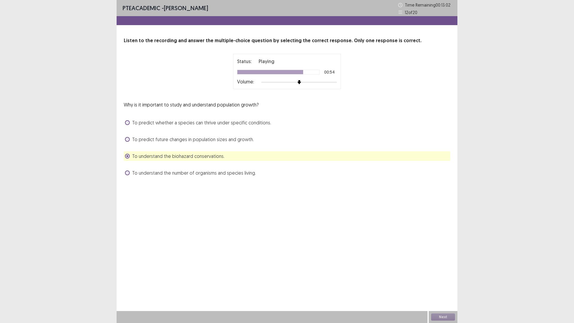
click at [172, 143] on div "To predict future changes in population sizes and growth." at bounding box center [287, 140] width 327 height 10
click at [173, 142] on span "To predict future changes in population sizes and growth." at bounding box center [193, 139] width 122 height 7
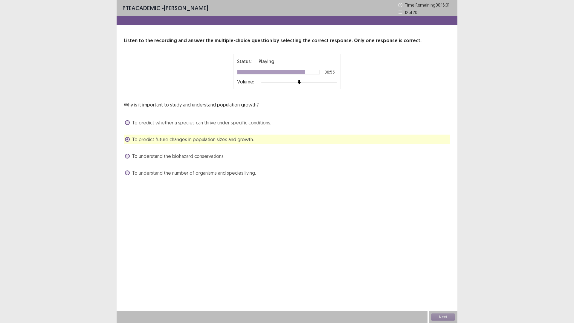
click at [172, 158] on span "To understand the biohazard conservations." at bounding box center [178, 155] width 92 height 7
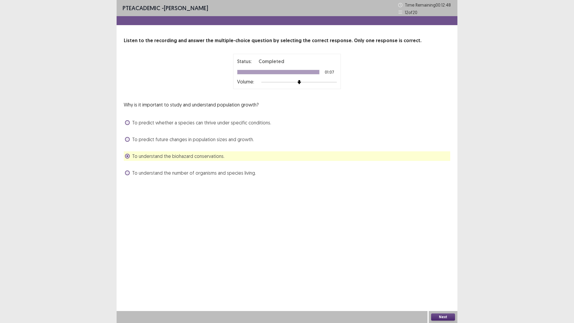
click at [448, 282] on button "Next" at bounding box center [443, 316] width 24 height 7
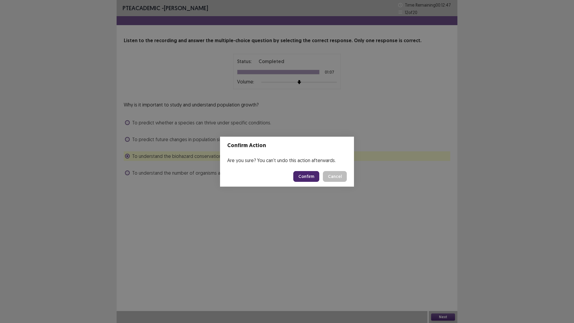
click at [307, 176] on button "Confirm" at bounding box center [306, 176] width 26 height 11
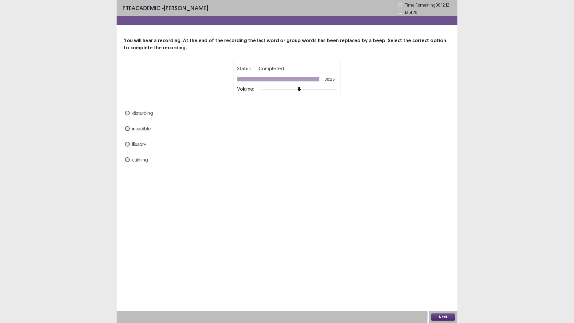
click at [137, 128] on span "inaudible" at bounding box center [141, 128] width 19 height 7
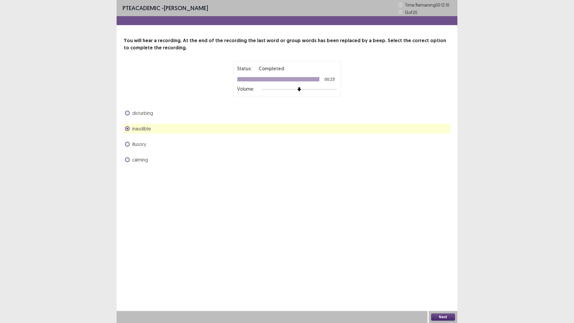
click at [447, 282] on button "Next" at bounding box center [443, 316] width 24 height 7
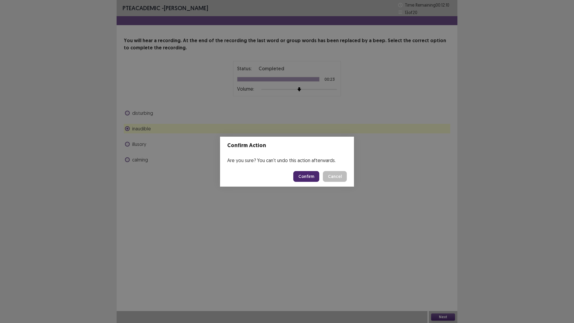
click at [306, 178] on button "Confirm" at bounding box center [306, 176] width 26 height 11
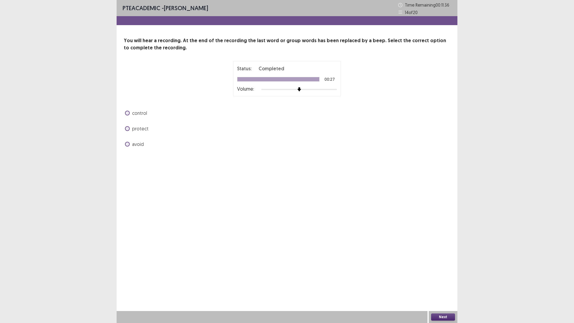
click at [138, 115] on span "control" at bounding box center [139, 112] width 15 height 7
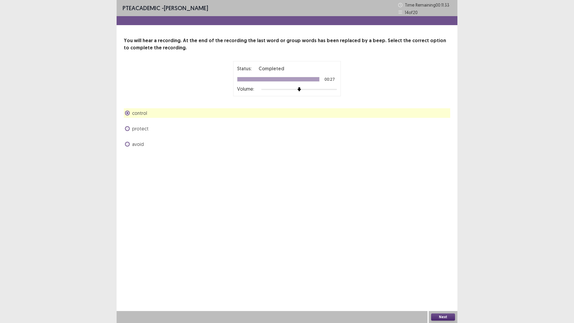
click at [443, 282] on button "Next" at bounding box center [443, 316] width 24 height 7
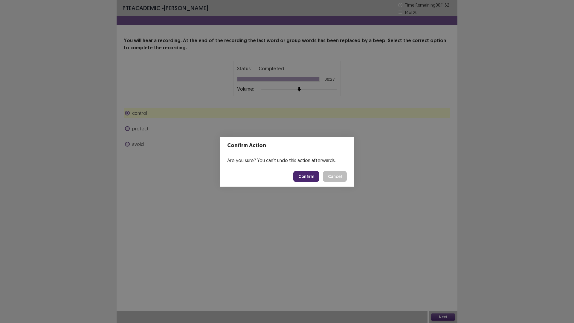
click at [310, 176] on button "Confirm" at bounding box center [306, 176] width 26 height 11
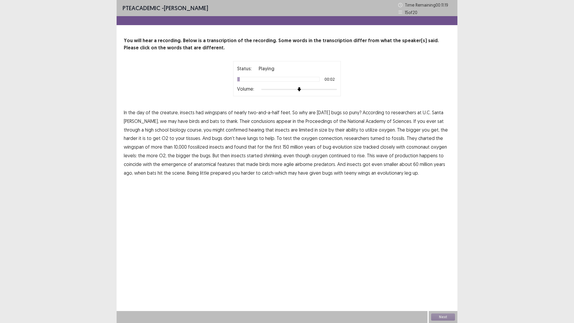
click at [126, 113] on span "In" at bounding box center [125, 112] width 3 height 7
click at [135, 112] on span "the" at bounding box center [131, 112] width 7 height 7
click at [141, 112] on span "day" at bounding box center [141, 112] width 8 height 7
click at [150, 112] on p "In the day of the creature, insects had wingspans of nearly two-and-a-half feet…" at bounding box center [287, 142] width 327 height 69
drag, startPoint x: 148, startPoint y: 112, endPoint x: 157, endPoint y: 113, distance: 9.1
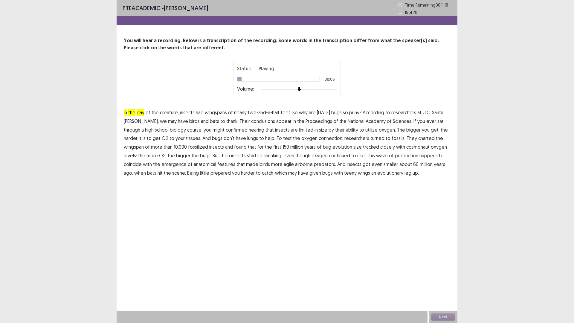
click at [148, 112] on span "of" at bounding box center [148, 112] width 5 height 7
click at [160, 113] on span "creature," at bounding box center [169, 112] width 19 height 7
click at [210, 121] on span "bats" at bounding box center [214, 121] width 9 height 7
click at [226, 130] on span "confirmed" at bounding box center [237, 129] width 22 height 7
click at [406, 148] on span "cosmonaut" at bounding box center [417, 146] width 23 height 7
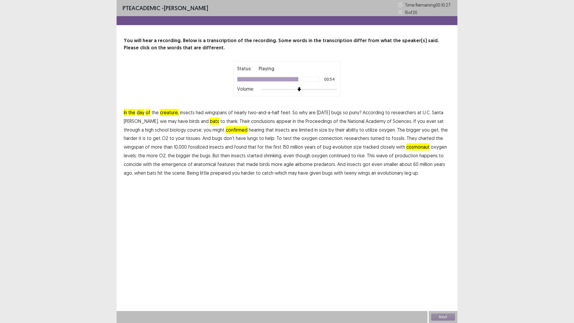
click at [395, 154] on span "production" at bounding box center [406, 155] width 23 height 7
click at [284, 161] on span "agile" at bounding box center [289, 164] width 10 height 7
click at [210, 173] on span "prepared" at bounding box center [220, 172] width 20 height 7
click at [284, 165] on span "agile" at bounding box center [289, 164] width 10 height 7
click at [151, 111] on p "In the day of the creature, insects had wingspans of nearly two-and-a-half feet…" at bounding box center [287, 142] width 327 height 69
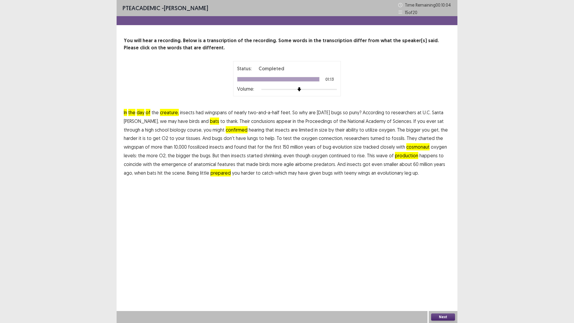
click at [155, 112] on span "the" at bounding box center [155, 112] width 7 height 7
click at [448, 282] on button "Next" at bounding box center [443, 316] width 24 height 7
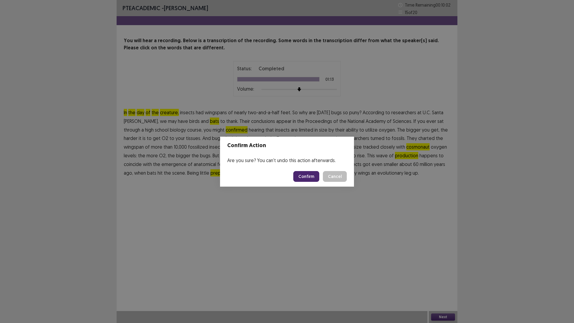
click at [309, 176] on button "Confirm" at bounding box center [306, 176] width 26 height 11
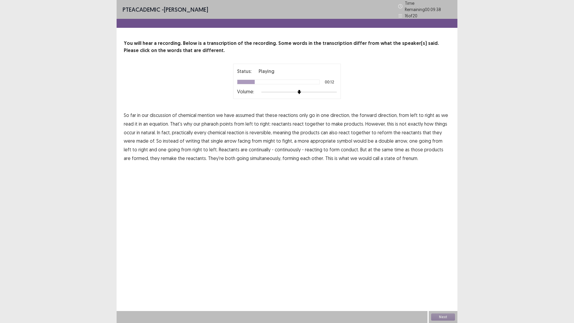
click at [210, 123] on span "pharaoh" at bounding box center [210, 123] width 17 height 7
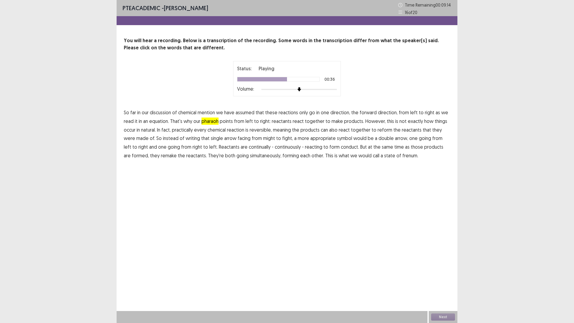
click at [263, 140] on span "might" at bounding box center [269, 138] width 12 height 7
click at [276, 140] on span "to" at bounding box center [278, 138] width 5 height 7
click at [282, 139] on span "fight," at bounding box center [287, 138] width 11 height 7
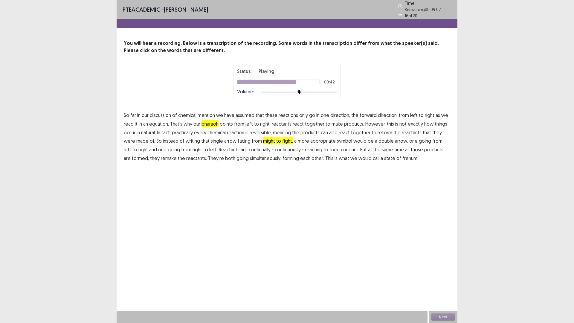
click at [131, 146] on span "left" at bounding box center [127, 149] width 7 height 7
drag, startPoint x: 124, startPoint y: 149, endPoint x: 134, endPoint y: 150, distance: 9.9
click at [138, 150] on span "right" at bounding box center [143, 149] width 10 height 7
click at [402, 155] on span "frenum." at bounding box center [410, 158] width 16 height 7
click at [138, 148] on span "right" at bounding box center [143, 149] width 10 height 7
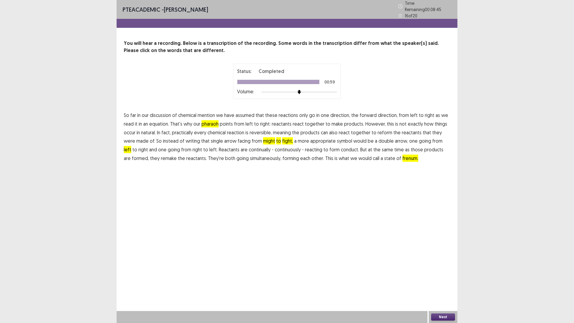
click at [131, 146] on span "left" at bounding box center [127, 149] width 7 height 7
click at [438, 282] on button "Next" at bounding box center [443, 316] width 24 height 7
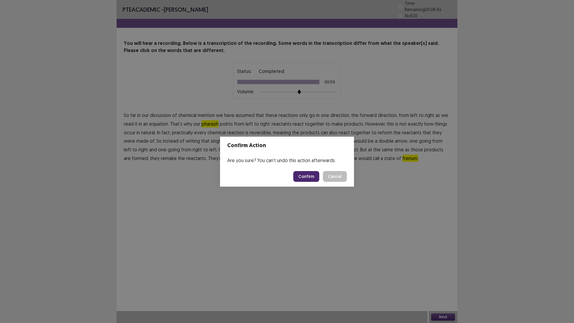
click at [306, 172] on button "Confirm" at bounding box center [306, 176] width 26 height 11
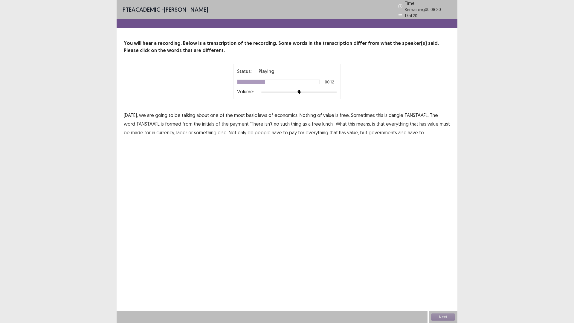
click at [395, 114] on span "dangle" at bounding box center [396, 115] width 15 height 7
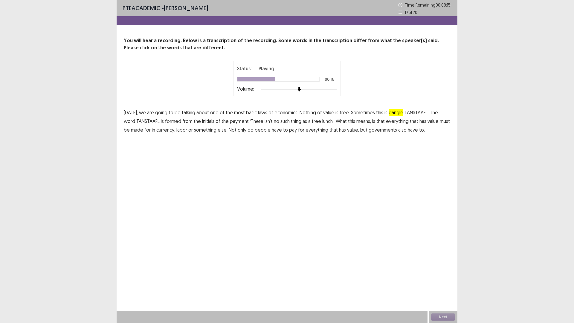
click at [230, 120] on span "payment" at bounding box center [239, 121] width 19 height 7
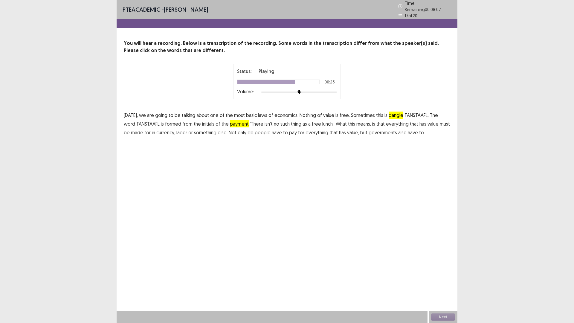
click at [134, 130] on span "made" at bounding box center [137, 132] width 12 height 7
click at [439, 282] on button "Next" at bounding box center [443, 316] width 24 height 7
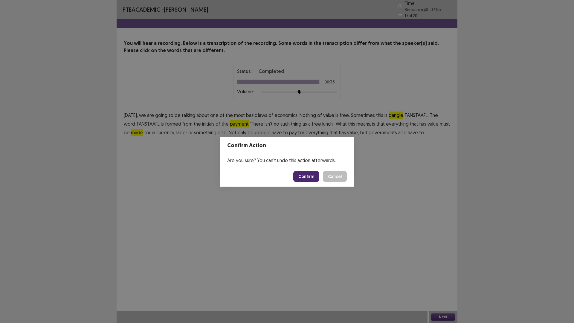
click at [306, 173] on button "Confirm" at bounding box center [306, 176] width 26 height 11
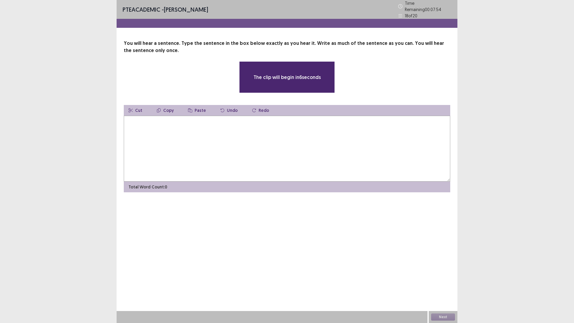
click at [158, 134] on textarea at bounding box center [287, 149] width 327 height 66
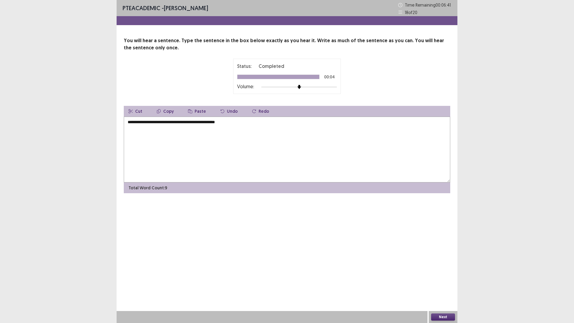
type textarea "**********"
click at [437, 282] on button "Next" at bounding box center [443, 316] width 24 height 7
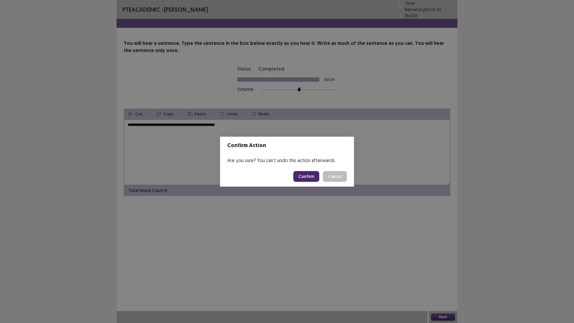
click at [315, 179] on button "Confirm" at bounding box center [306, 176] width 26 height 11
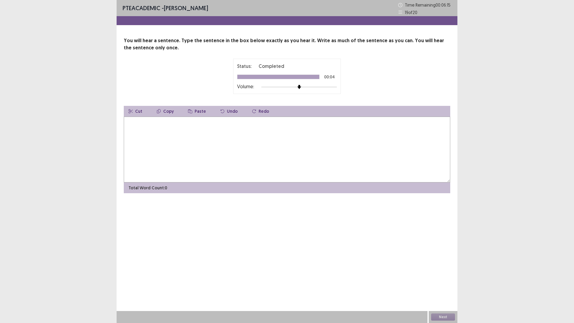
click at [153, 142] on textarea at bounding box center [287, 150] width 327 height 66
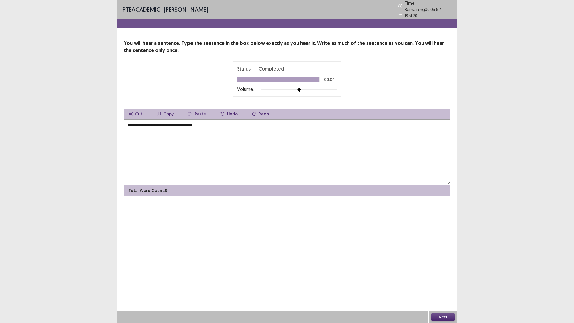
type textarea "**********"
click at [442, 282] on button "Next" at bounding box center [443, 316] width 24 height 7
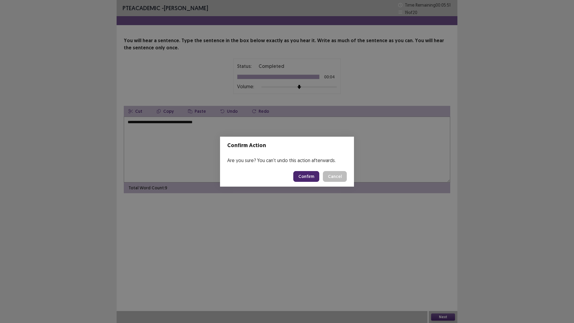
click at [315, 175] on button "Confirm" at bounding box center [306, 176] width 26 height 11
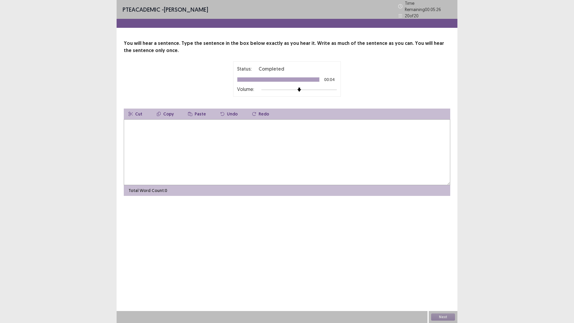
click at [144, 132] on textarea at bounding box center [287, 152] width 327 height 66
type textarea "**********"
click at [444, 282] on button "Next" at bounding box center [443, 316] width 24 height 7
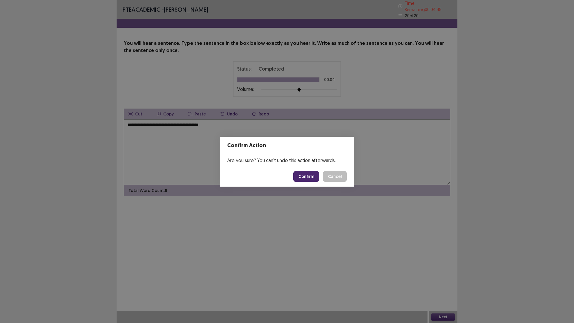
click at [314, 173] on button "Confirm" at bounding box center [306, 176] width 26 height 11
